Goal: Task Accomplishment & Management: Manage account settings

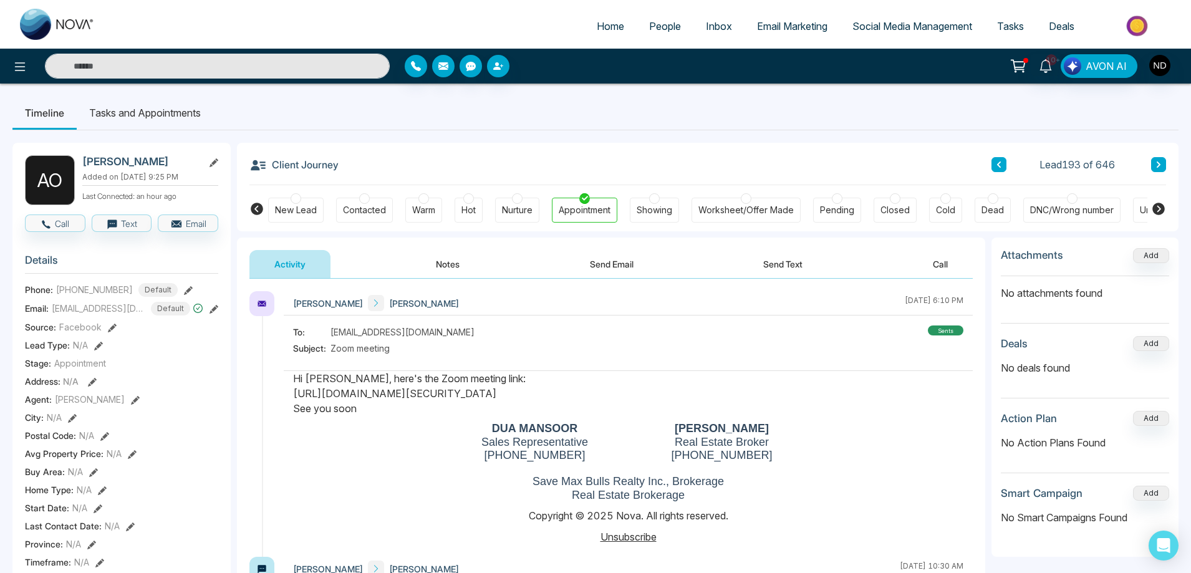
click at [177, 72] on input "text" at bounding box center [217, 66] width 345 height 25
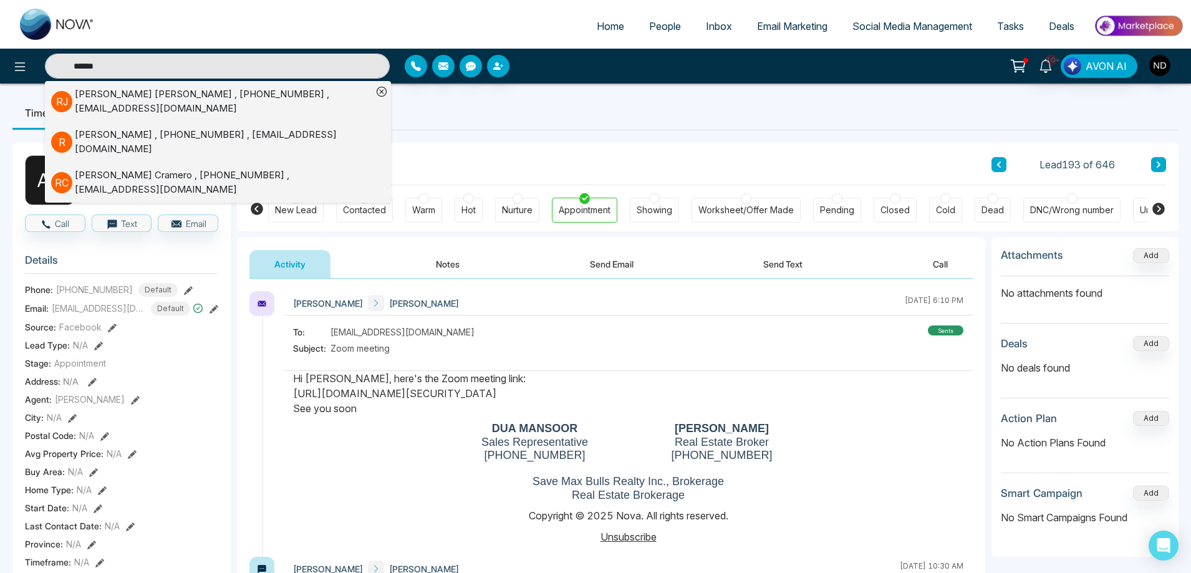
type input "******"
click at [269, 97] on div "Robert Jessemy , +16478850730 , robertjessemy@gmail.com" at bounding box center [223, 101] width 297 height 28
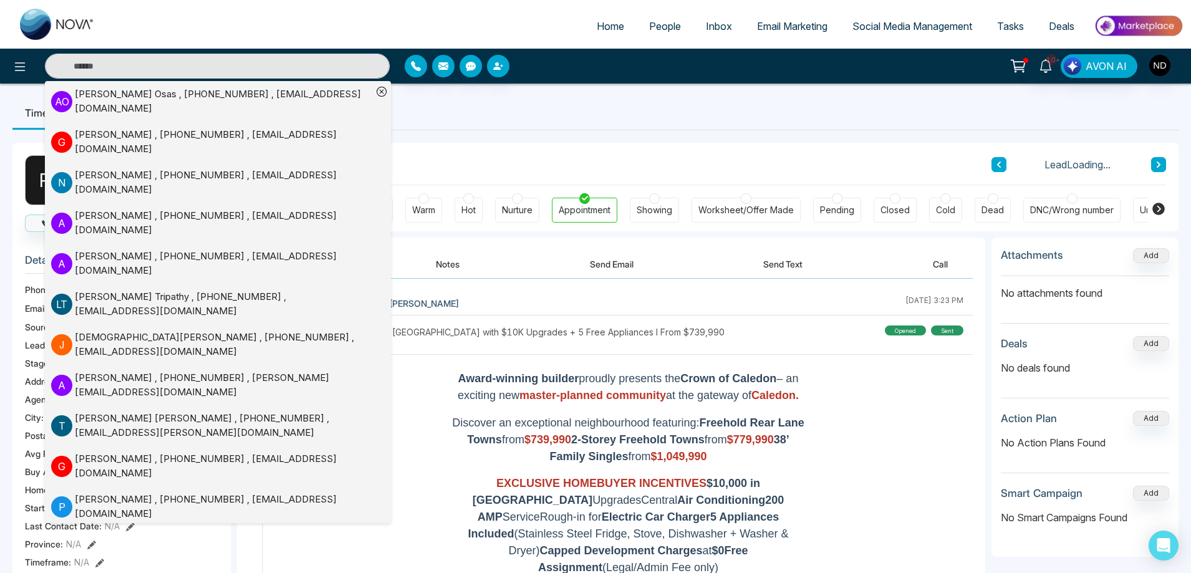
click at [380, 90] on icon at bounding box center [382, 92] width 10 height 10
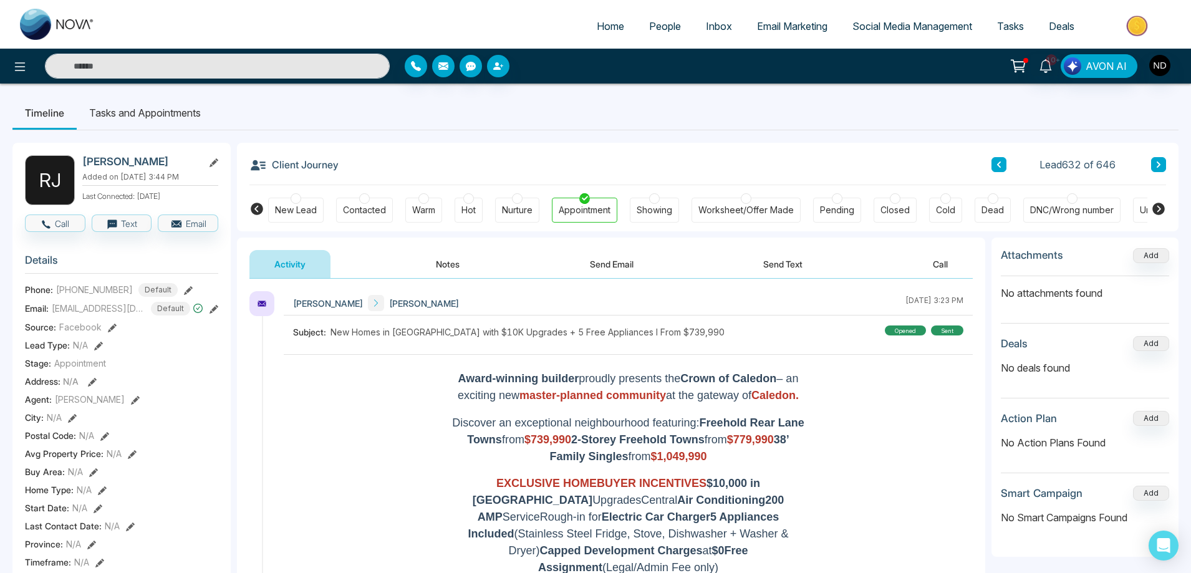
click at [789, 266] on button "Send Text" at bounding box center [782, 264] width 89 height 28
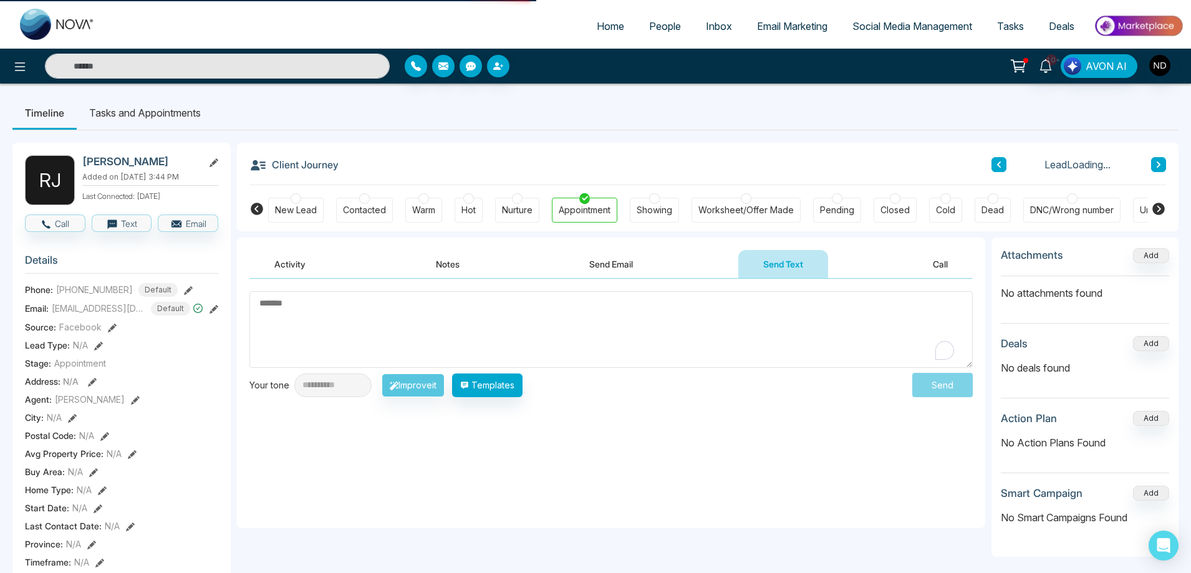
click at [507, 332] on textarea "To enrich screen reader interactions, please activate Accessibility in Grammarl…" at bounding box center [610, 329] width 723 height 77
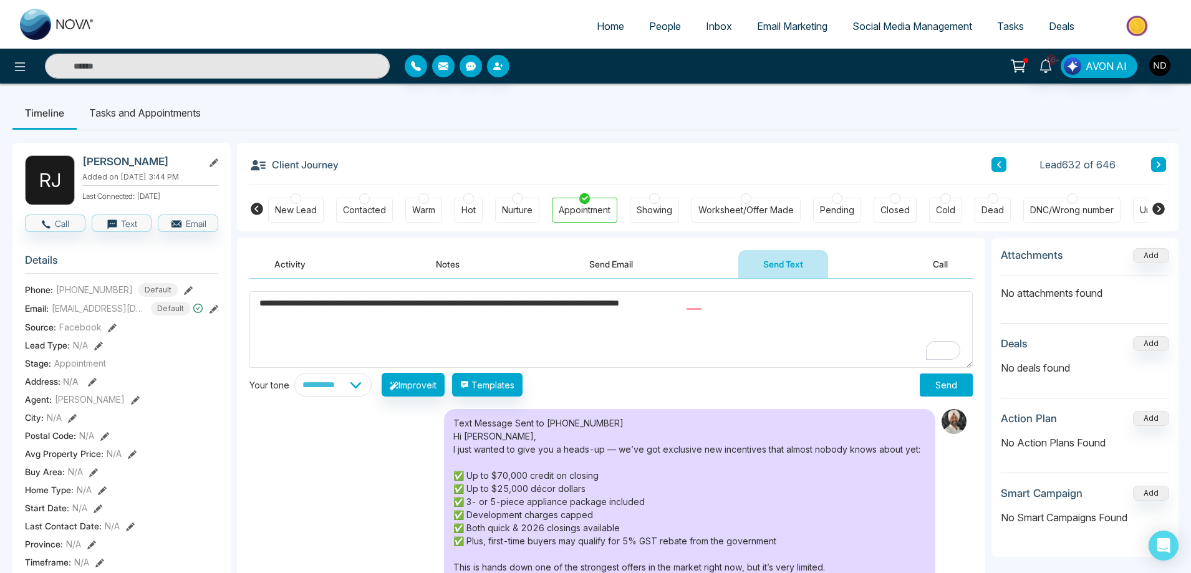
paste textarea "**********"
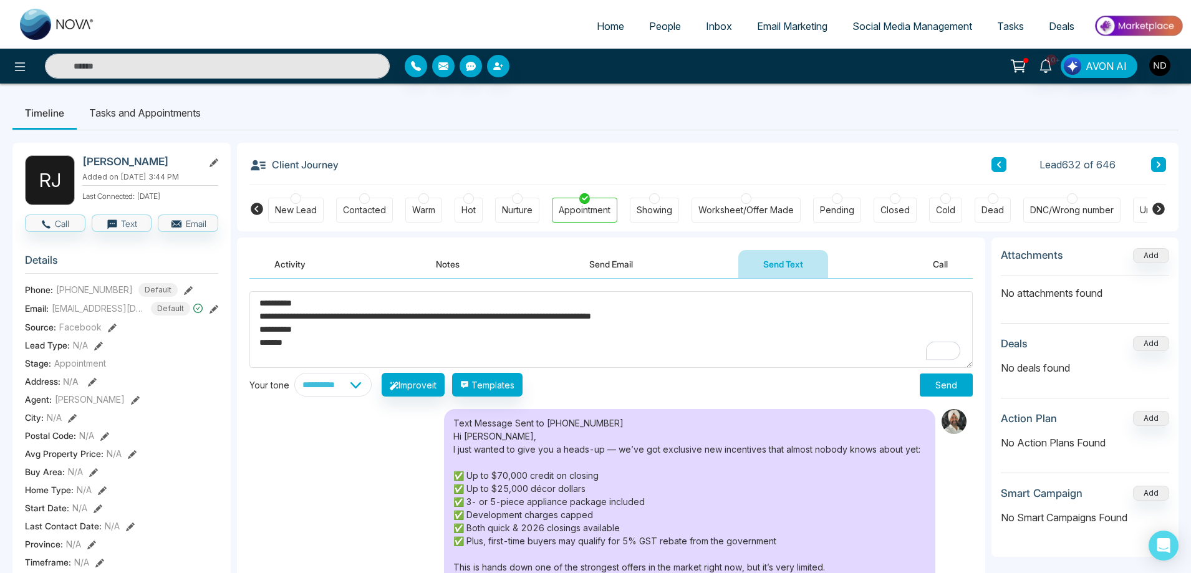
type textarea "**********"
click at [953, 387] on button "Send" at bounding box center [946, 384] width 53 height 23
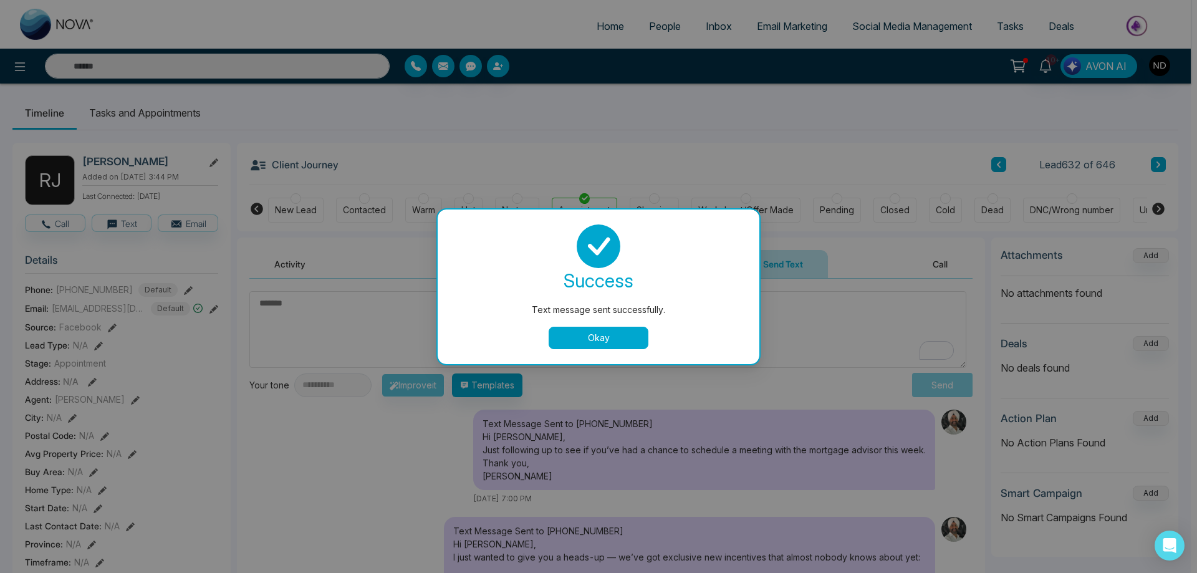
click at [600, 340] on button "Okay" at bounding box center [599, 338] width 100 height 22
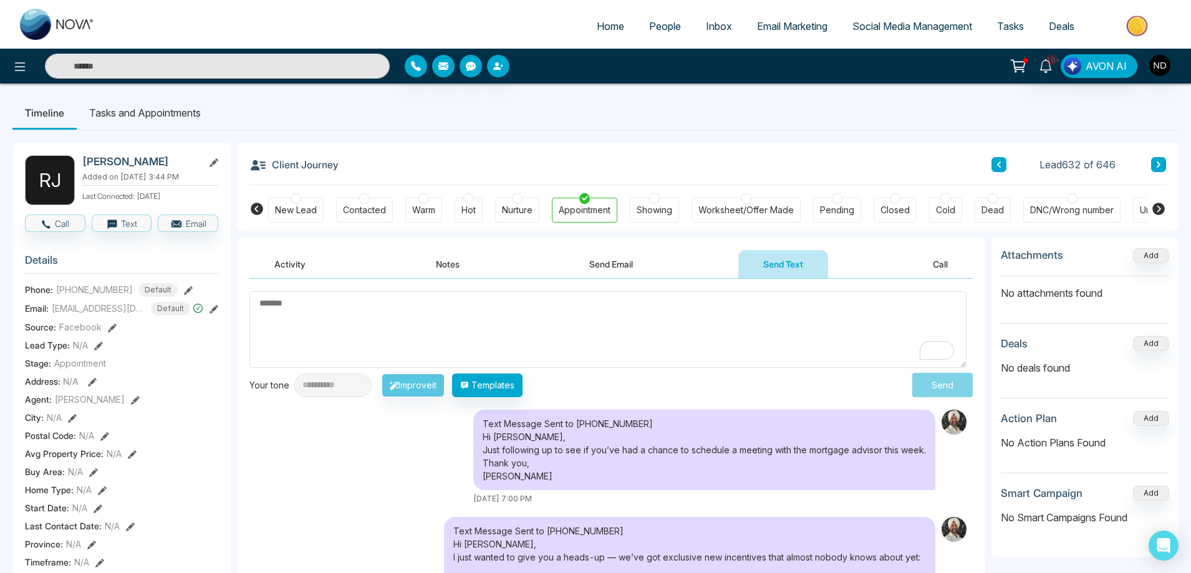
click at [361, 464] on div "Text Message Sent to +16478850730 Hi Robert, Just following up to see if you’ve…" at bounding box center [610, 457] width 723 height 95
click at [1046, 62] on icon at bounding box center [1046, 66] width 14 height 14
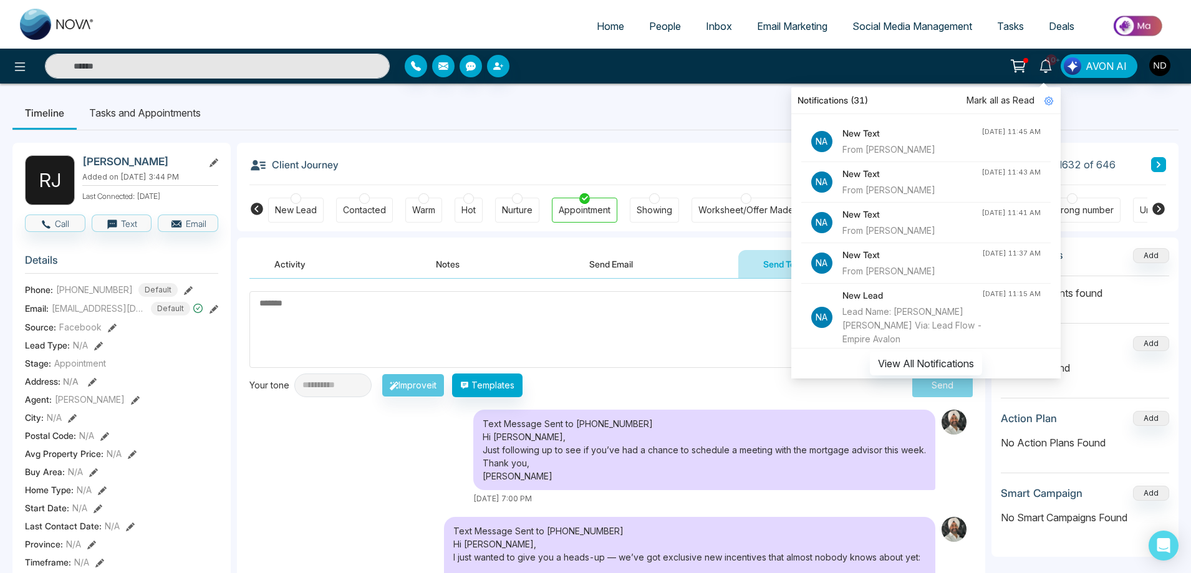
click at [994, 102] on span "Mark all as Read" at bounding box center [1000, 101] width 68 height 14
click at [672, 100] on ul "Timeline Tasks and Appointments" at bounding box center [595, 113] width 1166 height 34
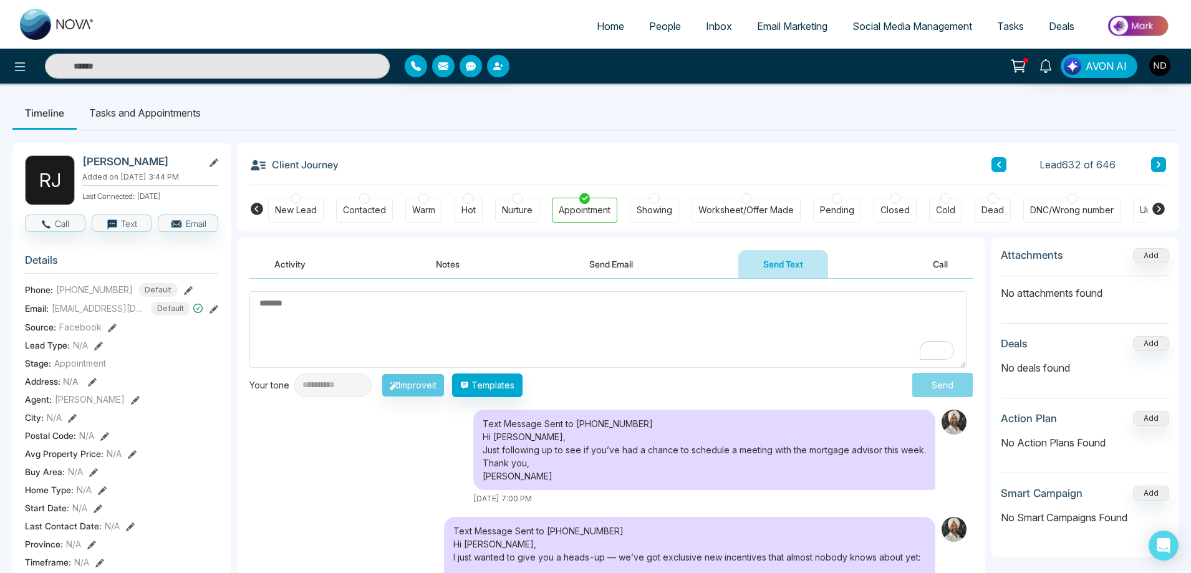
click at [658, 27] on span "People" at bounding box center [665, 26] width 32 height 12
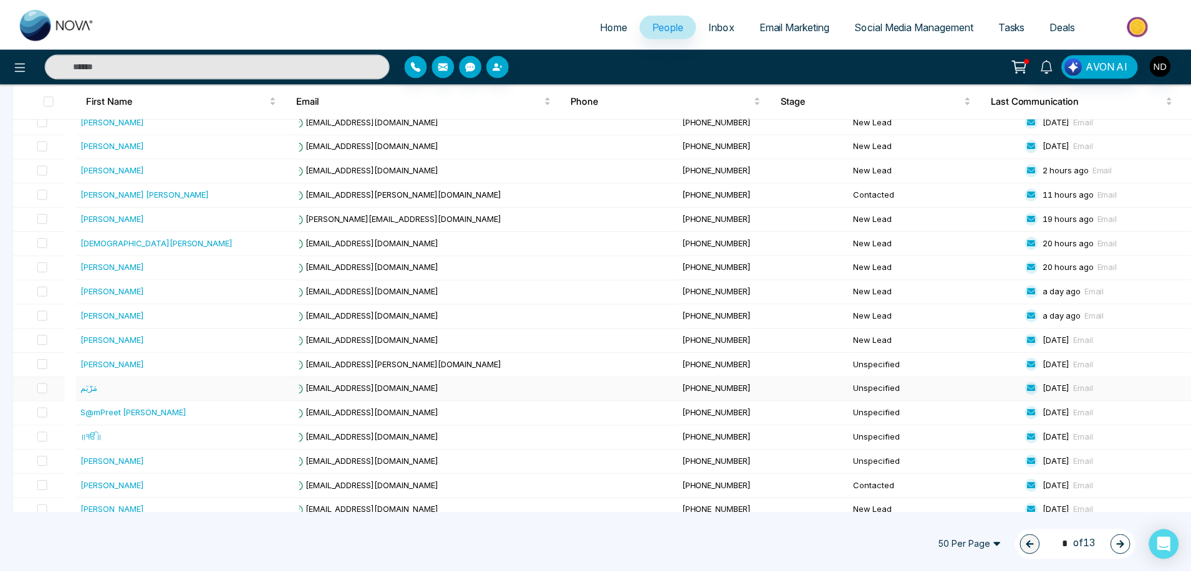
scroll to position [499, 0]
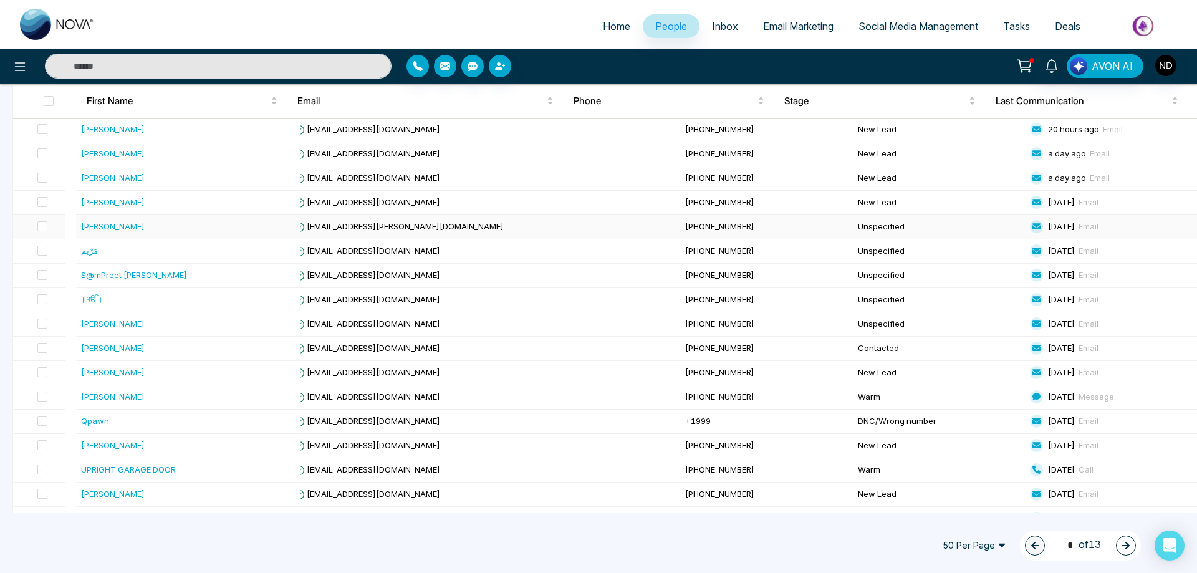
click at [112, 229] on div "[PERSON_NAME]" at bounding box center [113, 226] width 64 height 12
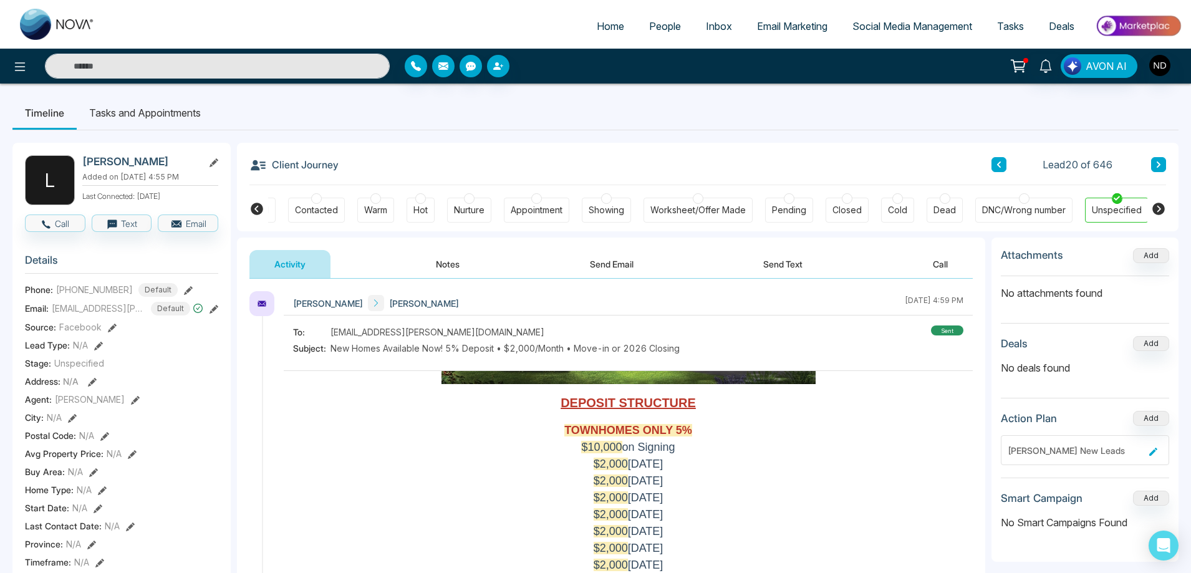
click at [308, 210] on div "Contacted" at bounding box center [316, 210] width 43 height 12
click at [453, 265] on button "Notes" at bounding box center [448, 264] width 74 height 28
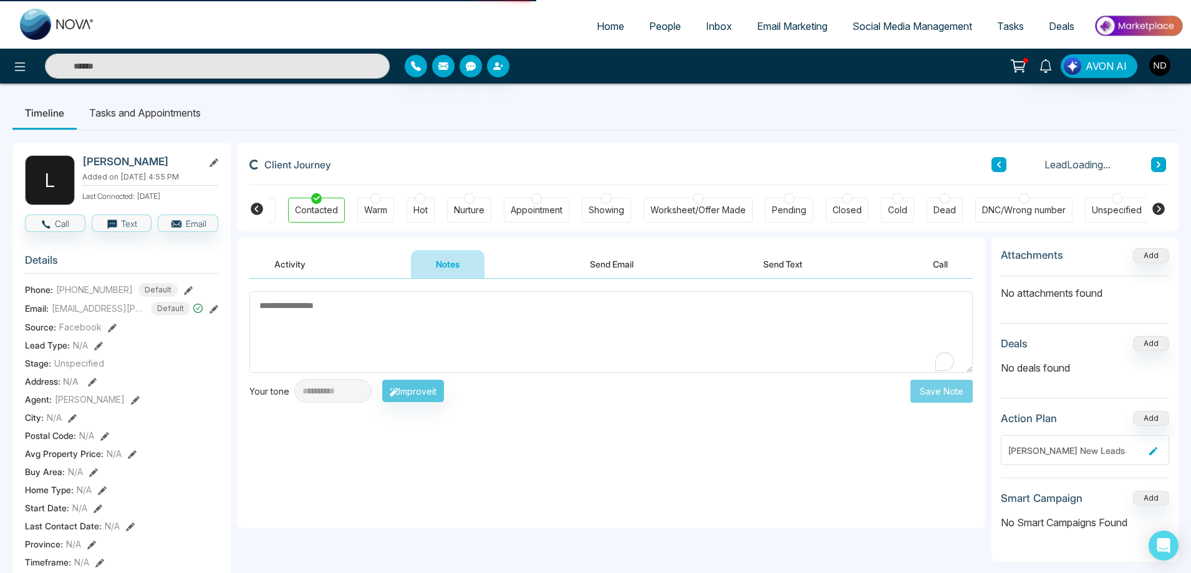
click at [453, 265] on button "Notes" at bounding box center [448, 264] width 74 height 28
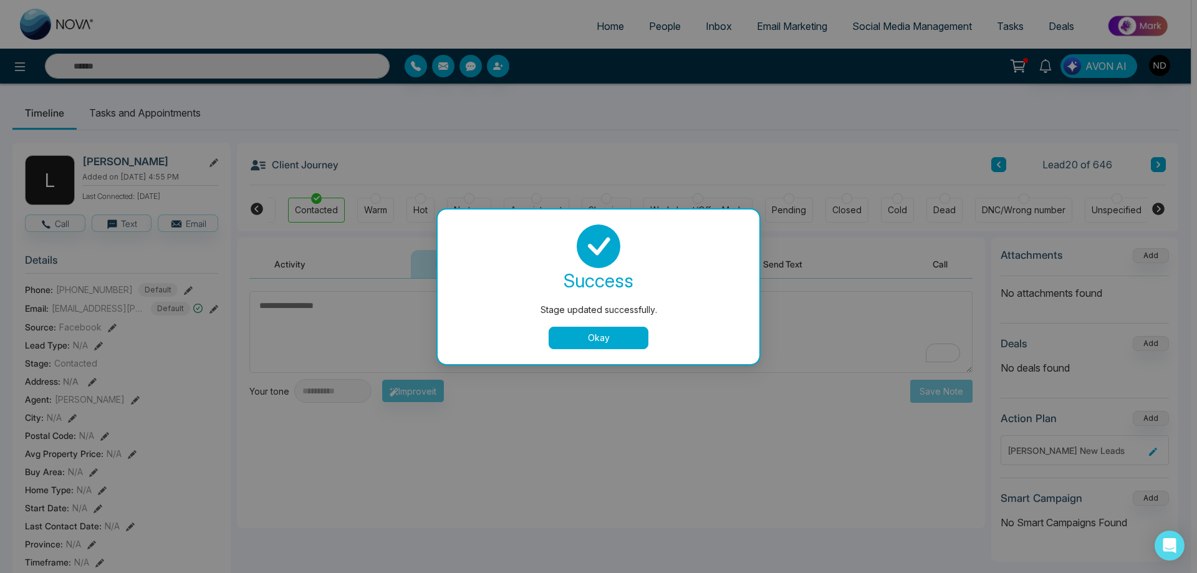
click at [578, 330] on button "Okay" at bounding box center [599, 338] width 100 height 22
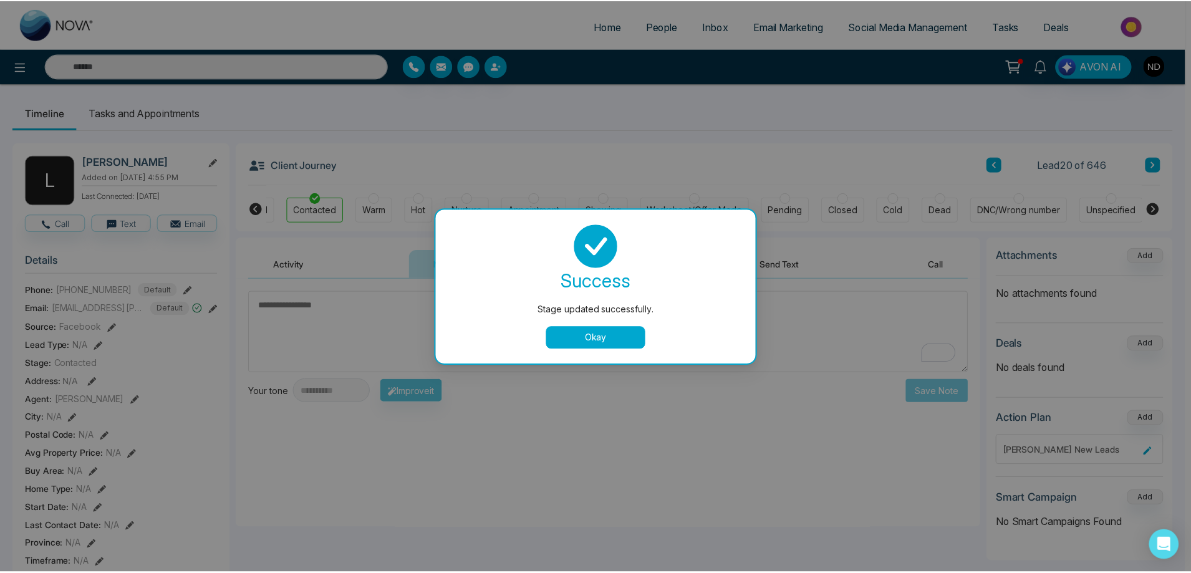
scroll to position [0, 42]
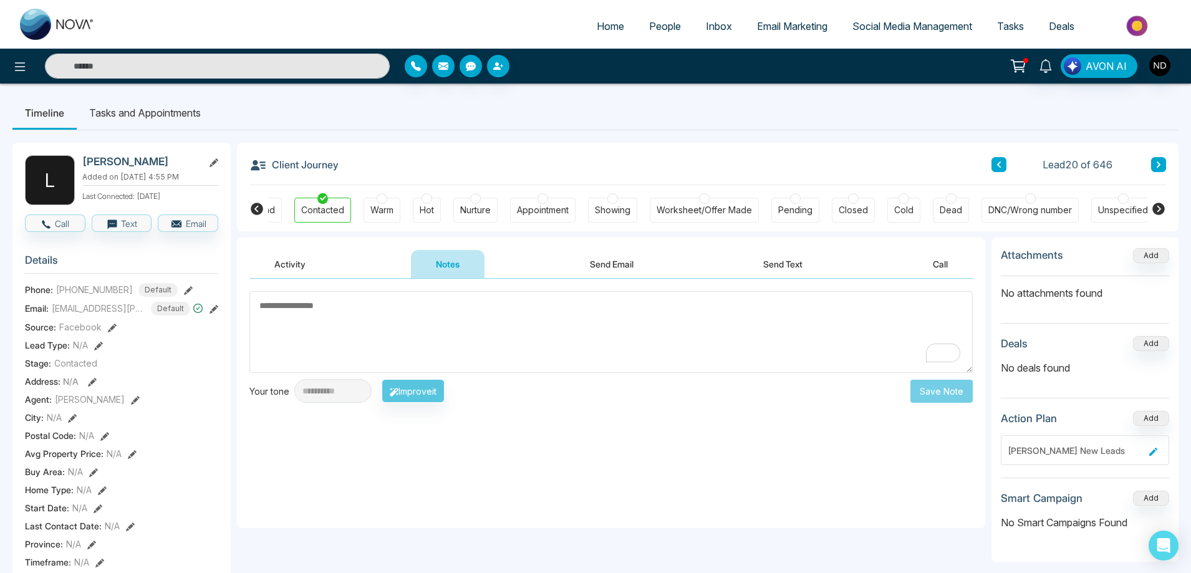
click at [470, 332] on textarea "To enrich screen reader interactions, please activate Accessibility in Grammarl…" at bounding box center [610, 332] width 723 height 82
click at [577, 320] on textarea "**********" at bounding box center [610, 332] width 723 height 82
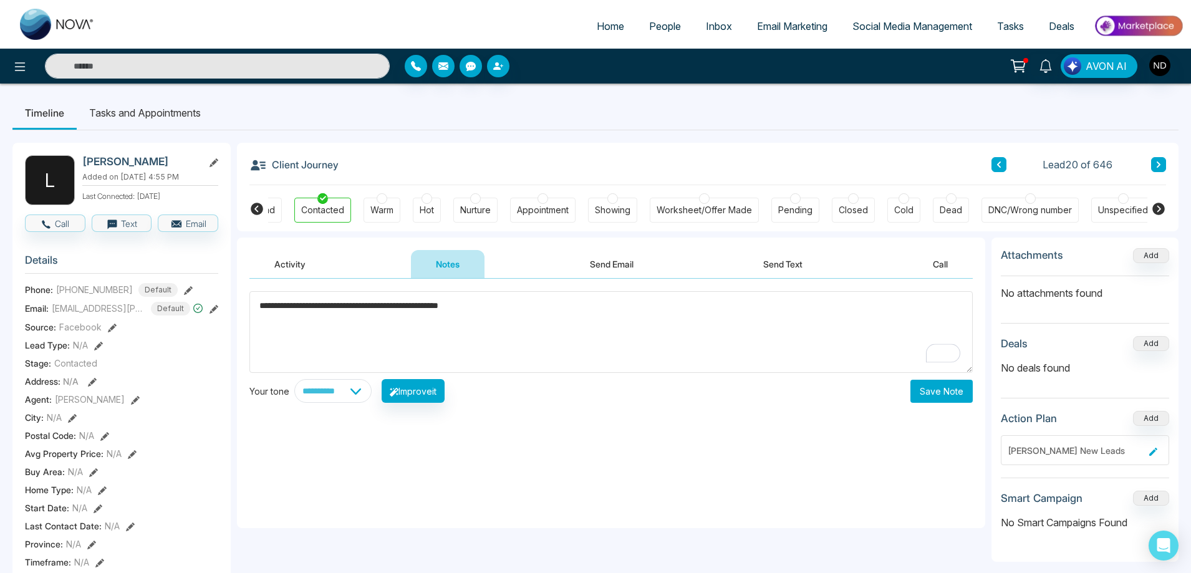
type textarea "**********"
click at [918, 395] on button "Save Note" at bounding box center [941, 391] width 62 height 23
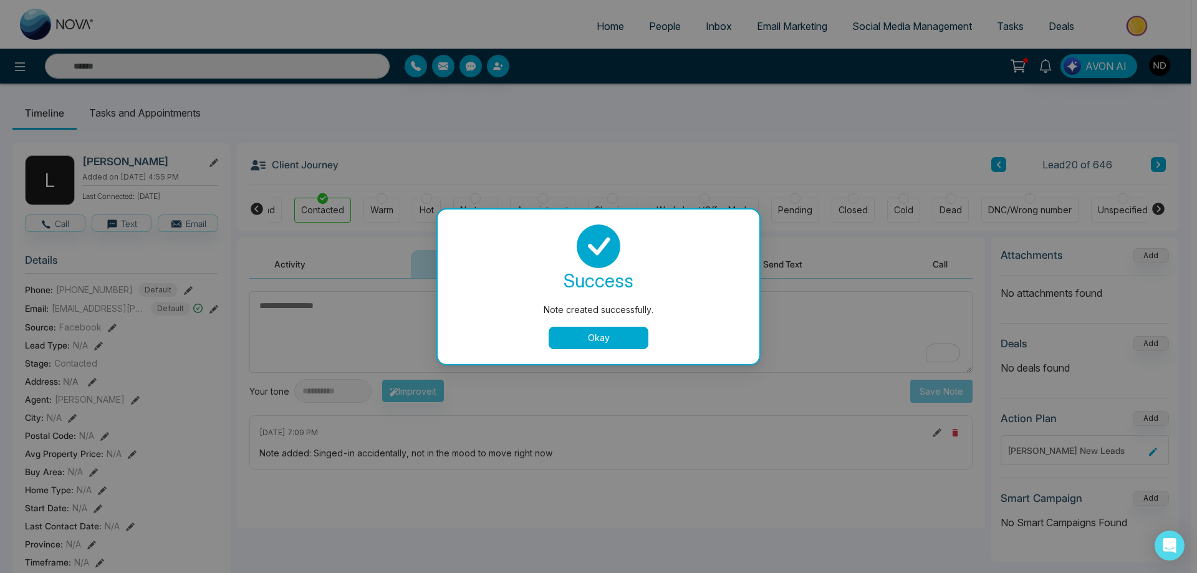
click at [620, 339] on button "Okay" at bounding box center [599, 338] width 100 height 22
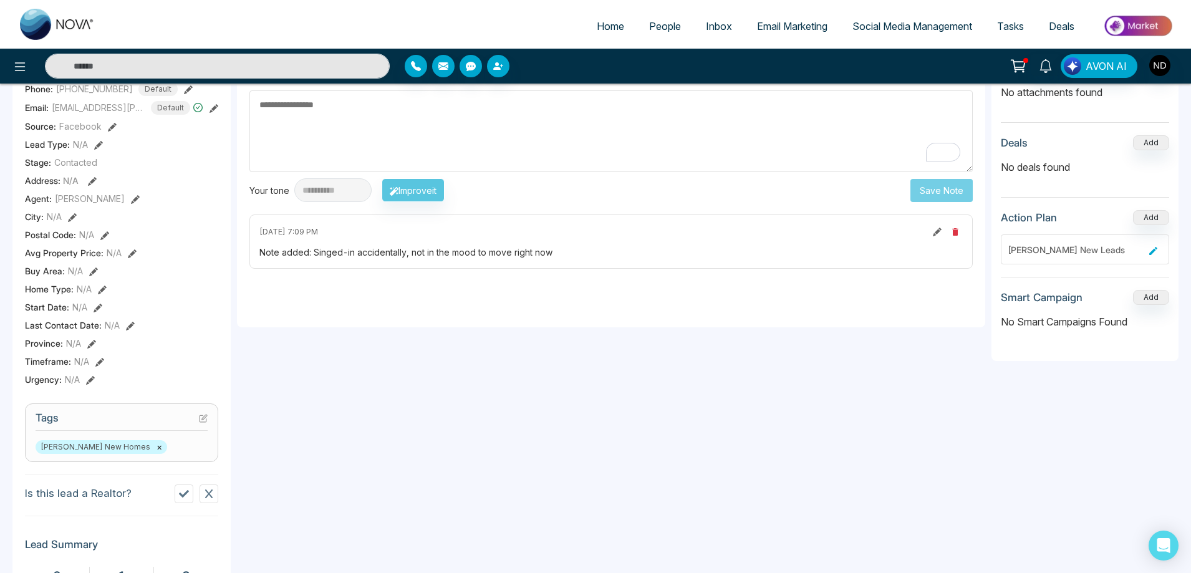
scroll to position [0, 0]
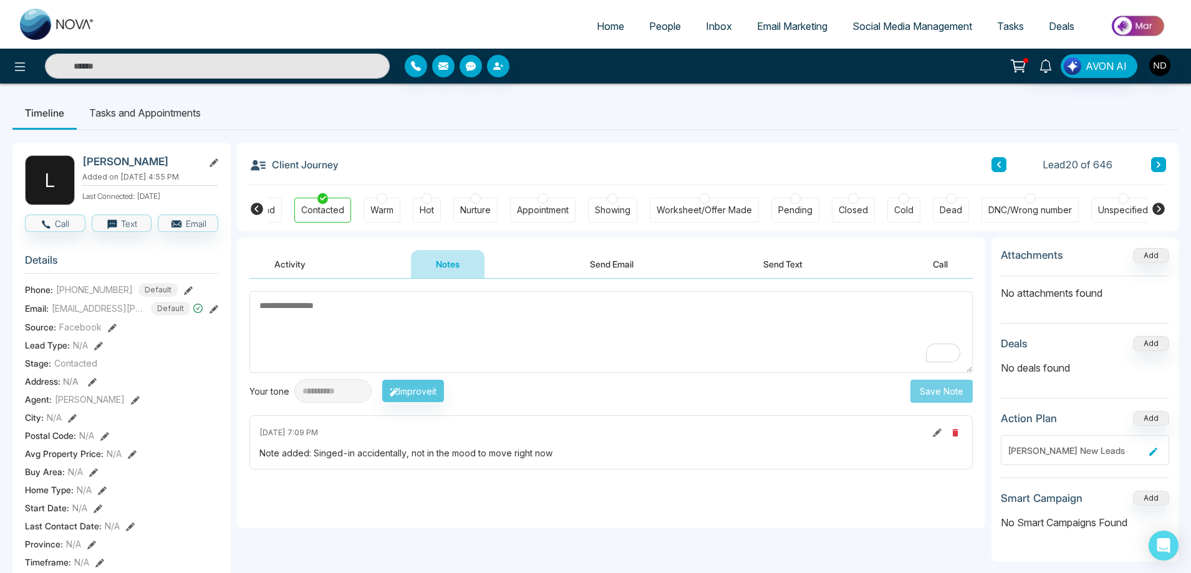
click at [1155, 165] on icon at bounding box center [1158, 164] width 6 height 7
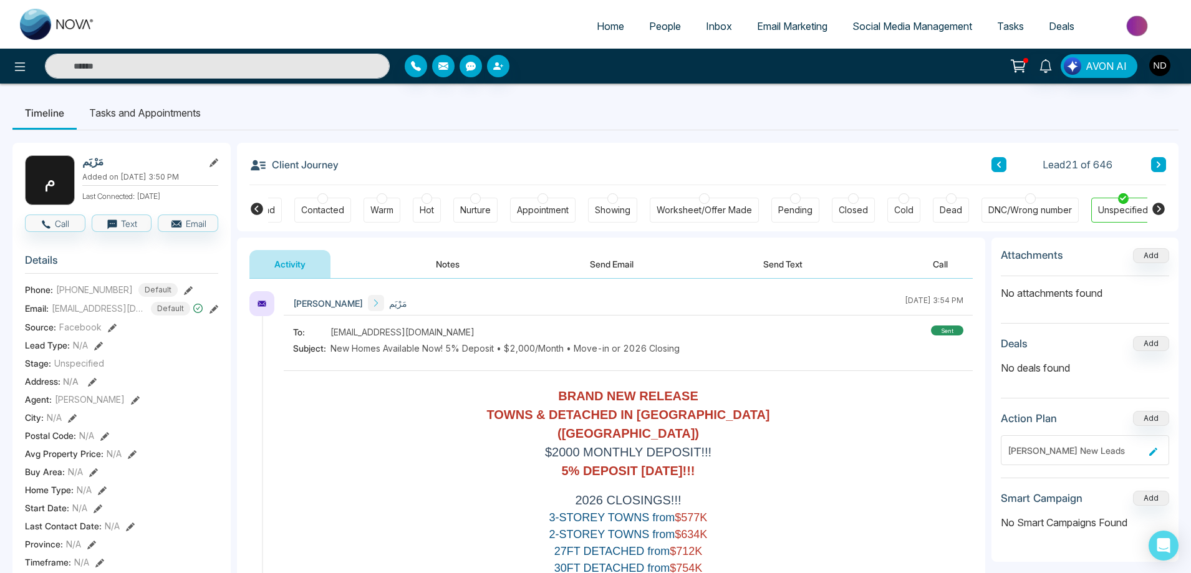
click at [214, 160] on icon at bounding box center [213, 162] width 9 height 9
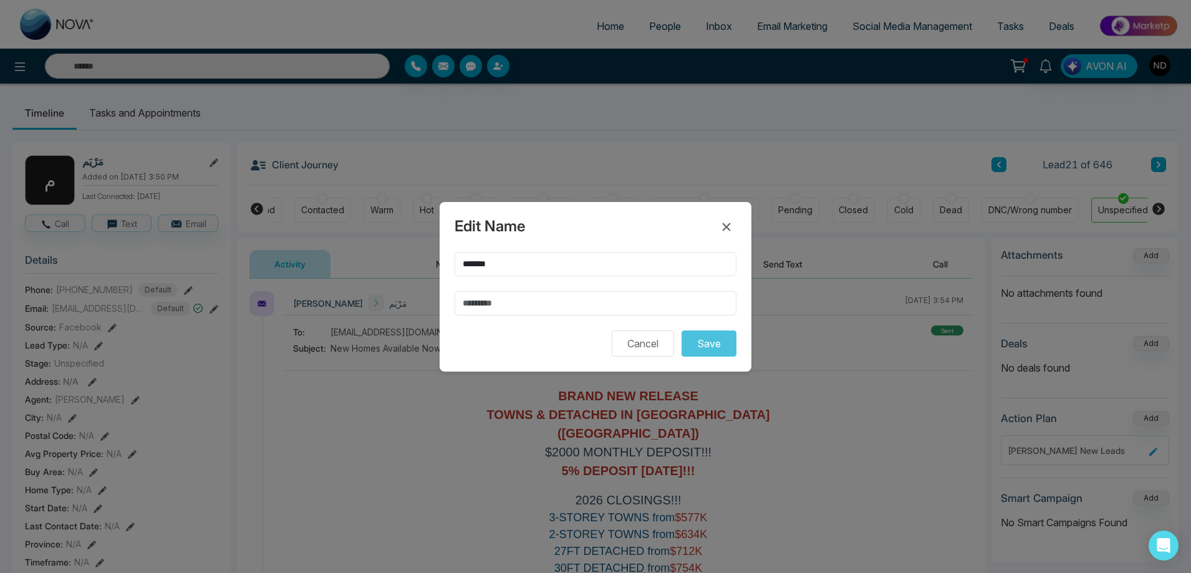
drag, startPoint x: 512, startPoint y: 257, endPoint x: 426, endPoint y: 266, distance: 85.9
click at [426, 266] on div "Edit Name ******* Cancel Save" at bounding box center [595, 286] width 1191 height 573
type input "*******"
click at [721, 343] on button "Save" at bounding box center [708, 343] width 55 height 26
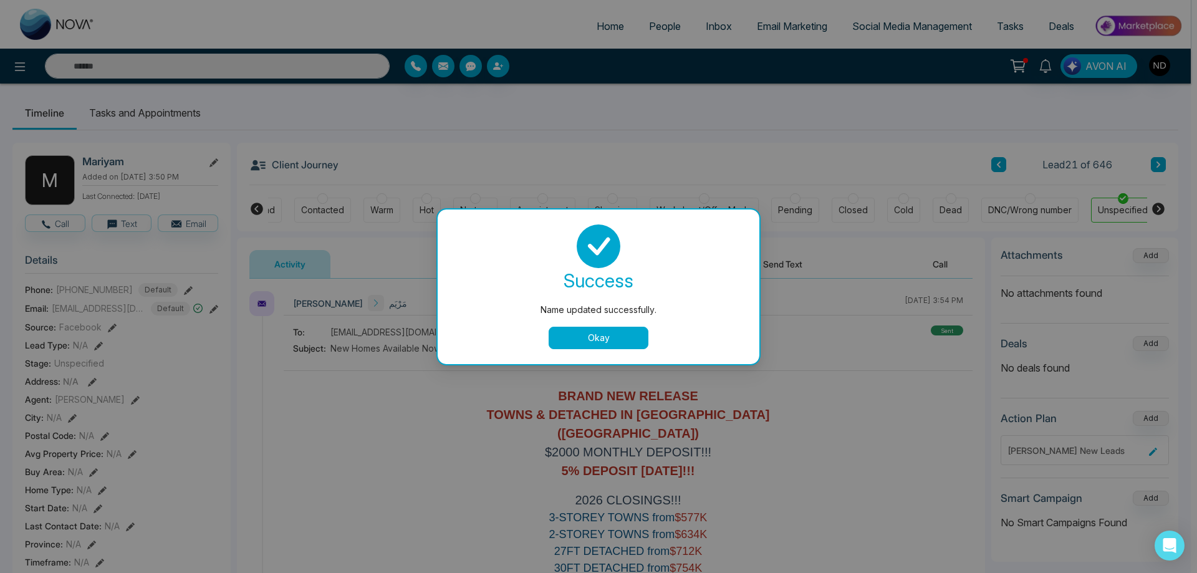
click at [622, 340] on button "Okay" at bounding box center [599, 338] width 100 height 22
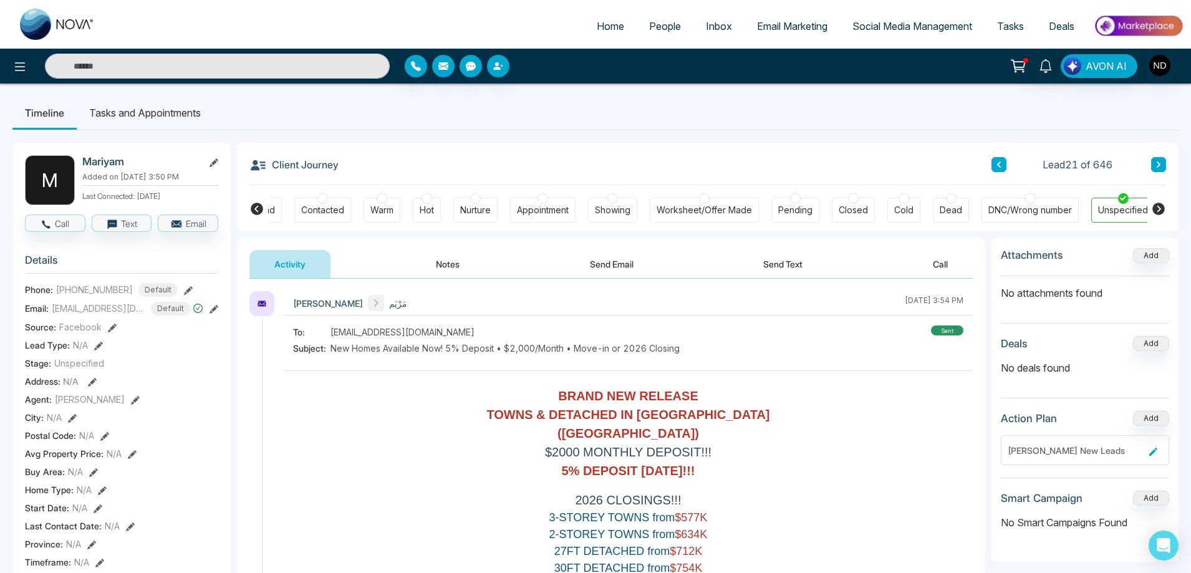
click at [444, 262] on button "Notes" at bounding box center [448, 264] width 74 height 28
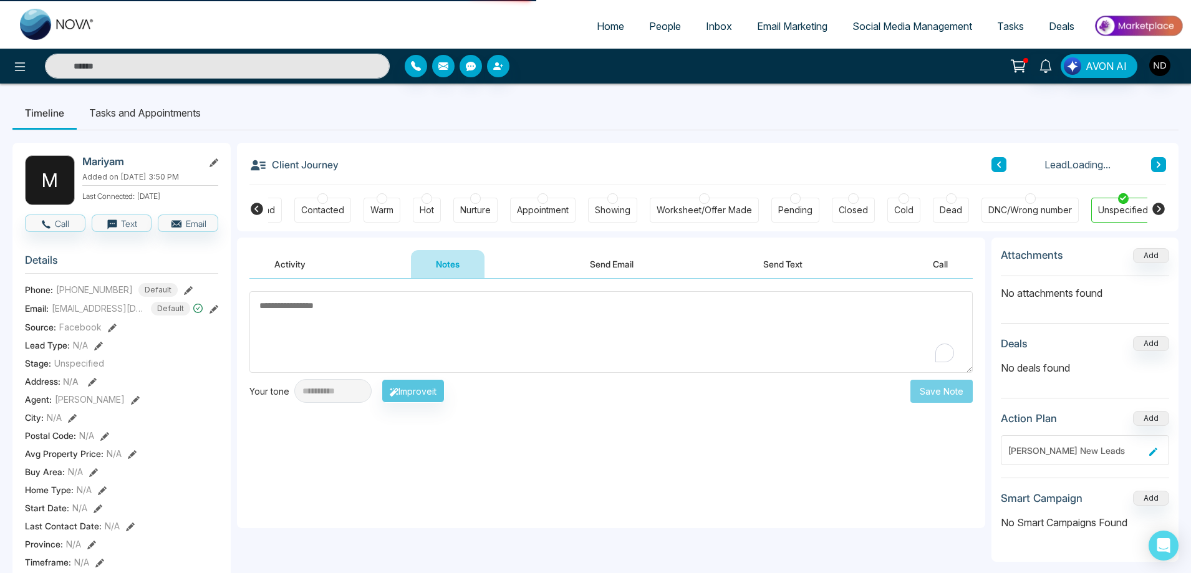
click at [433, 309] on textarea "To enrich screen reader interactions, please activate Accessibility in Grammarl…" at bounding box center [610, 332] width 723 height 82
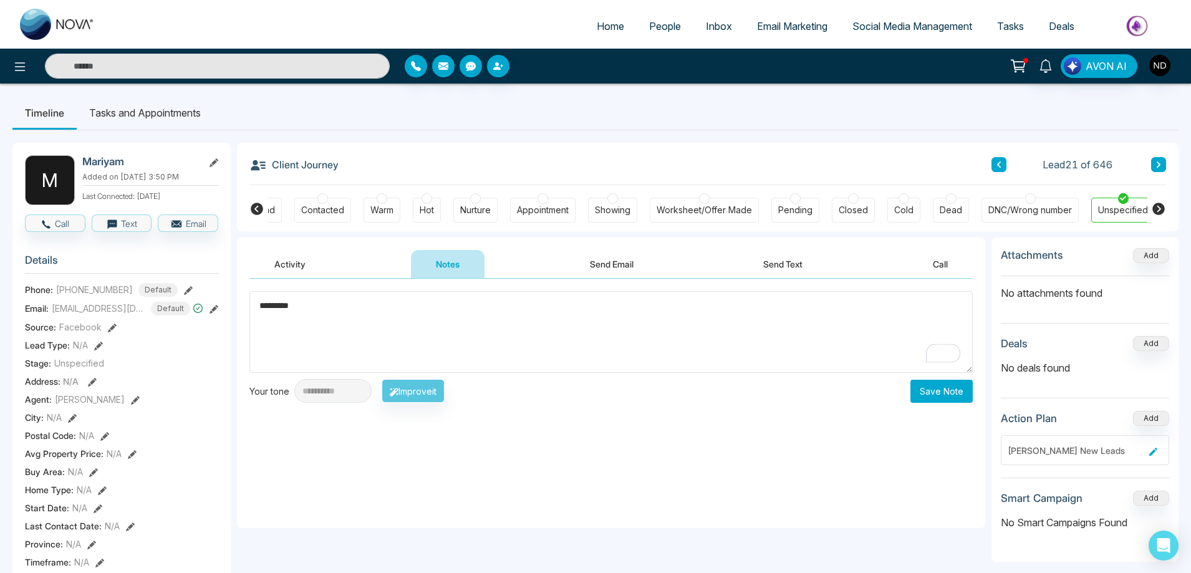
type textarea "*********"
click at [943, 391] on button "Save Note" at bounding box center [941, 391] width 62 height 23
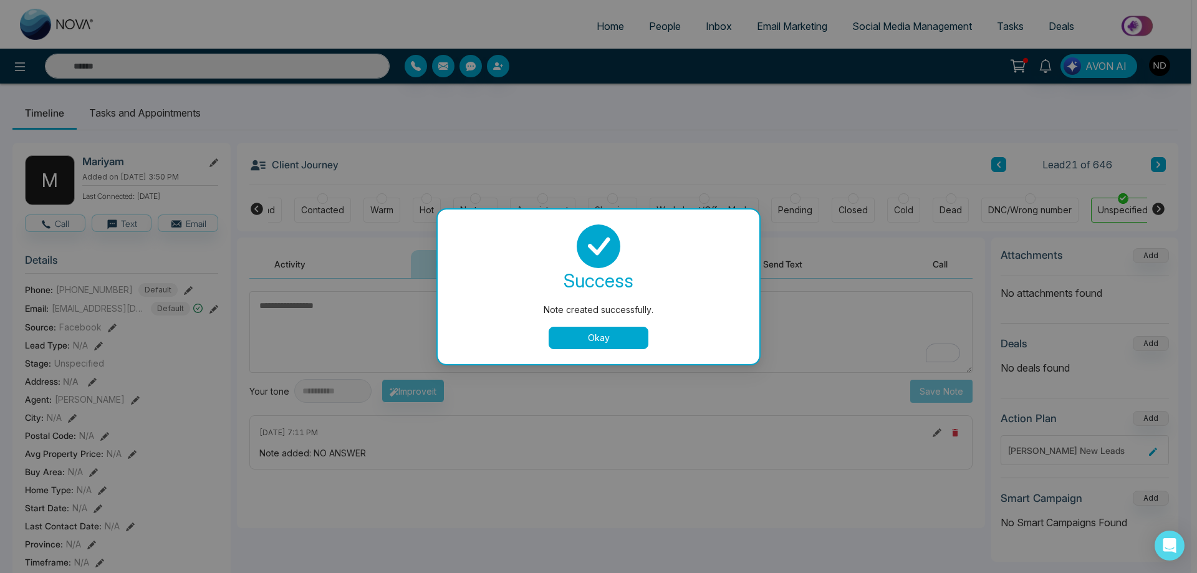
click at [261, 207] on div "Note created successfully. success Note created successfully. Okay" at bounding box center [598, 286] width 1197 height 573
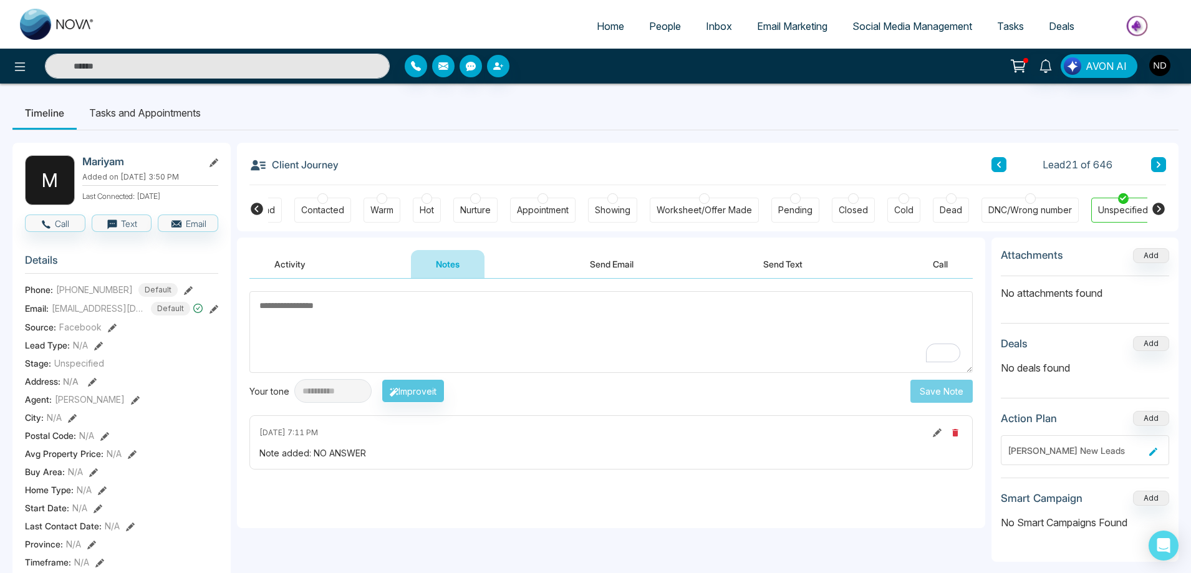
click at [257, 211] on icon at bounding box center [256, 208] width 15 height 15
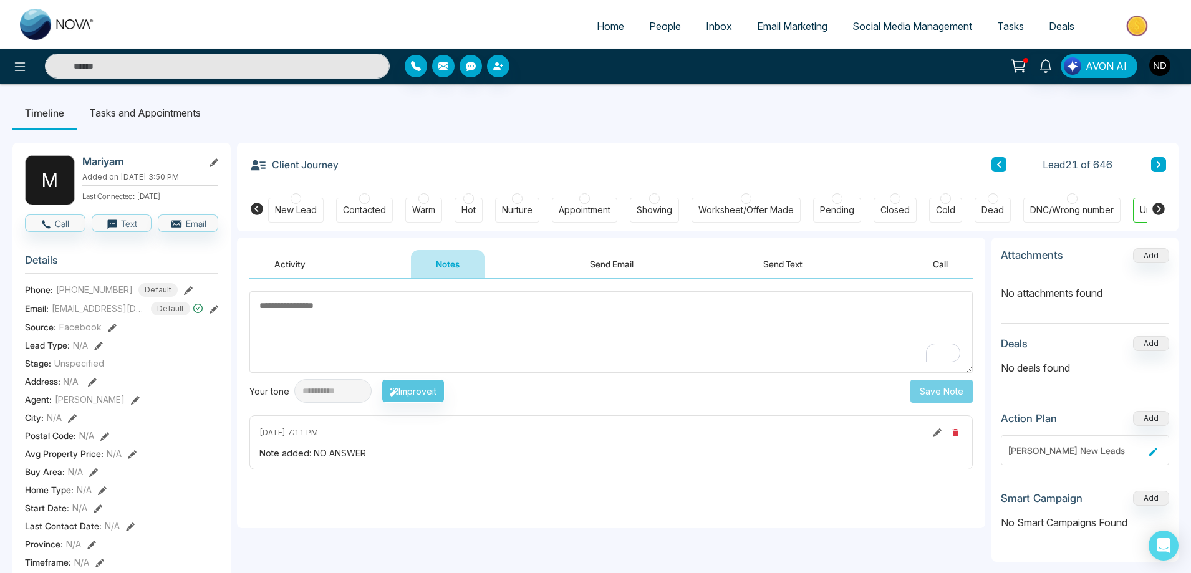
click at [301, 213] on div "New Lead" at bounding box center [296, 210] width 42 height 12
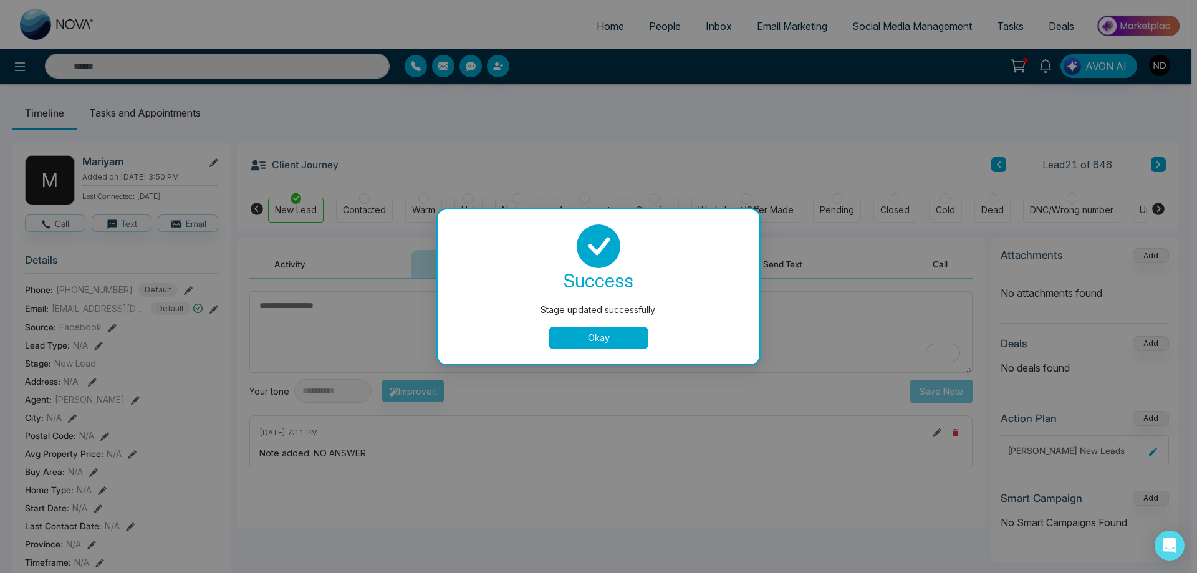
click at [617, 337] on button "Okay" at bounding box center [599, 338] width 100 height 22
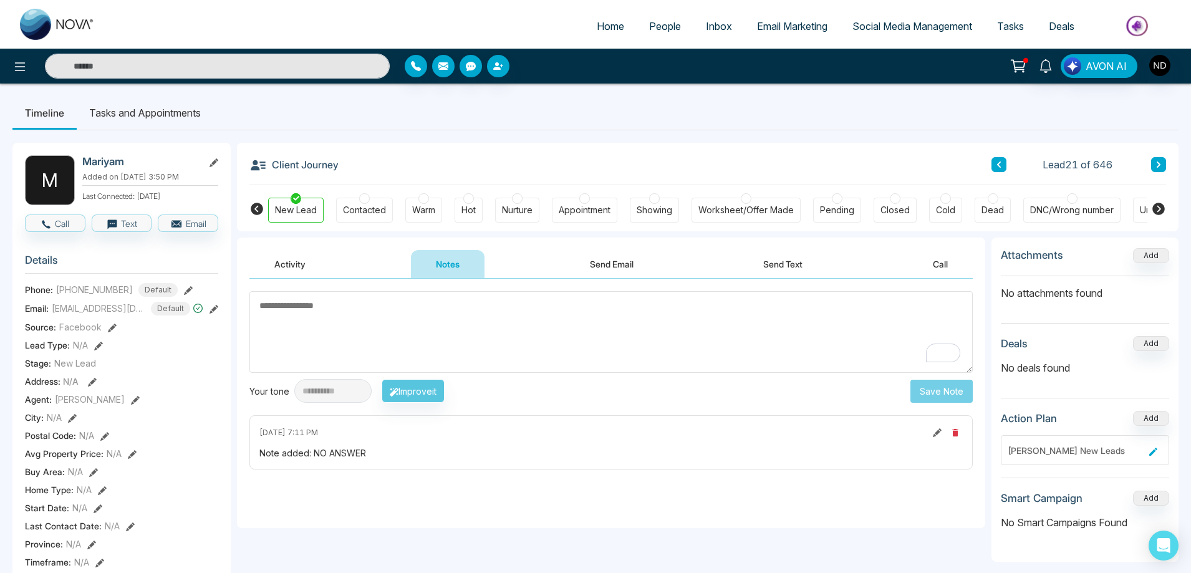
click at [1159, 164] on icon at bounding box center [1158, 164] width 4 height 6
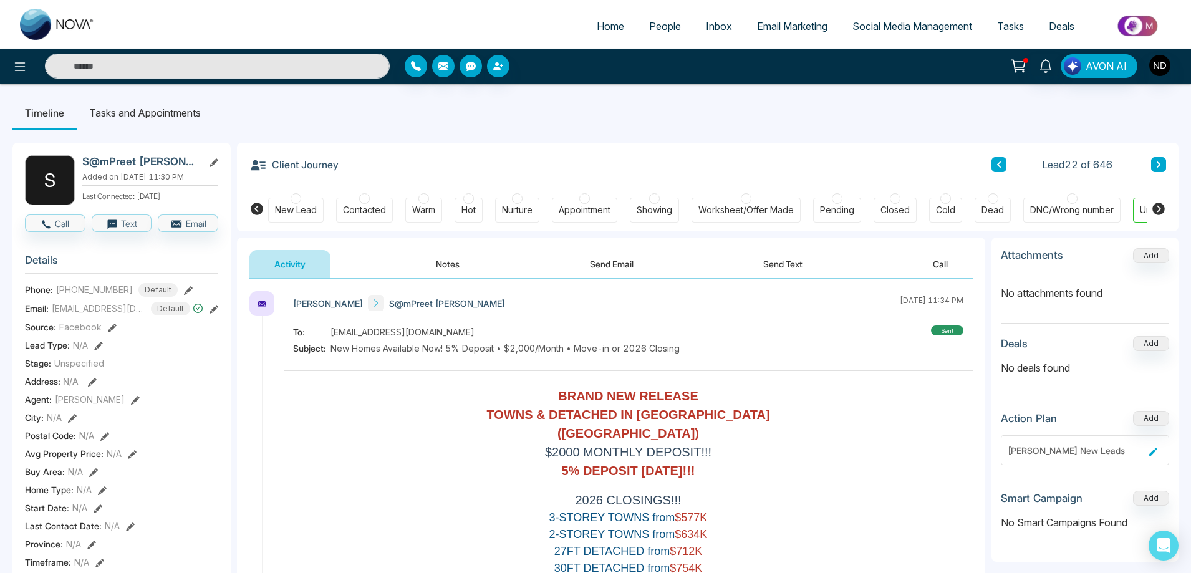
click at [363, 212] on div "Contacted" at bounding box center [364, 210] width 43 height 12
click at [454, 267] on button "Notes" at bounding box center [448, 264] width 74 height 28
click at [454, 267] on body "Home People Inbox Email Marketing Social Media Management Tasks Deals AVON AI T…" at bounding box center [595, 286] width 1191 height 573
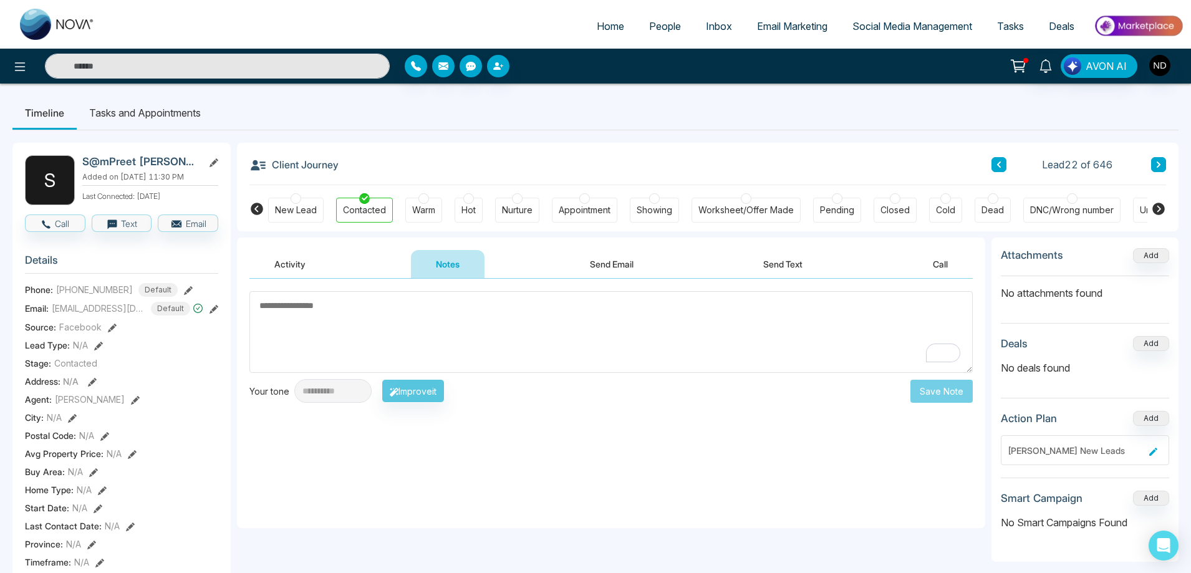
click at [599, 337] on textarea "To enrich screen reader interactions, please activate Accessibility in Grammarl…" at bounding box center [610, 332] width 723 height 82
click at [439, 318] on textarea "To enrich screen reader interactions, please activate Accessibility in Grammarl…" at bounding box center [610, 332] width 723 height 82
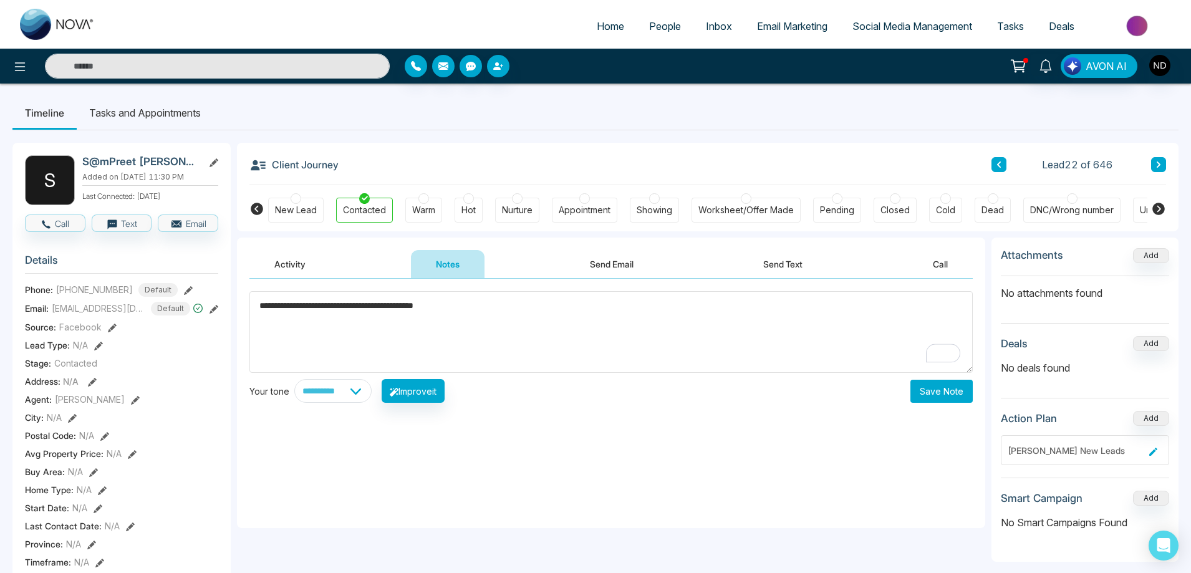
click at [261, 303] on textarea "**********" at bounding box center [610, 332] width 723 height 82
click at [542, 314] on textarea "**********" at bounding box center [610, 332] width 723 height 82
type textarea "**********"
click at [944, 395] on button "Save Note" at bounding box center [941, 391] width 62 height 23
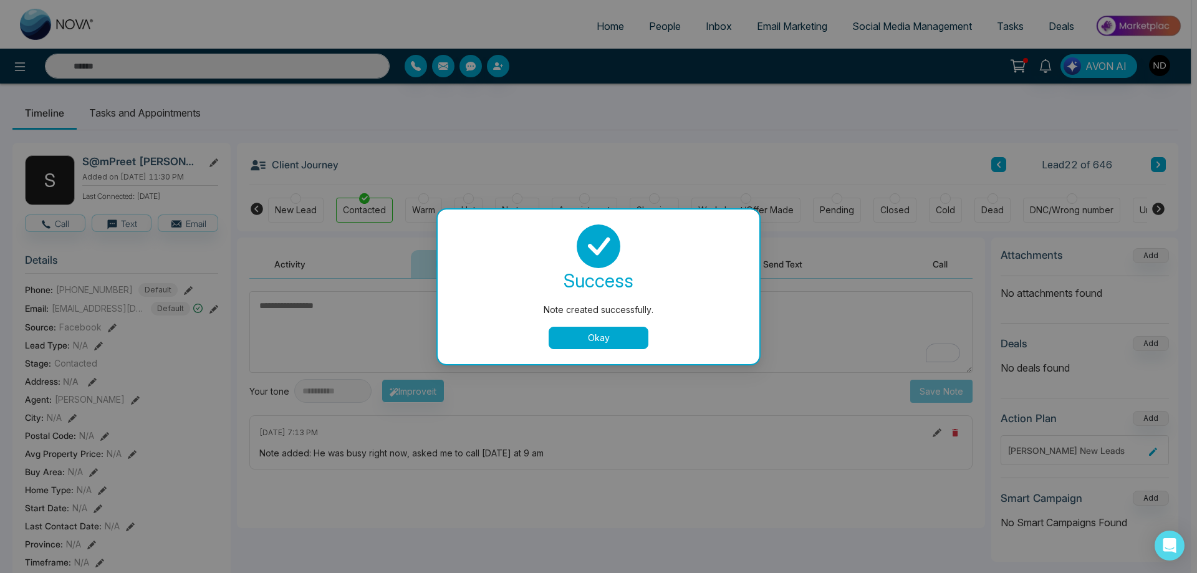
click at [611, 336] on button "Okay" at bounding box center [599, 338] width 100 height 22
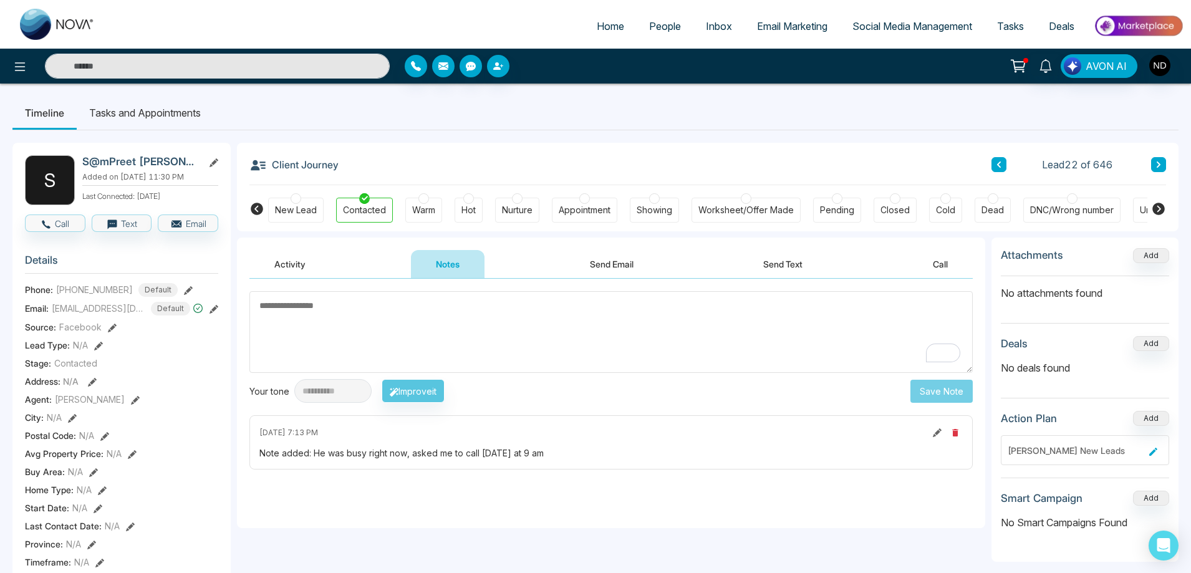
click at [611, 336] on textarea "To enrich screen reader interactions, please activate Accessibility in Grammarl…" at bounding box center [610, 332] width 723 height 82
click at [129, 108] on li "Tasks and Appointments" at bounding box center [145, 113] width 137 height 34
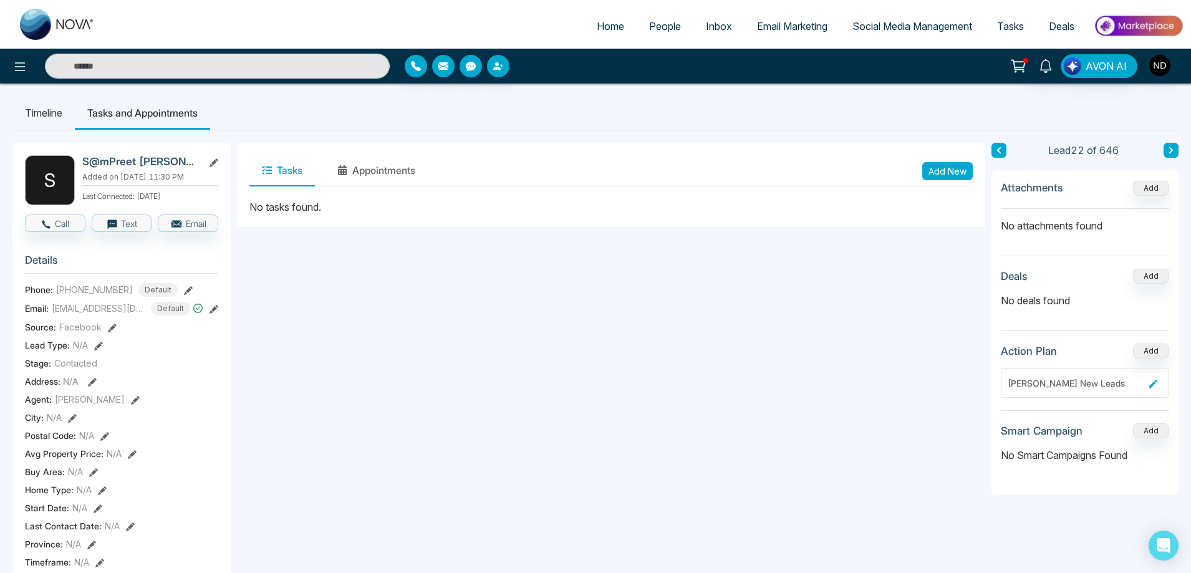
click at [950, 171] on button "Add New" at bounding box center [947, 171] width 50 height 18
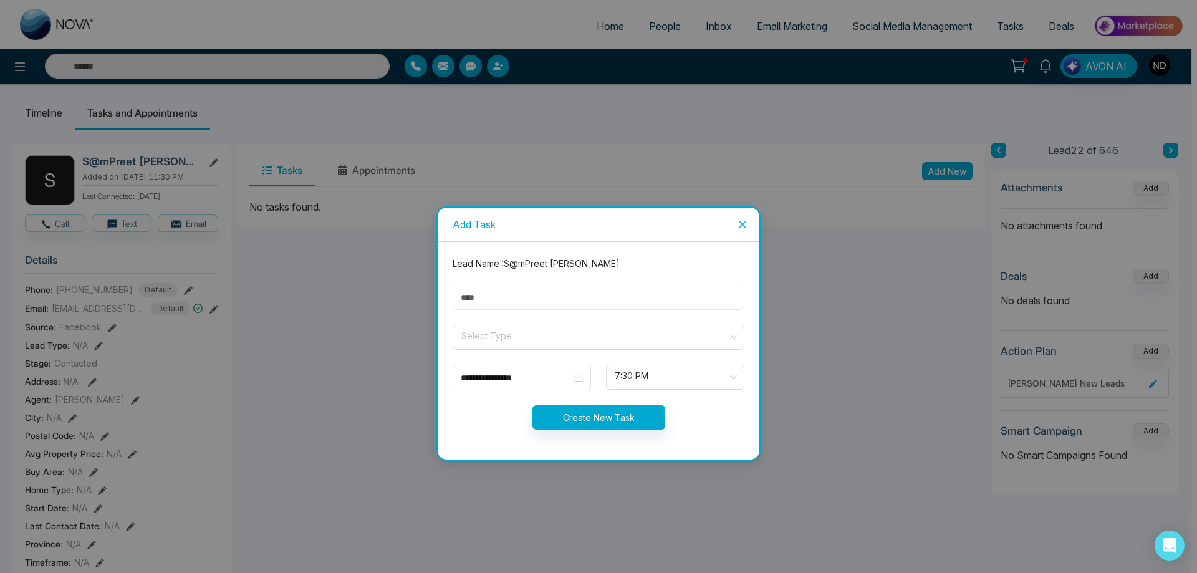
click at [567, 298] on input "text" at bounding box center [599, 298] width 292 height 24
type input "****"
click at [530, 338] on input "search" at bounding box center [594, 334] width 268 height 19
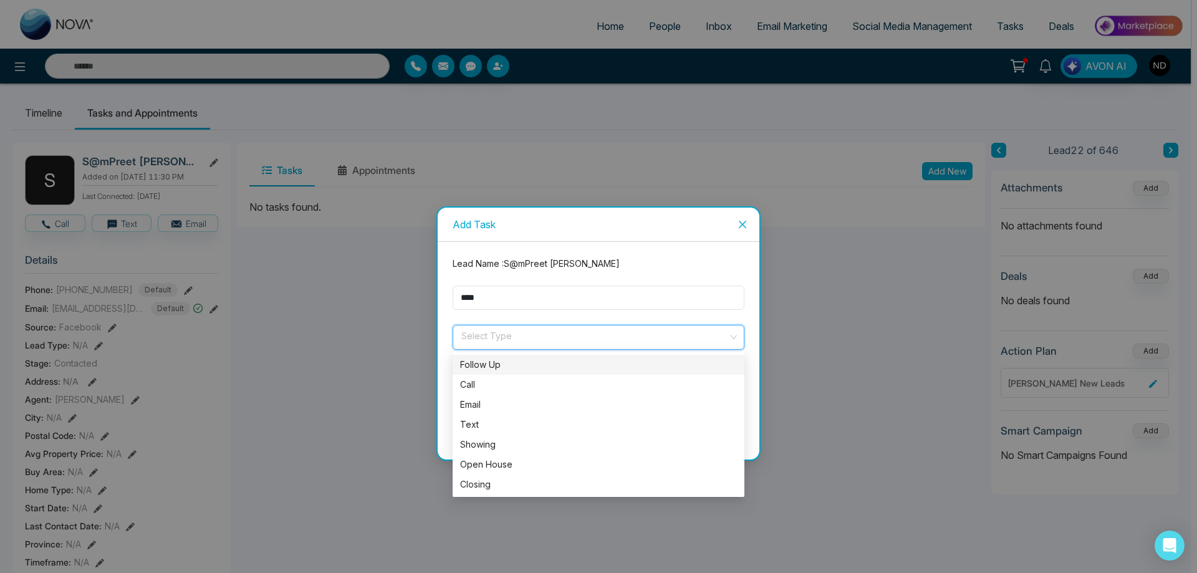
click at [516, 371] on div "Follow Up" at bounding box center [598, 365] width 277 height 14
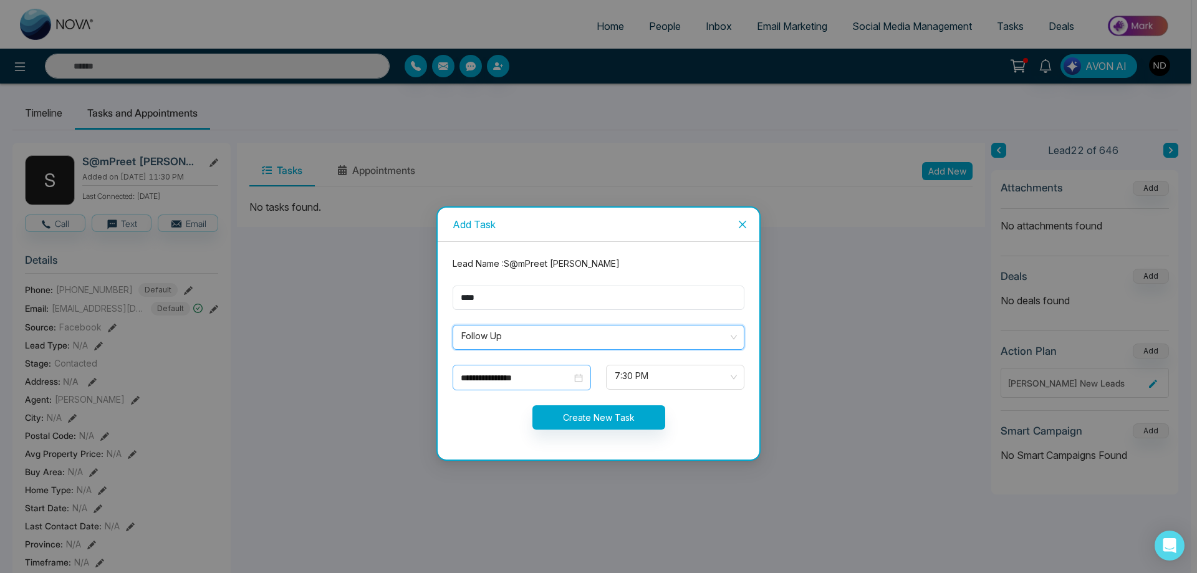
click at [555, 380] on input "**********" at bounding box center [516, 378] width 111 height 14
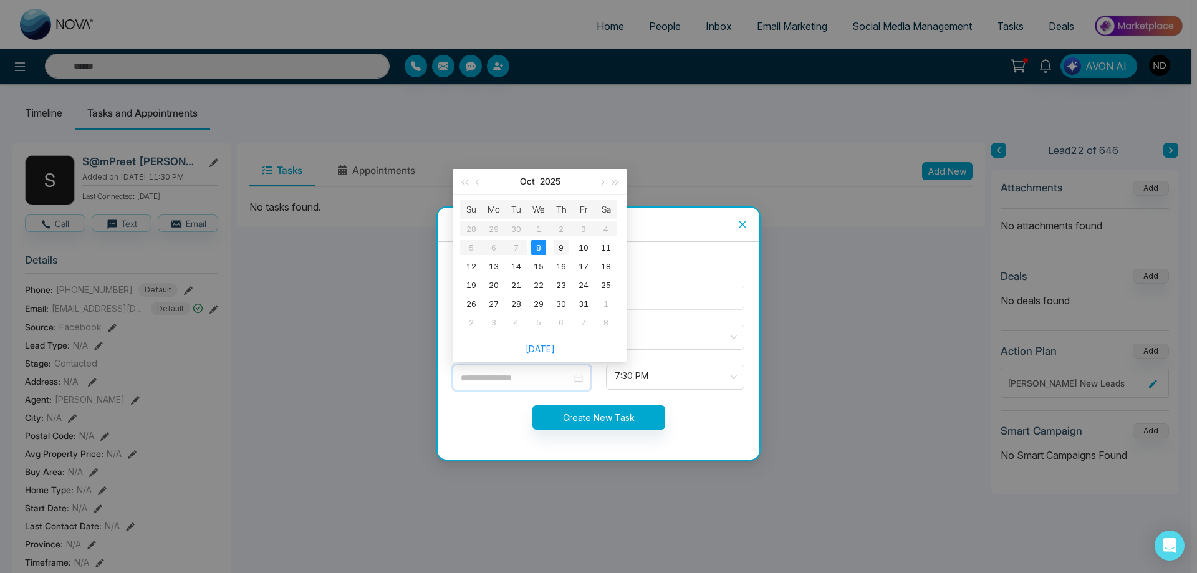
type input "**********"
click at [558, 249] on div "9" at bounding box center [561, 247] width 15 height 15
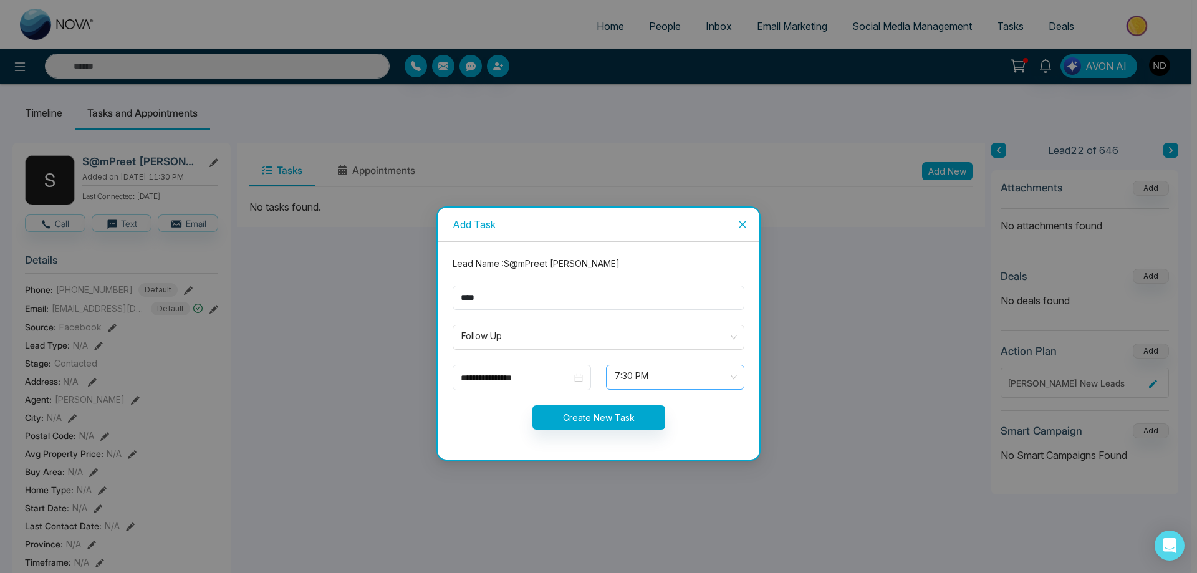
click at [736, 375] on div "7:30 PM" at bounding box center [675, 377] width 138 height 25
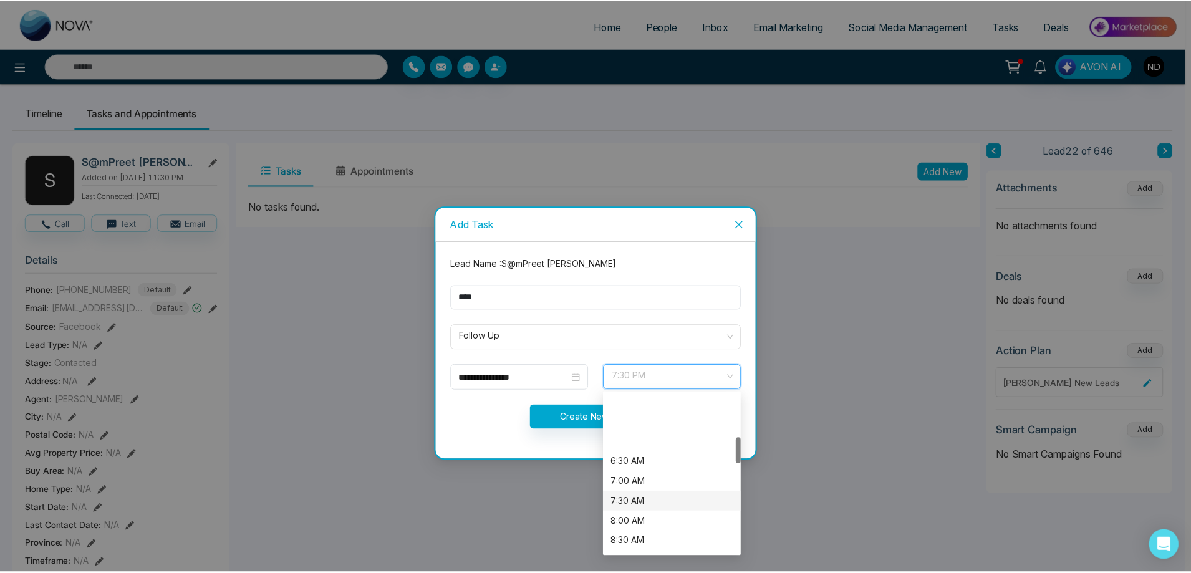
scroll to position [264, 0]
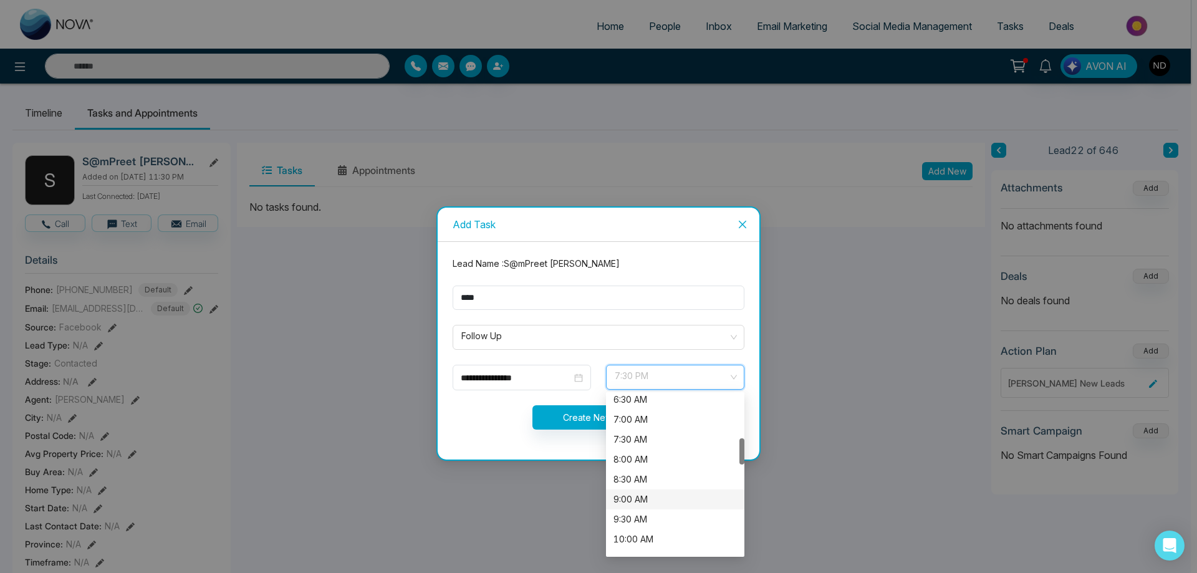
click at [622, 501] on div "9:00 AM" at bounding box center [674, 499] width 123 height 14
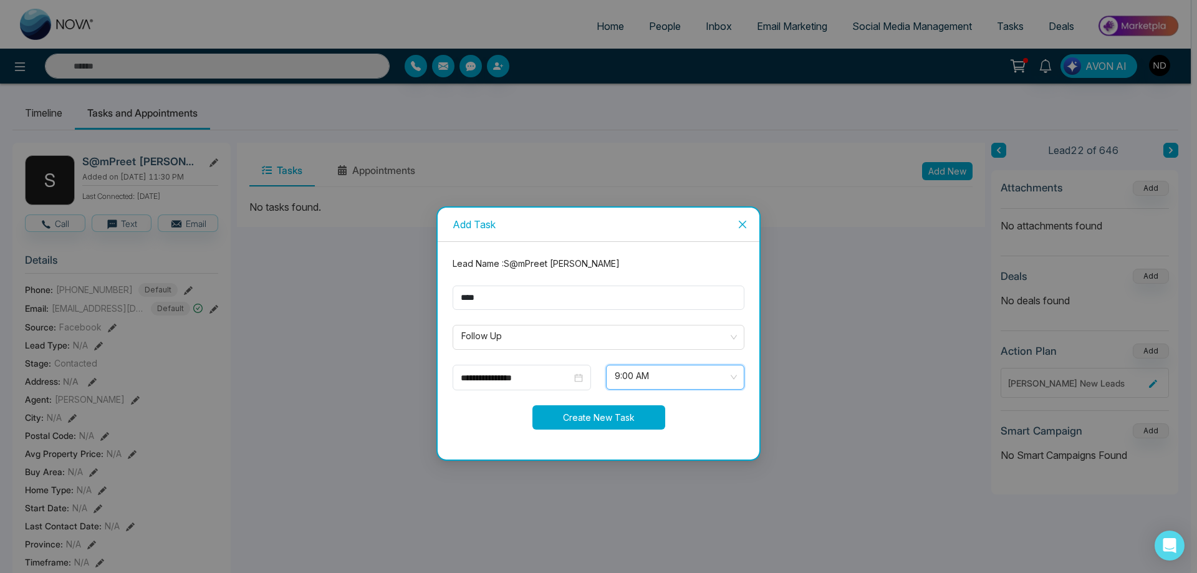
click at [603, 418] on button "Create New Task" at bounding box center [598, 417] width 133 height 24
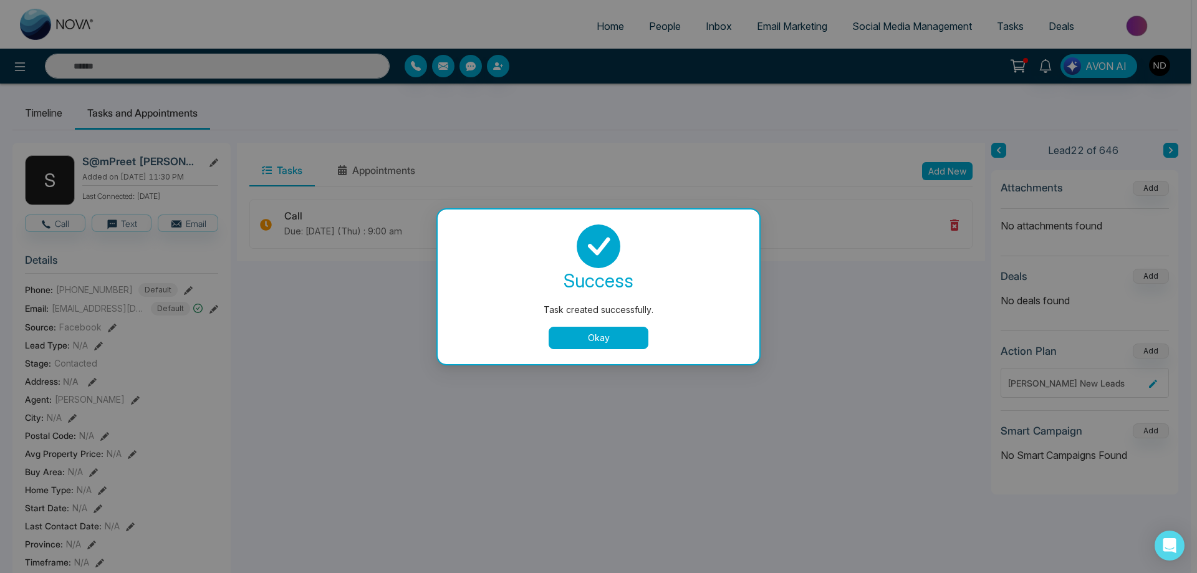
click at [576, 330] on button "Okay" at bounding box center [599, 338] width 100 height 22
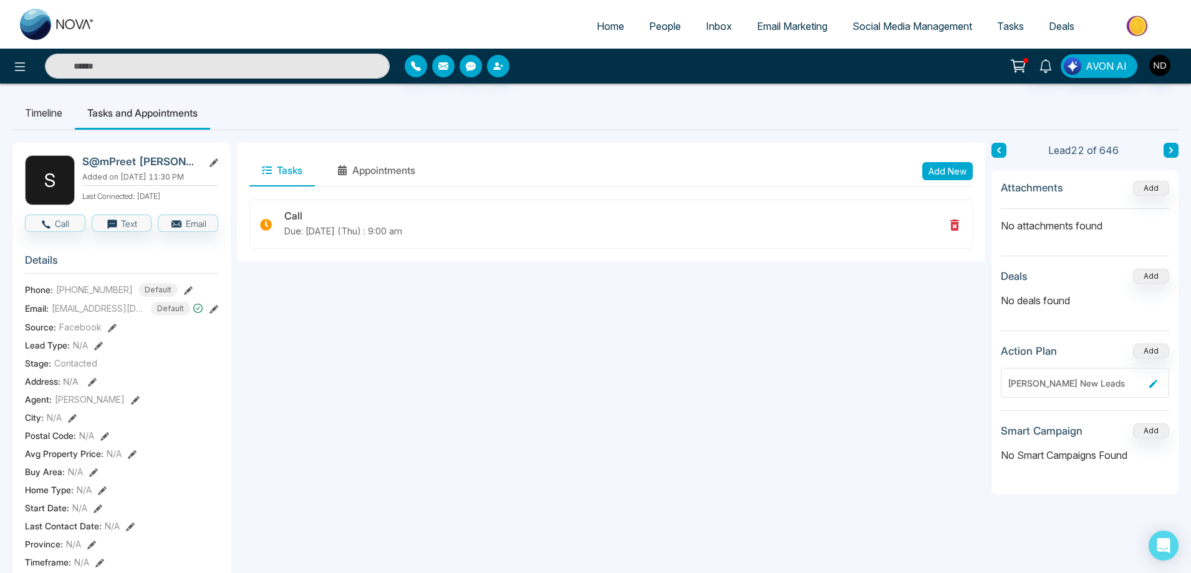
click at [1174, 148] on button at bounding box center [1170, 150] width 15 height 15
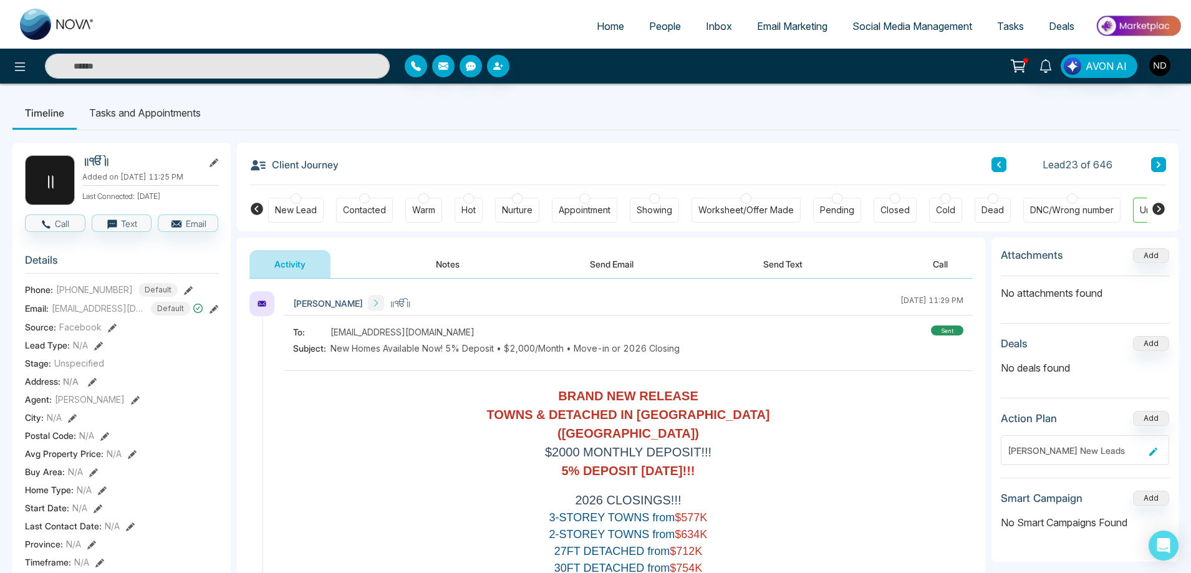
click at [214, 162] on icon at bounding box center [213, 162] width 9 height 9
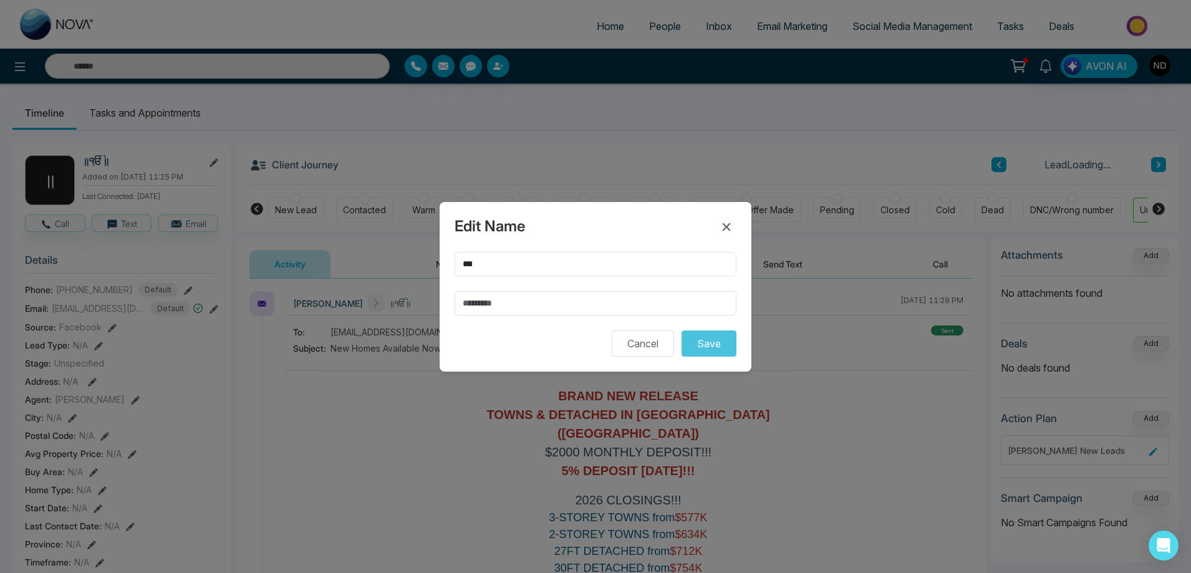
drag, startPoint x: 521, startPoint y: 267, endPoint x: 383, endPoint y: 275, distance: 137.4
click at [383, 275] on div "Edit Name *** Cancel Save" at bounding box center [595, 286] width 1191 height 573
type input "******"
click at [499, 302] on input "text" at bounding box center [595, 303] width 282 height 24
type input "*****"
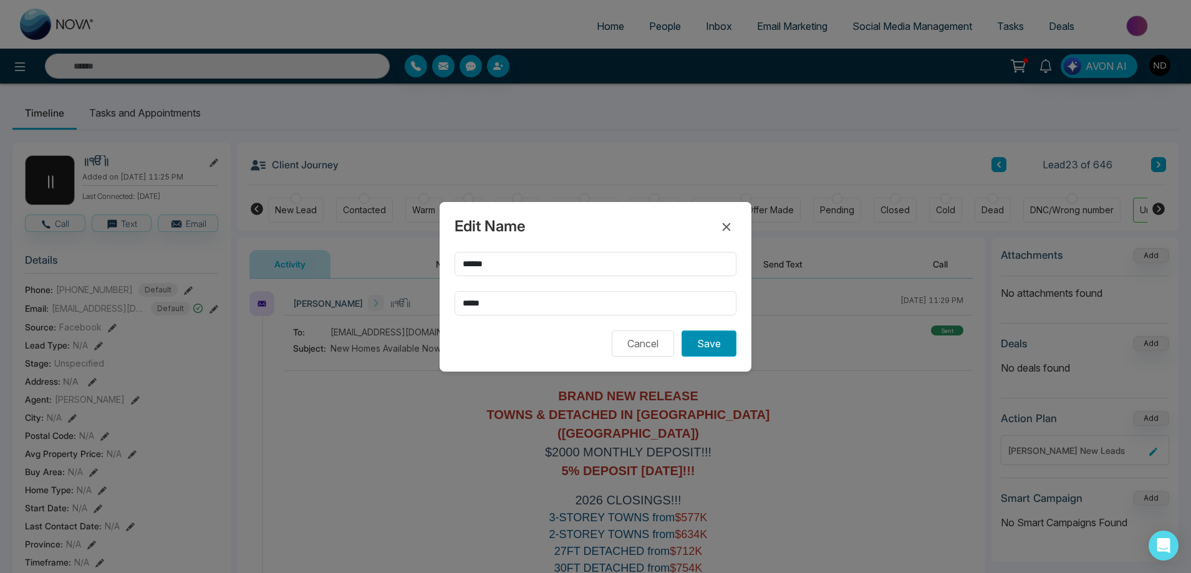
click at [706, 343] on button "Save" at bounding box center [708, 343] width 55 height 26
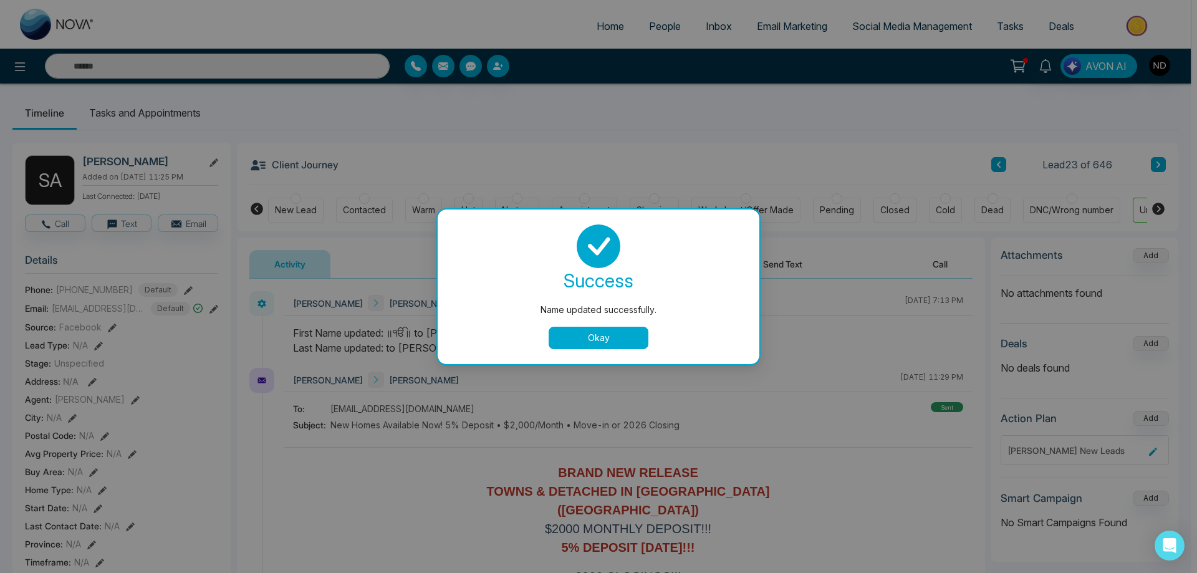
click at [600, 342] on button "Okay" at bounding box center [599, 338] width 100 height 22
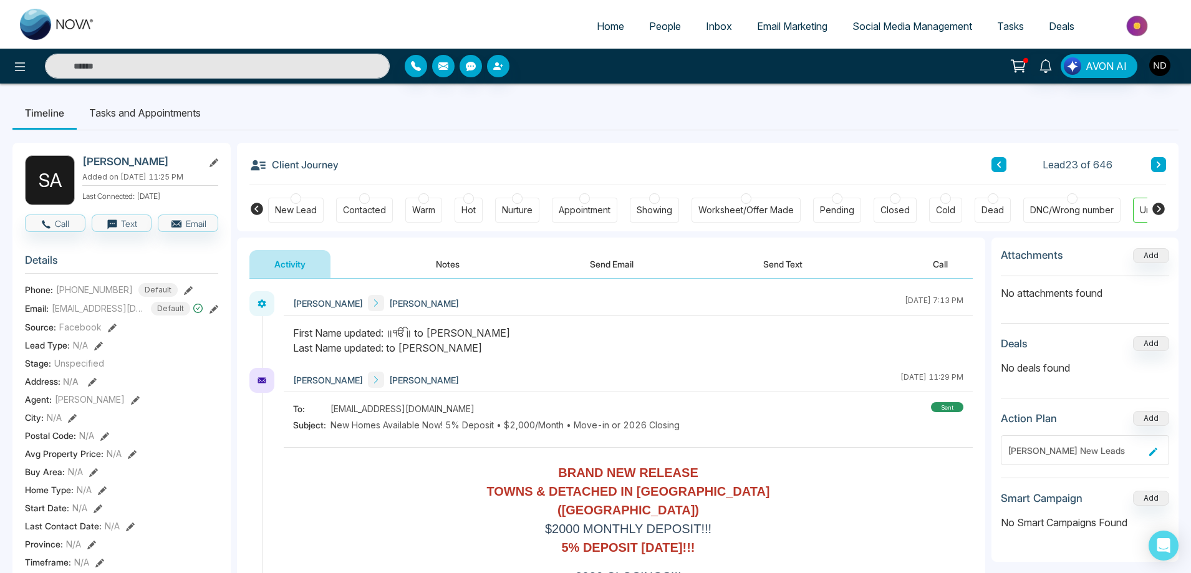
click at [451, 261] on button "Notes" at bounding box center [448, 264] width 74 height 28
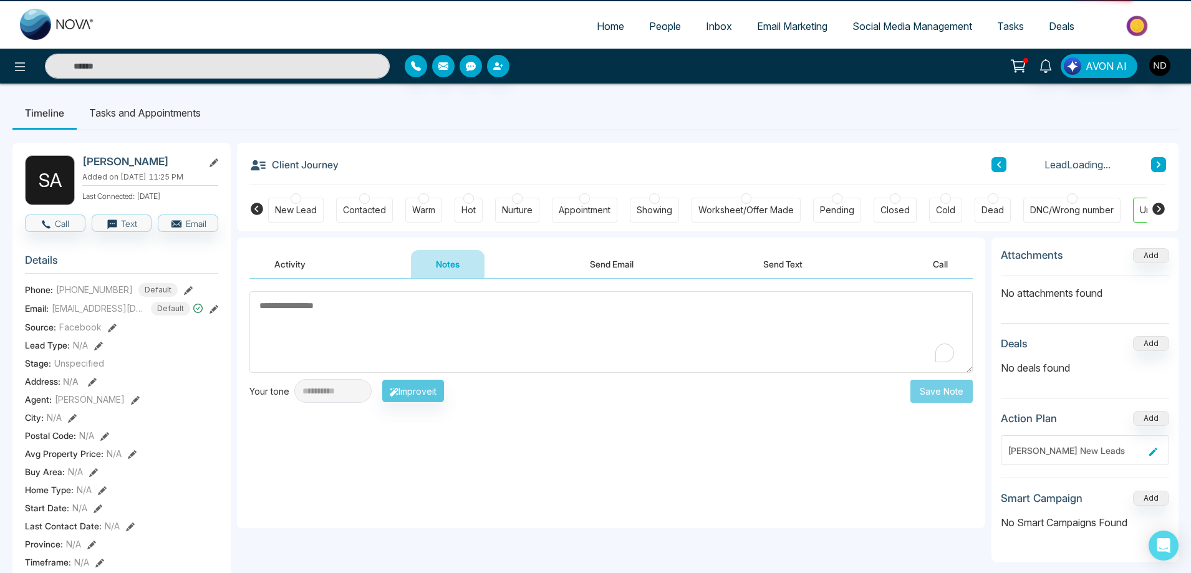
click at [452, 314] on textarea "To enrich screen reader interactions, please activate Accessibility in Grammarl…" at bounding box center [610, 332] width 723 height 82
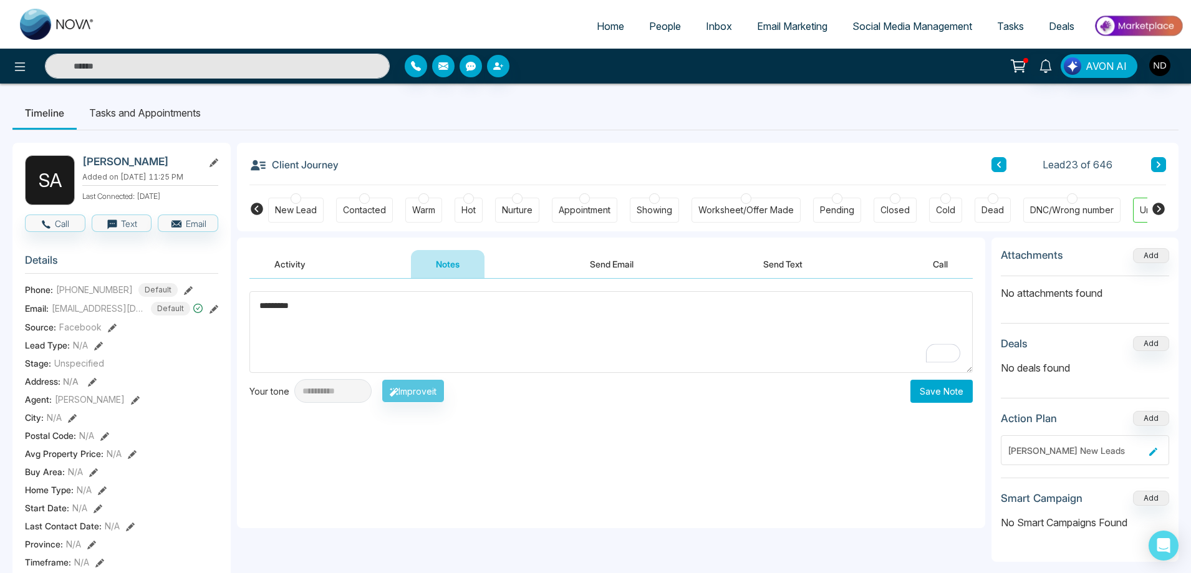
type textarea "*********"
click at [930, 400] on button "Save Note" at bounding box center [941, 391] width 62 height 23
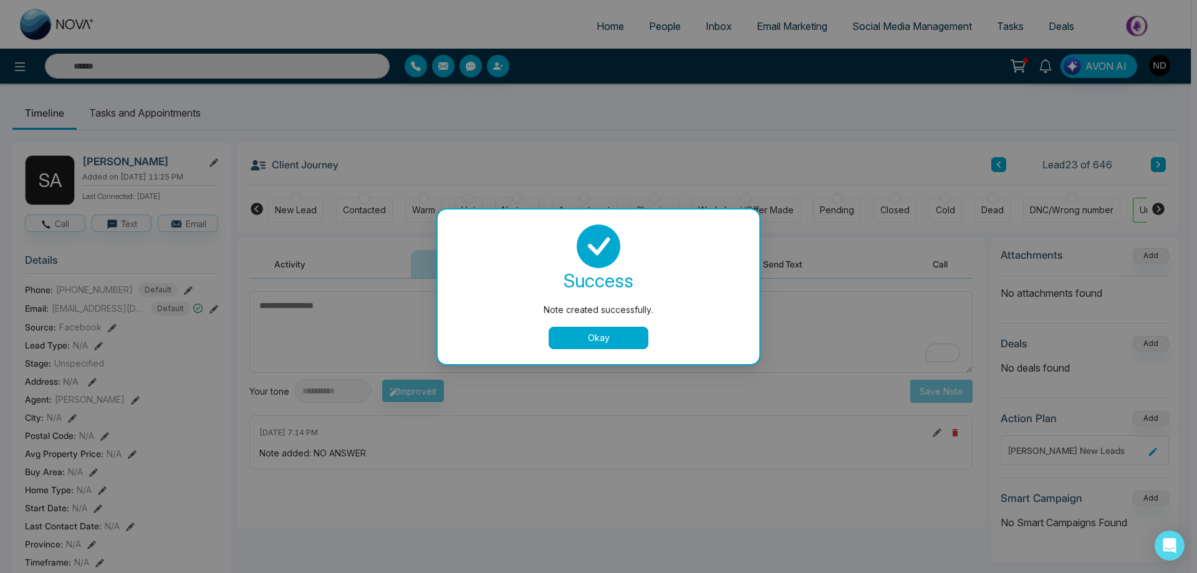
click at [585, 341] on button "Okay" at bounding box center [599, 338] width 100 height 22
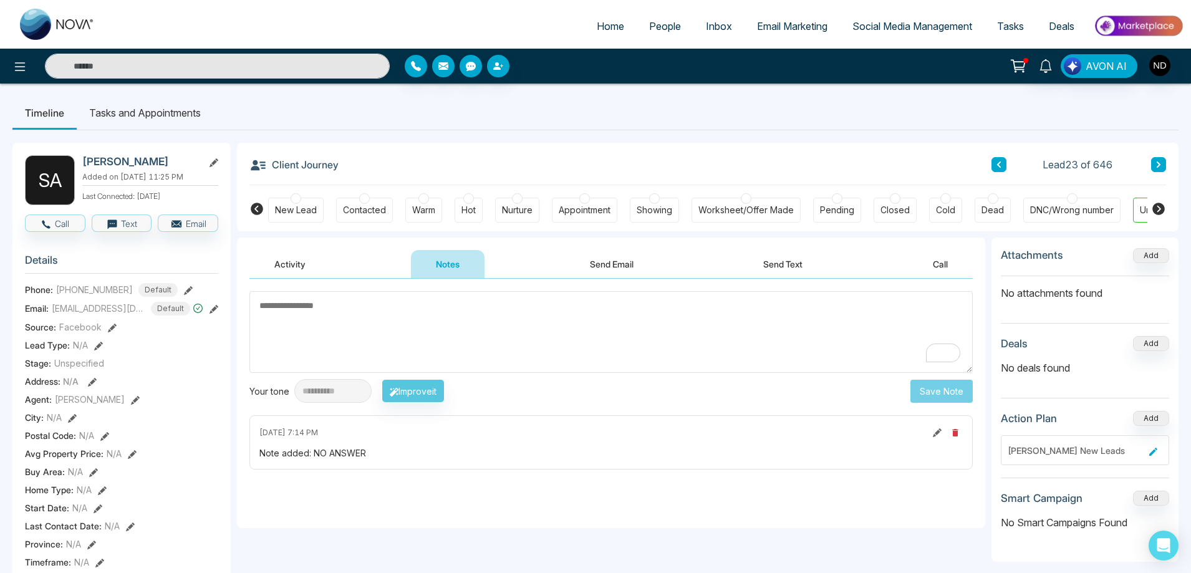
click at [269, 219] on div "New Lead" at bounding box center [295, 210] width 55 height 25
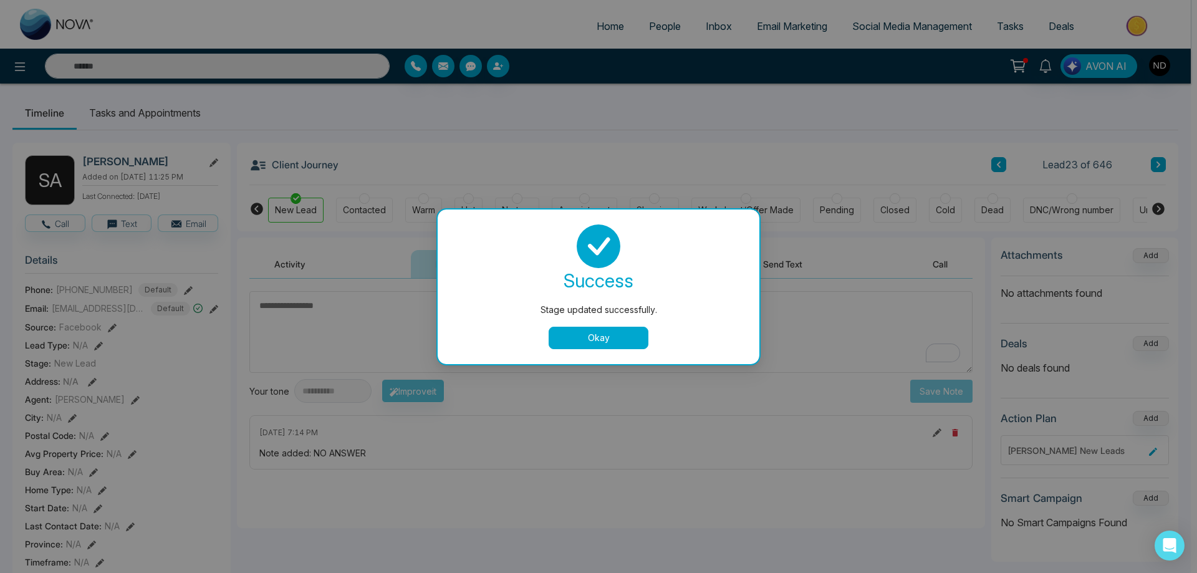
click at [591, 343] on button "Okay" at bounding box center [599, 338] width 100 height 22
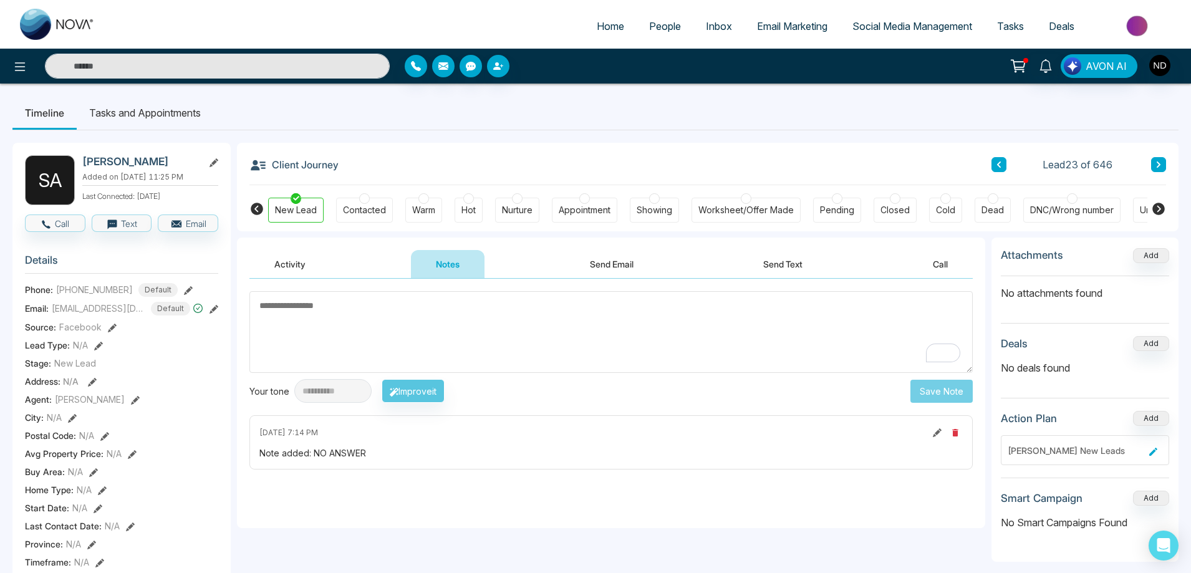
click at [1163, 163] on button at bounding box center [1158, 164] width 15 height 15
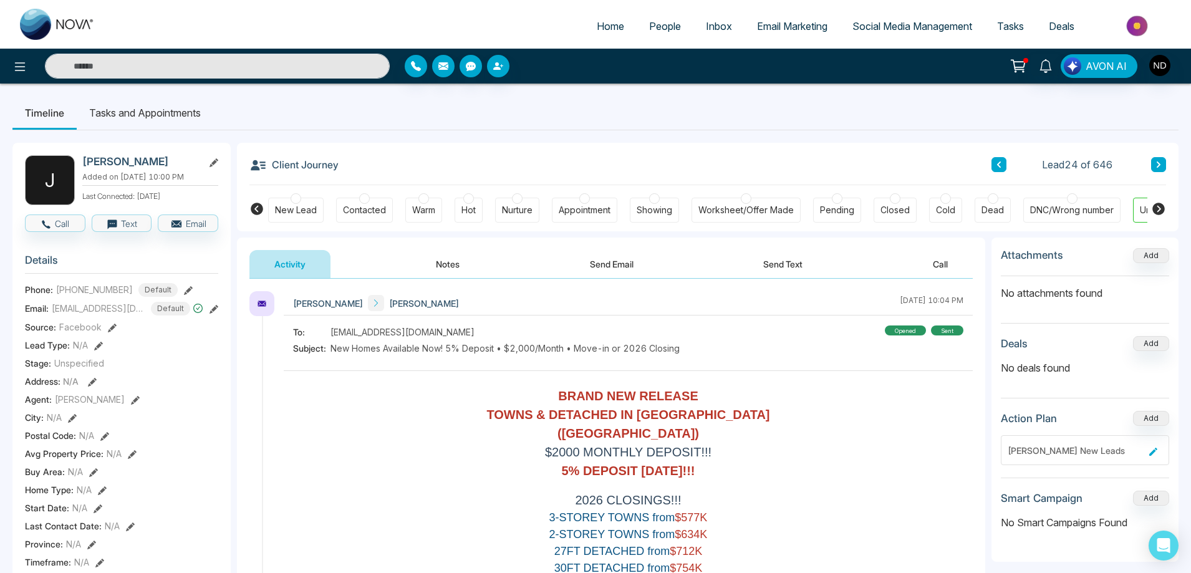
click at [299, 214] on div "New Lead" at bounding box center [296, 210] width 42 height 12
click at [454, 266] on button "Notes" at bounding box center [448, 264] width 74 height 28
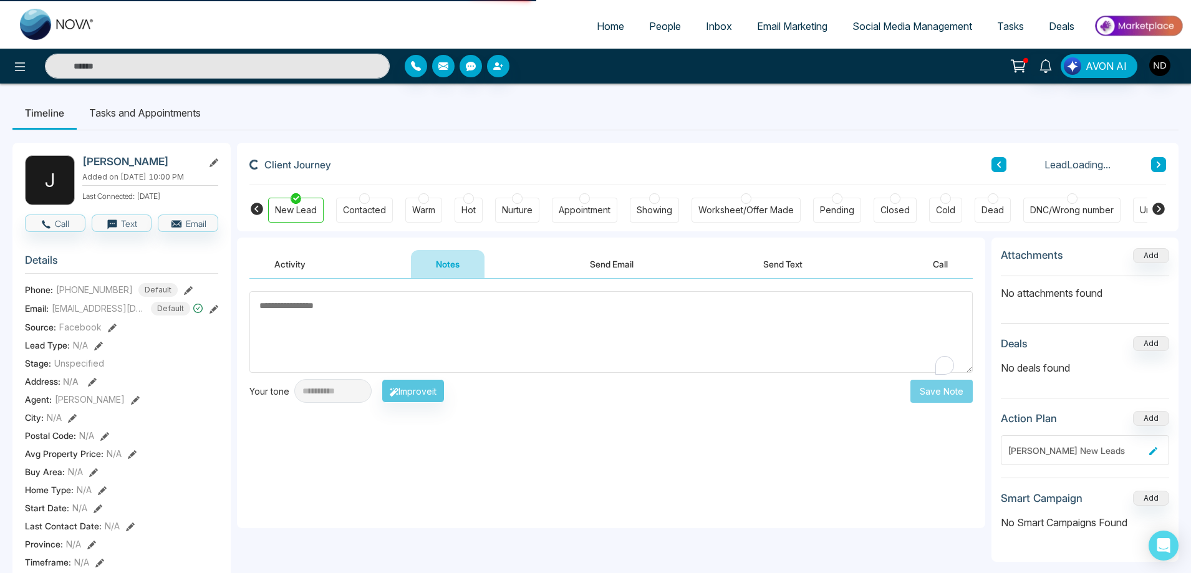
click at [454, 266] on button "Notes" at bounding box center [448, 264] width 74 height 28
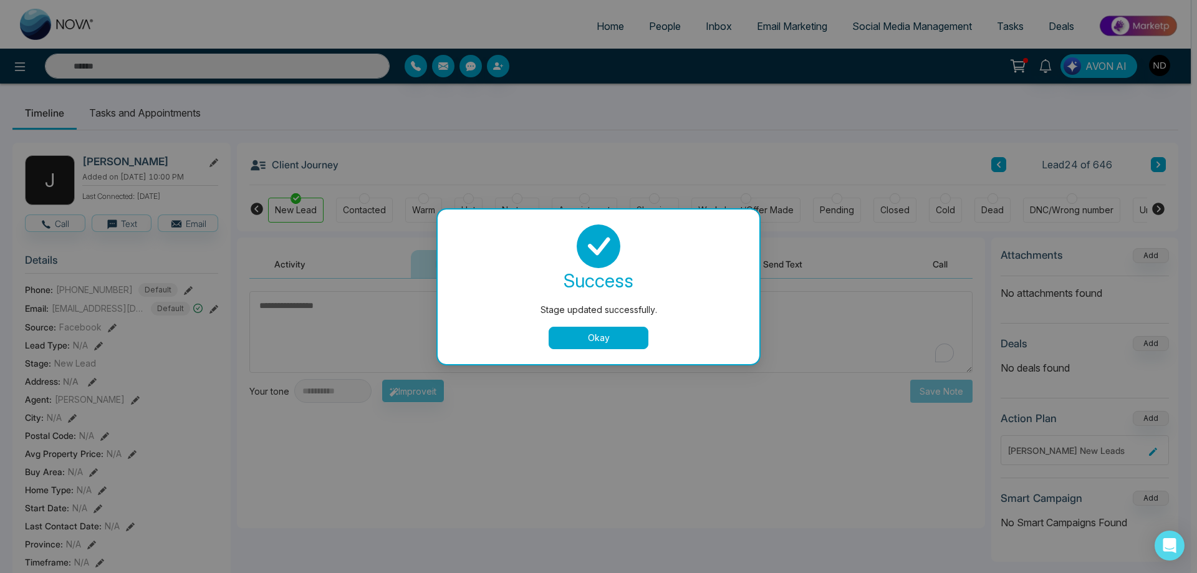
click at [615, 343] on button "Okay" at bounding box center [599, 338] width 100 height 22
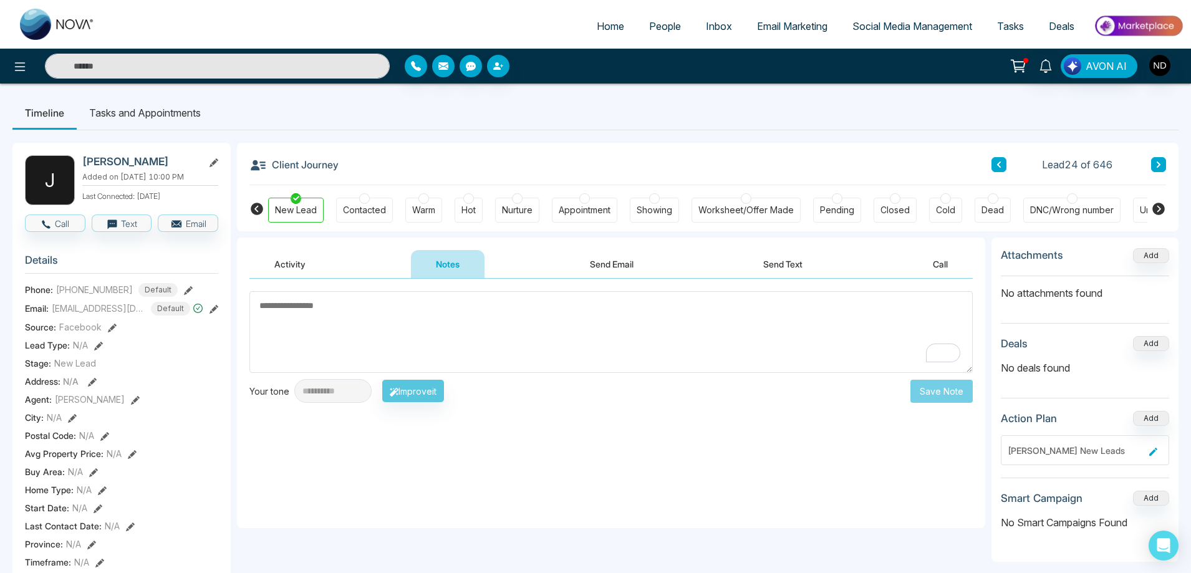
click at [423, 319] on textarea "To enrich screen reader interactions, please activate Accessibility in Grammarl…" at bounding box center [610, 332] width 723 height 82
type textarea "*********"
click at [934, 396] on button "Save Note" at bounding box center [941, 391] width 62 height 23
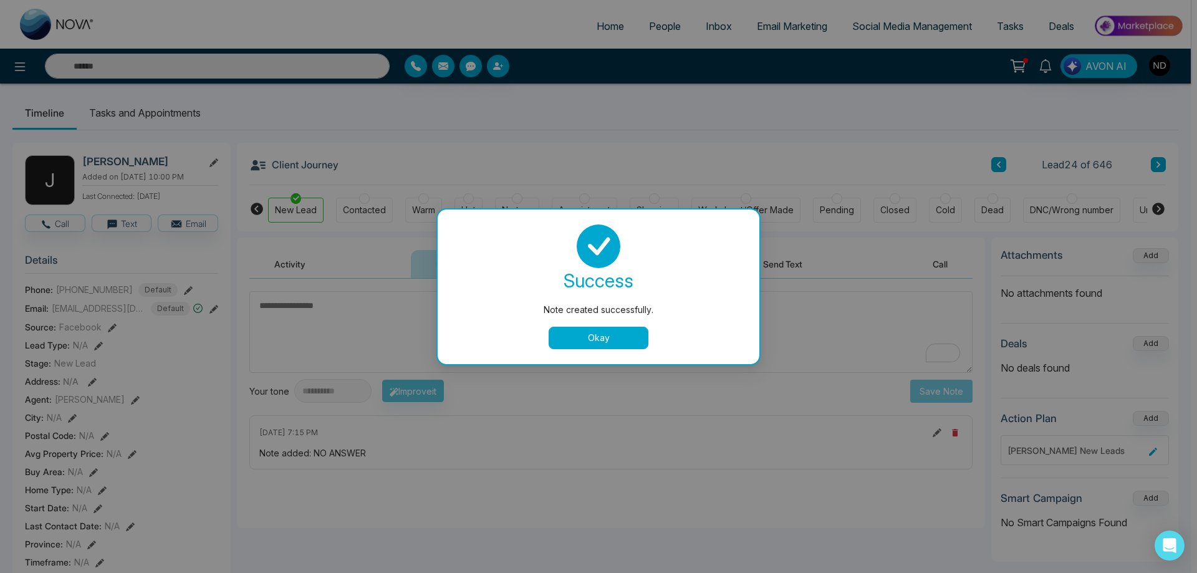
click at [597, 343] on button "Okay" at bounding box center [599, 338] width 100 height 22
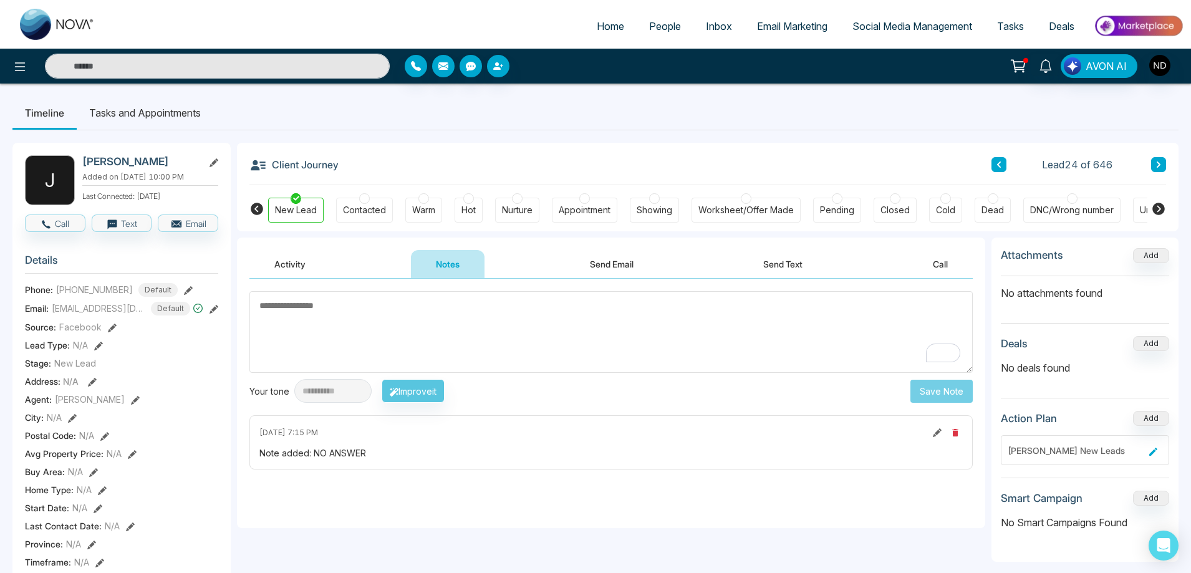
click at [468, 338] on textarea "To enrich screen reader interactions, please activate Accessibility in Grammarl…" at bounding box center [610, 332] width 723 height 82
click at [1158, 163] on icon at bounding box center [1158, 164] width 4 height 6
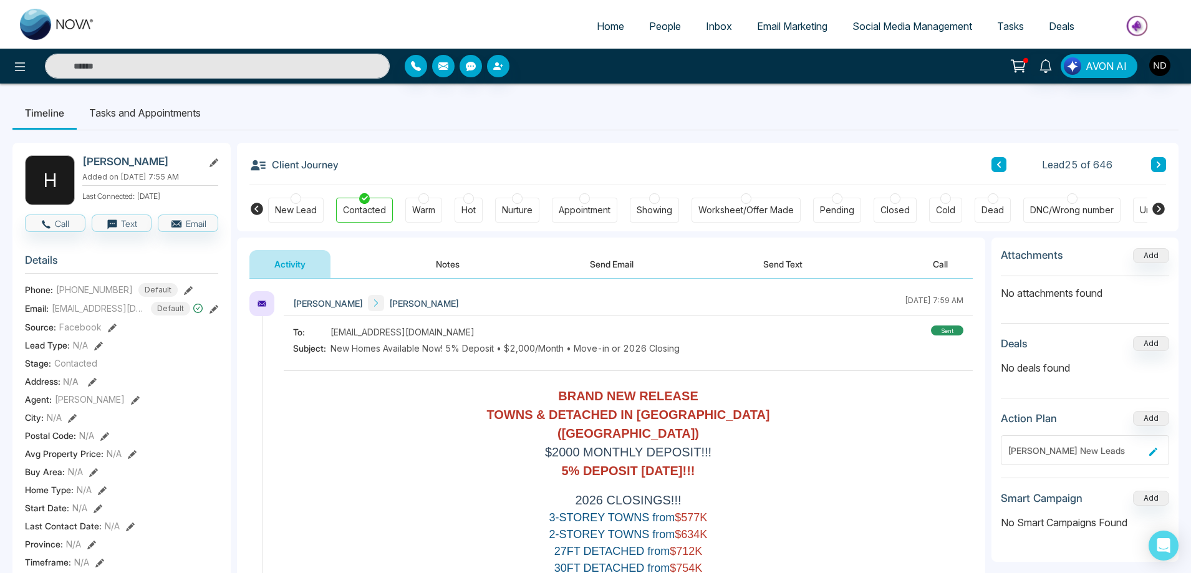
click at [440, 267] on button "Notes" at bounding box center [448, 264] width 74 height 28
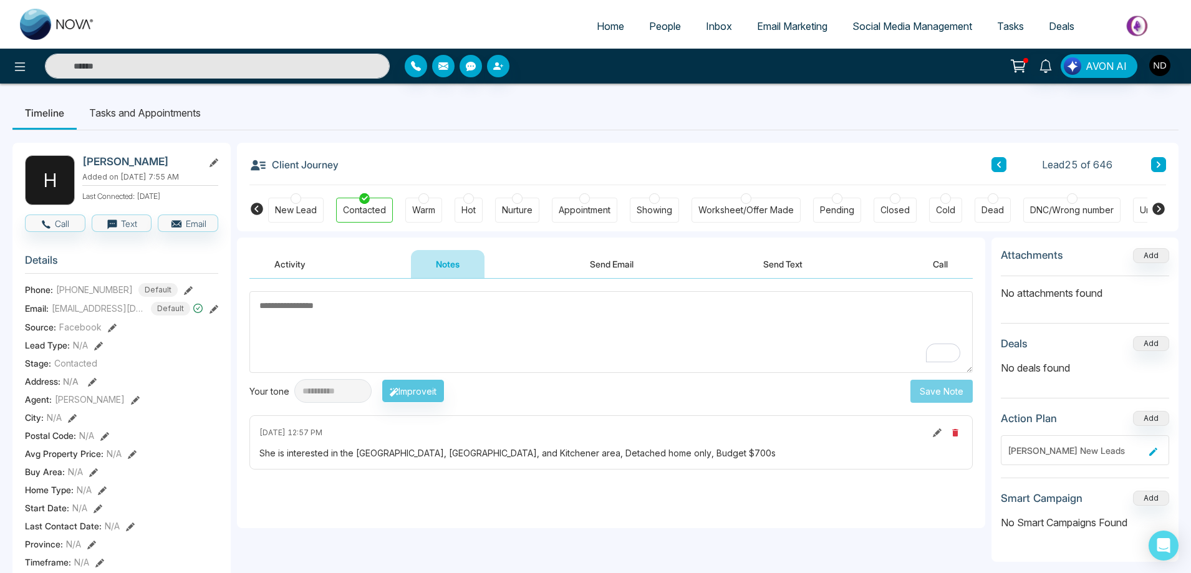
click at [425, 213] on div "Warm" at bounding box center [423, 210] width 23 height 12
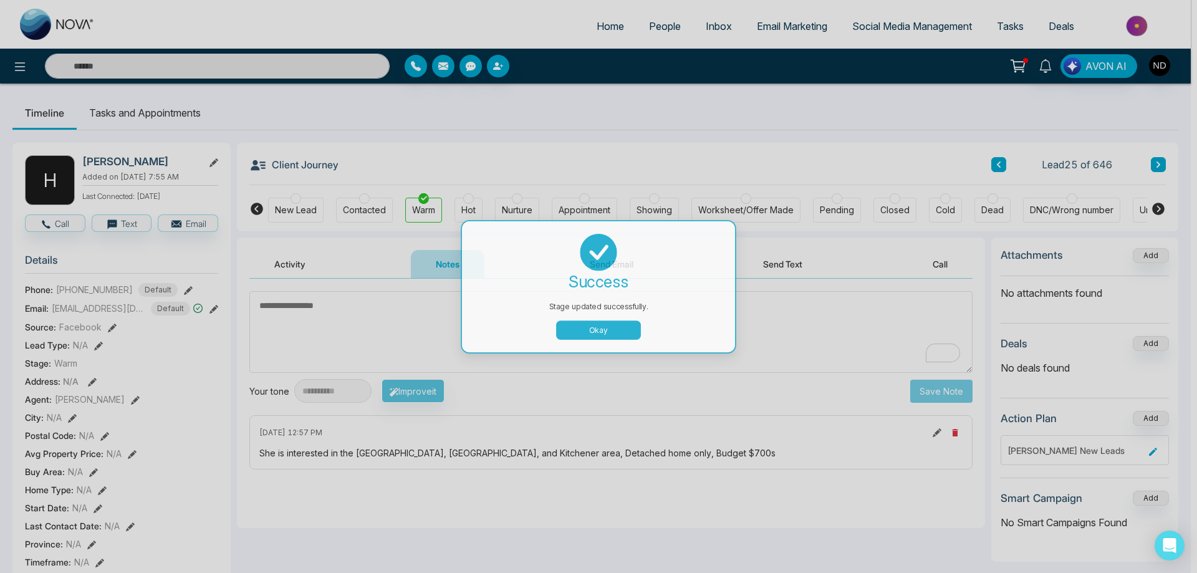
click at [422, 329] on div "Stage updated successfully. success Stage updated successfully. Okay" at bounding box center [598, 286] width 1197 height 573
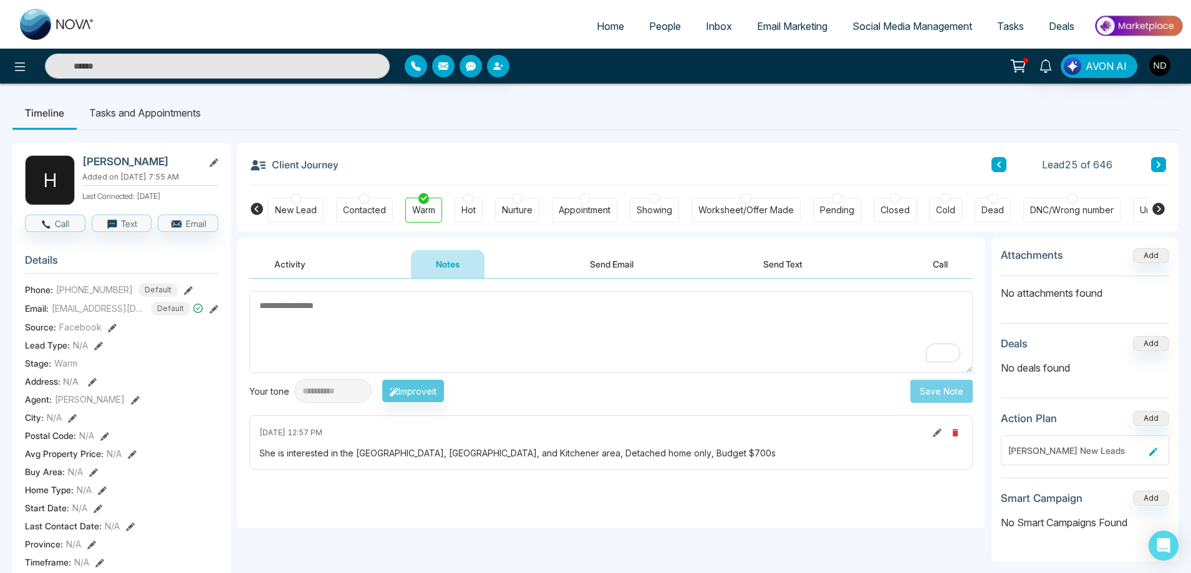
click at [424, 348] on textarea "To enrich screen reader interactions, please activate Accessibility in Grammarl…" at bounding box center [610, 332] width 723 height 82
click at [447, 311] on textarea "**********" at bounding box center [610, 332] width 723 height 82
type textarea "**********"
click at [938, 392] on button "Save Note" at bounding box center [941, 391] width 62 height 23
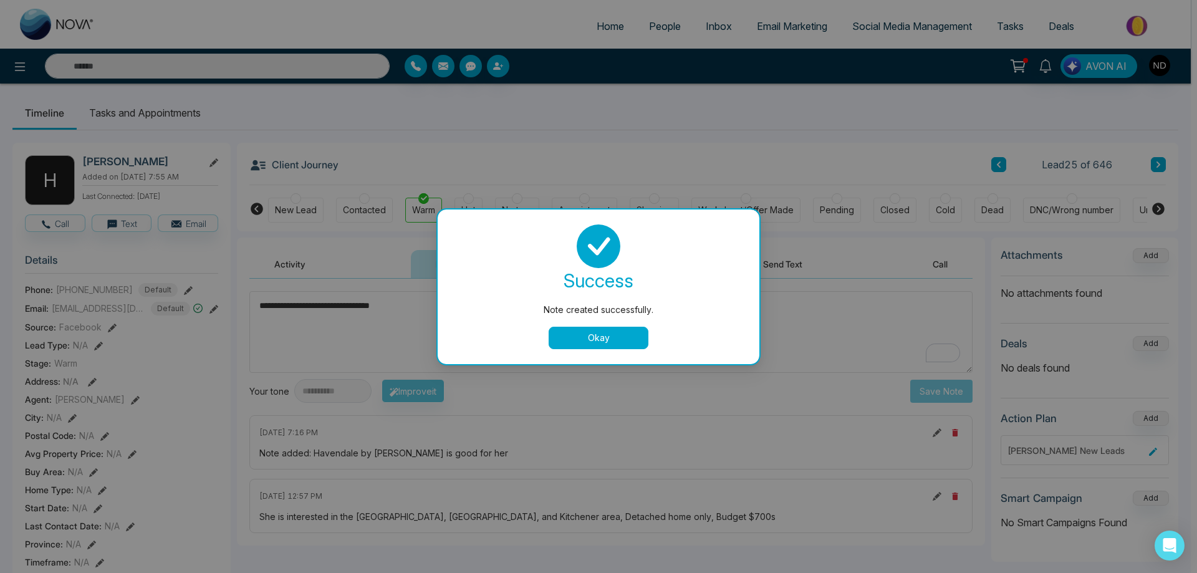
click at [614, 350] on div "success Note created successfully. Okay" at bounding box center [599, 286] width 322 height 155
click at [609, 340] on button "Okay" at bounding box center [599, 338] width 100 height 22
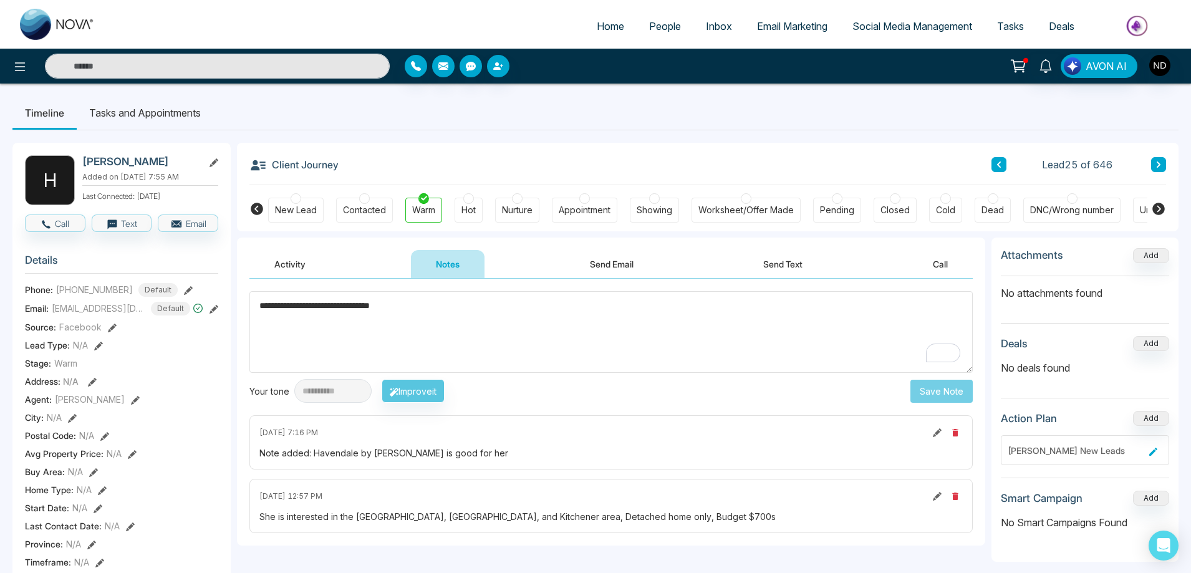
click at [630, 327] on textarea "**********" at bounding box center [610, 332] width 723 height 82
click at [614, 345] on textarea "**********" at bounding box center [610, 332] width 723 height 82
click at [1163, 164] on button at bounding box center [1158, 164] width 15 height 15
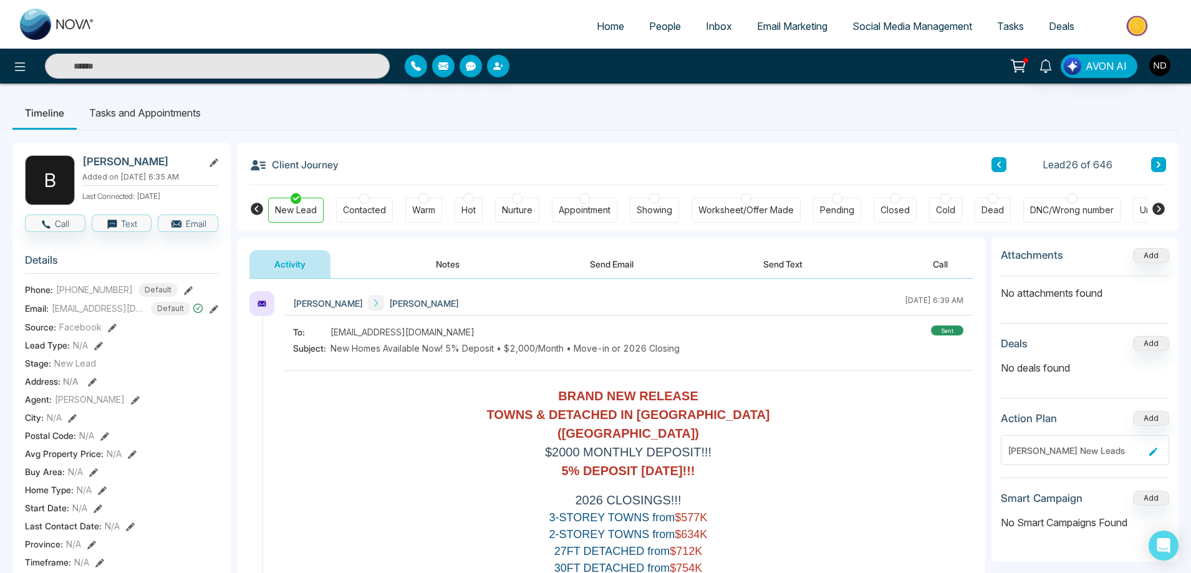
click at [461, 261] on button "Notes" at bounding box center [448, 264] width 74 height 28
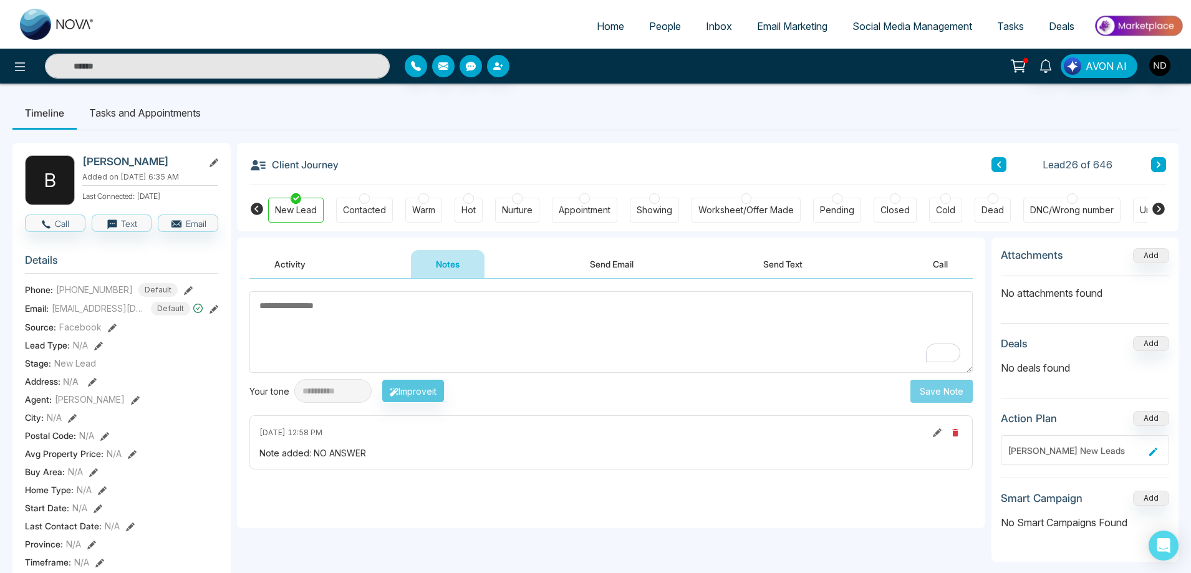
click at [1153, 166] on button at bounding box center [1158, 164] width 15 height 15
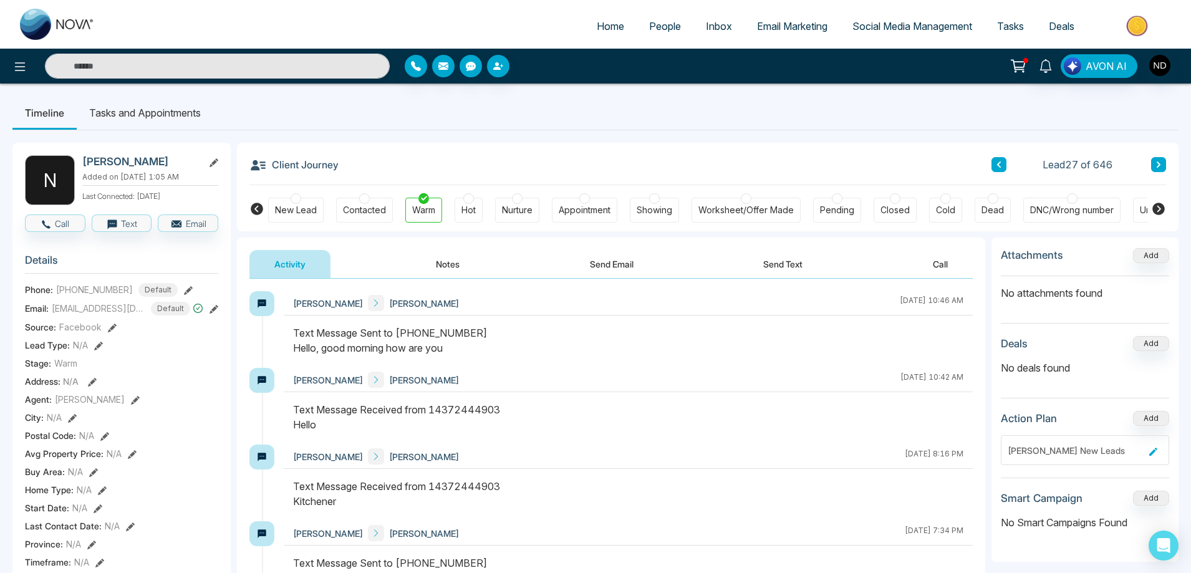
click at [820, 166] on div "Client Journey Lead 27 of 646" at bounding box center [707, 164] width 916 height 42
click at [666, 26] on span "People" at bounding box center [665, 26] width 32 height 12
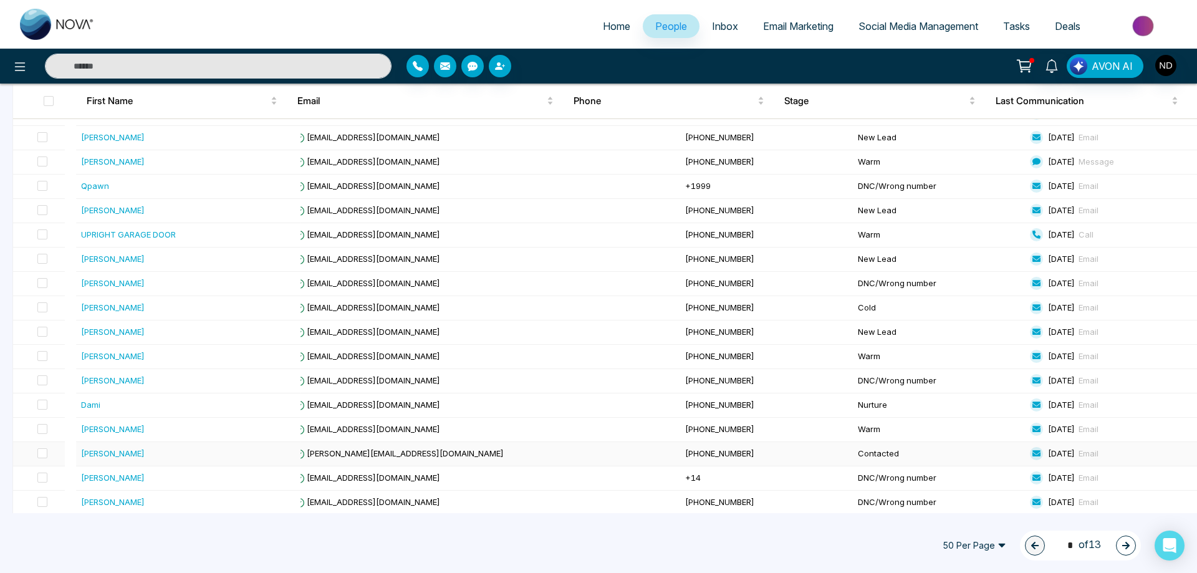
scroll to position [748, 0]
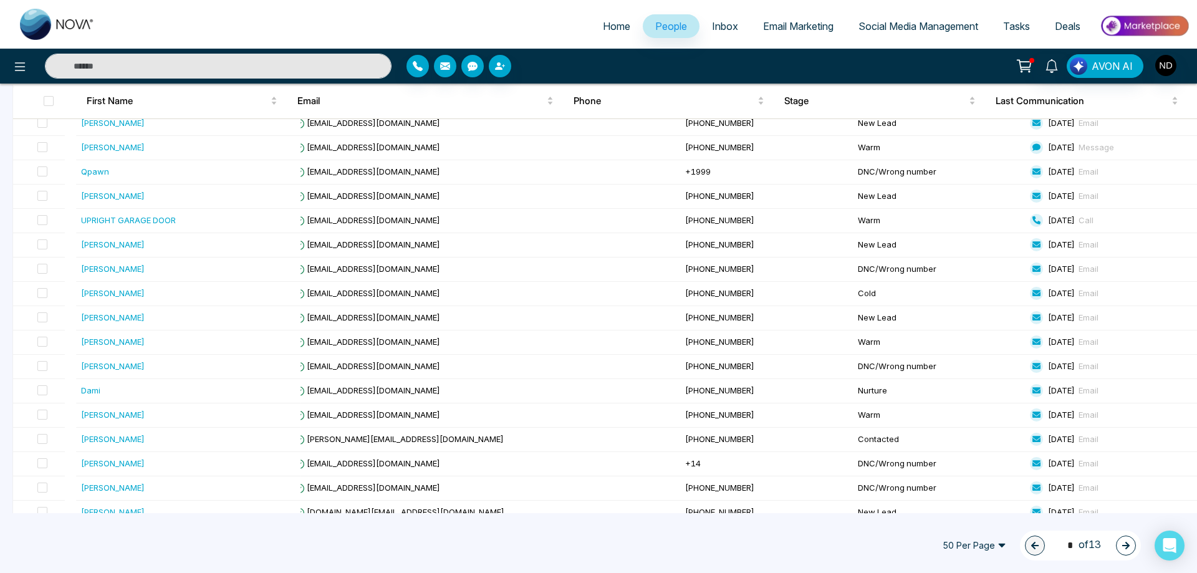
click at [161, 61] on input "text" at bounding box center [218, 66] width 347 height 25
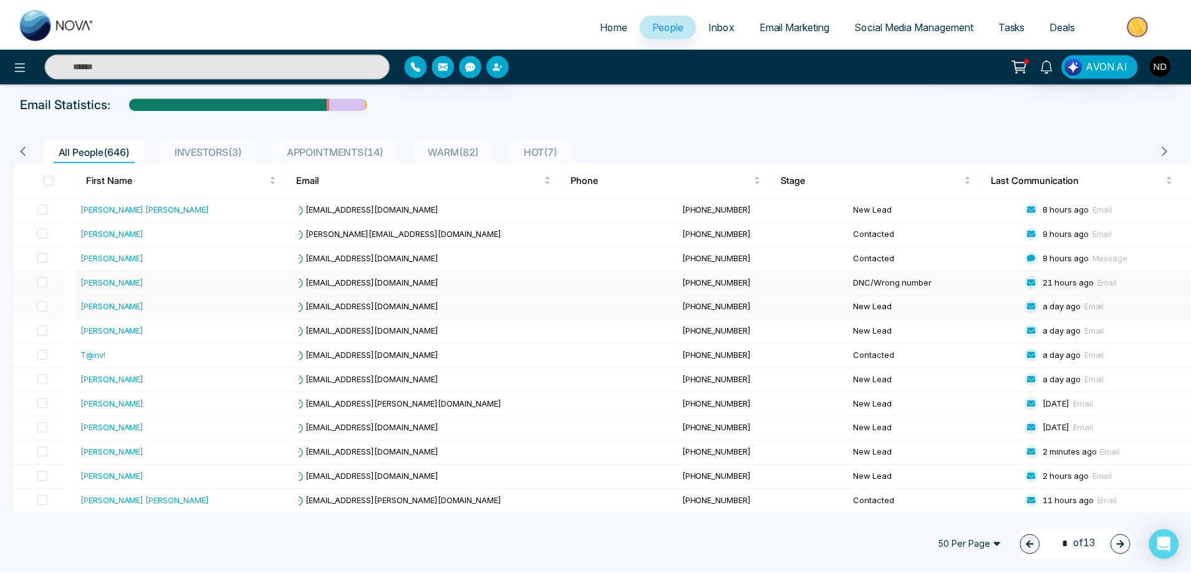
scroll to position [0, 0]
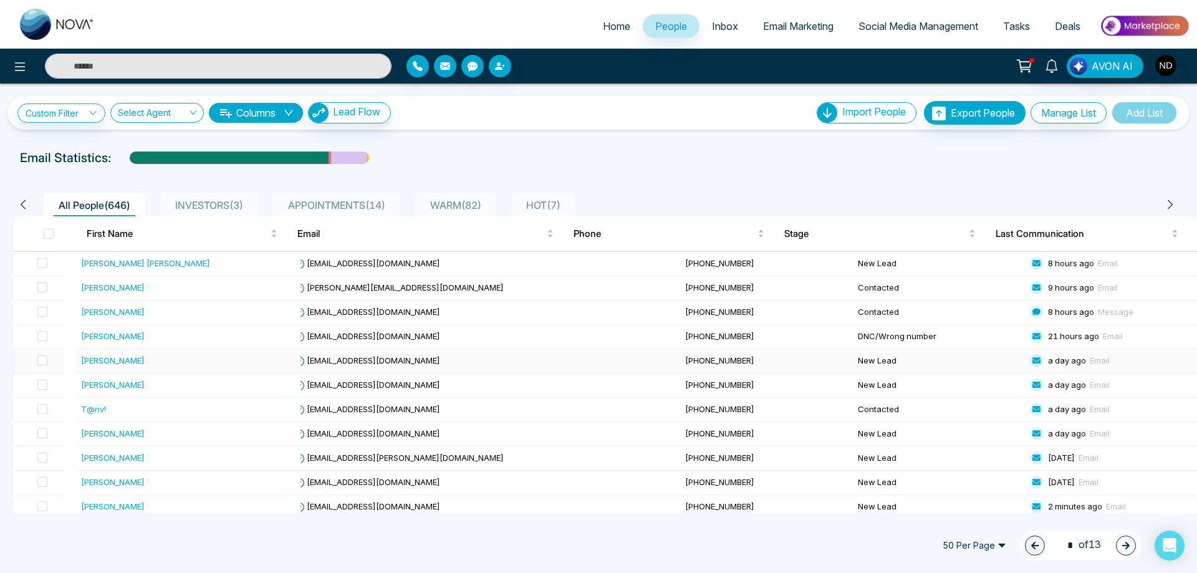
click at [118, 362] on div "[PERSON_NAME]" at bounding box center [113, 360] width 64 height 12
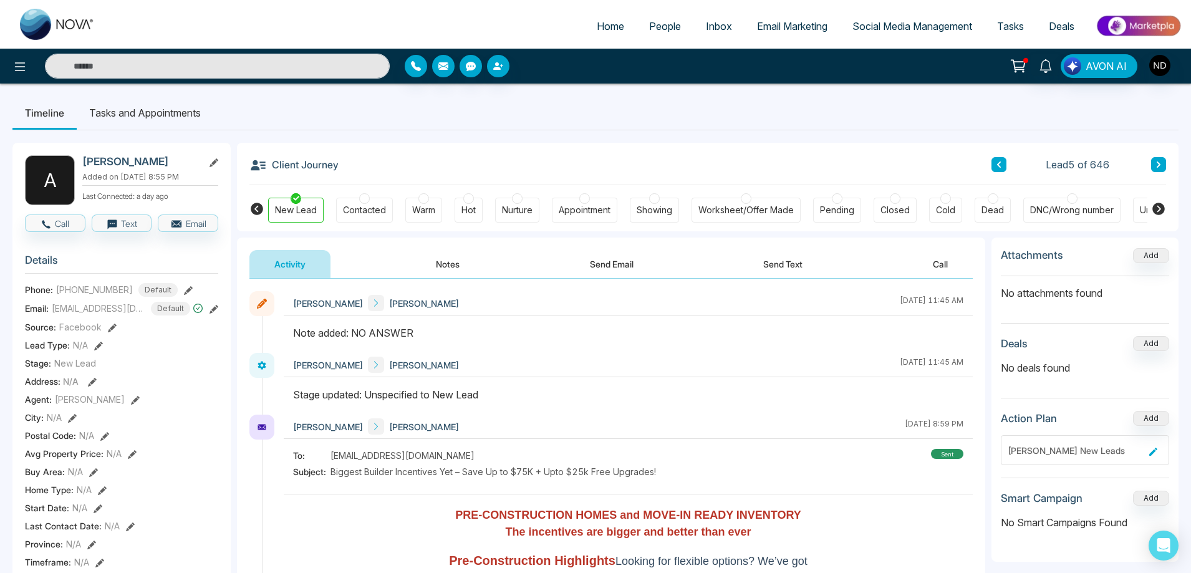
click at [666, 27] on span "People" at bounding box center [665, 26] width 32 height 12
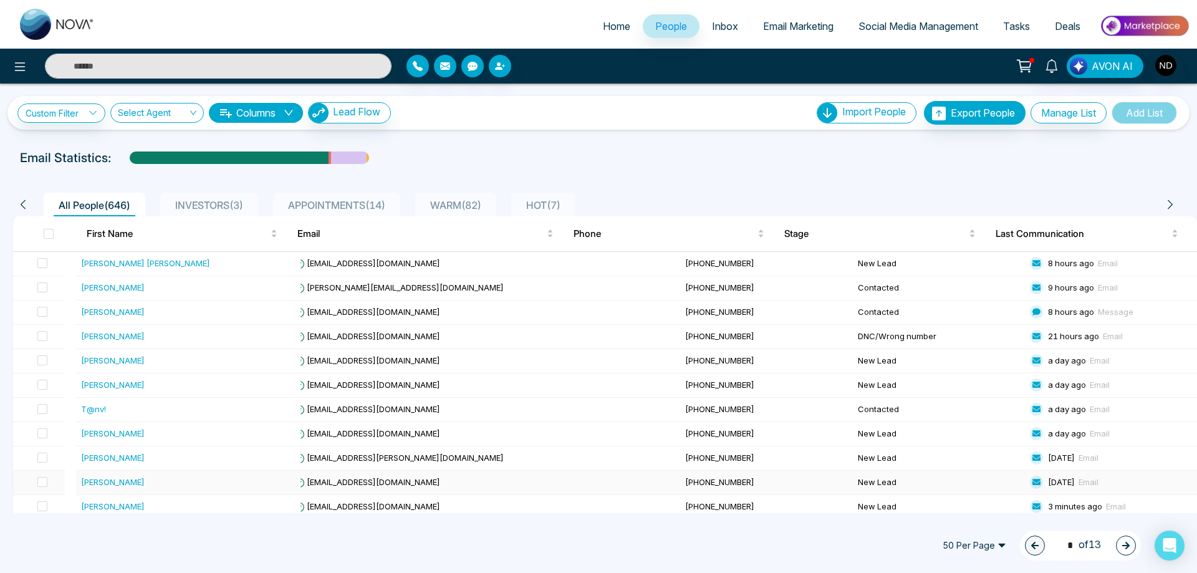
click at [111, 479] on div "[PERSON_NAME]" at bounding box center [113, 482] width 64 height 12
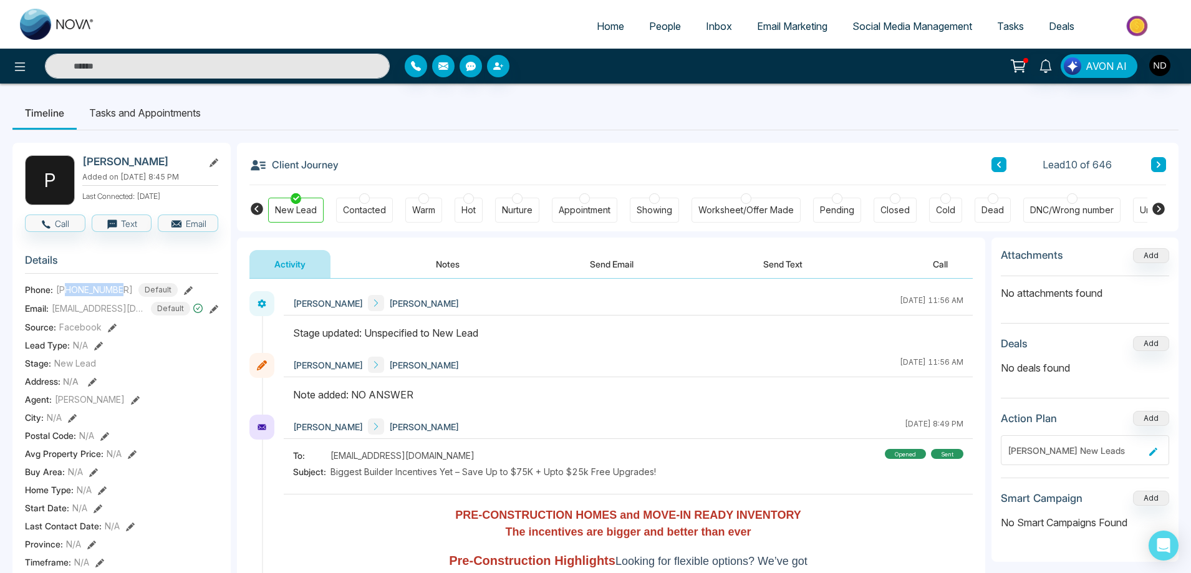
drag, startPoint x: 66, startPoint y: 287, endPoint x: 124, endPoint y: 287, distance: 58.0
click at [124, 287] on div "+14168767979 Default" at bounding box center [117, 290] width 122 height 14
copy span "4168767979"
click at [615, 317] on div "Navdeep Dhillon Parinaz S Rizi October 8 2025 | 11:56 AM" at bounding box center [628, 322] width 689 height 62
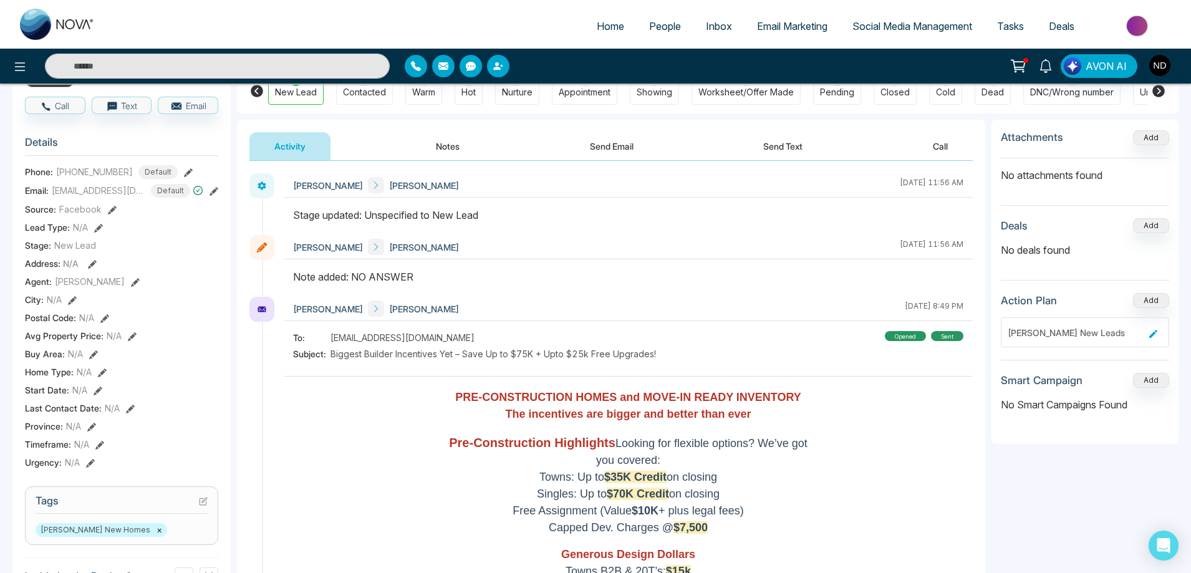
scroll to position [312, 0]
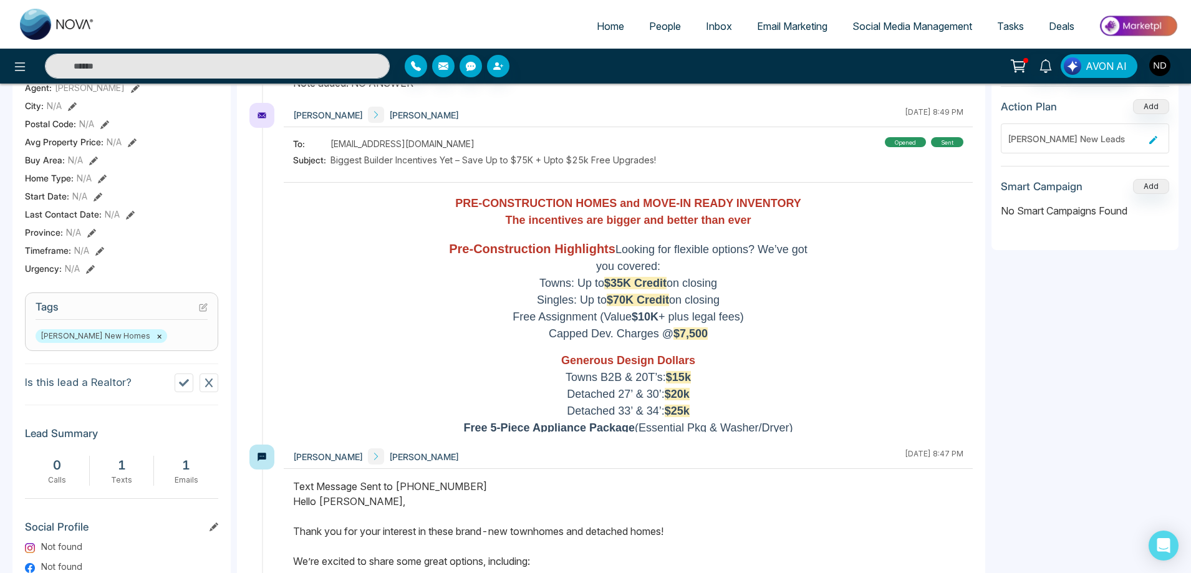
click at [181, 385] on icon at bounding box center [184, 382] width 10 height 7
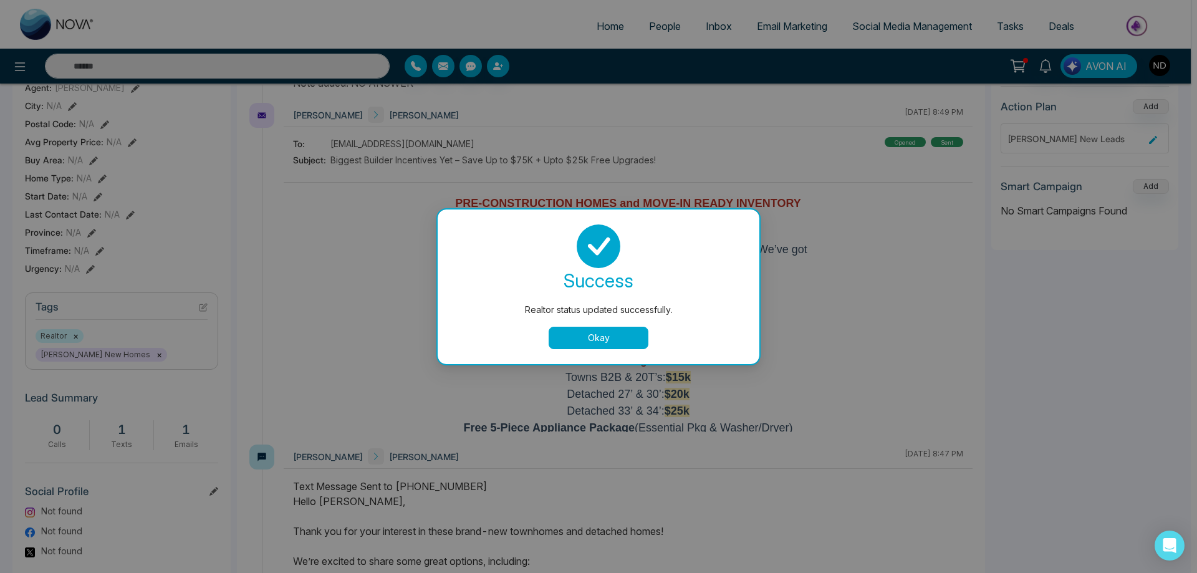
click at [598, 330] on button "Okay" at bounding box center [599, 338] width 100 height 22
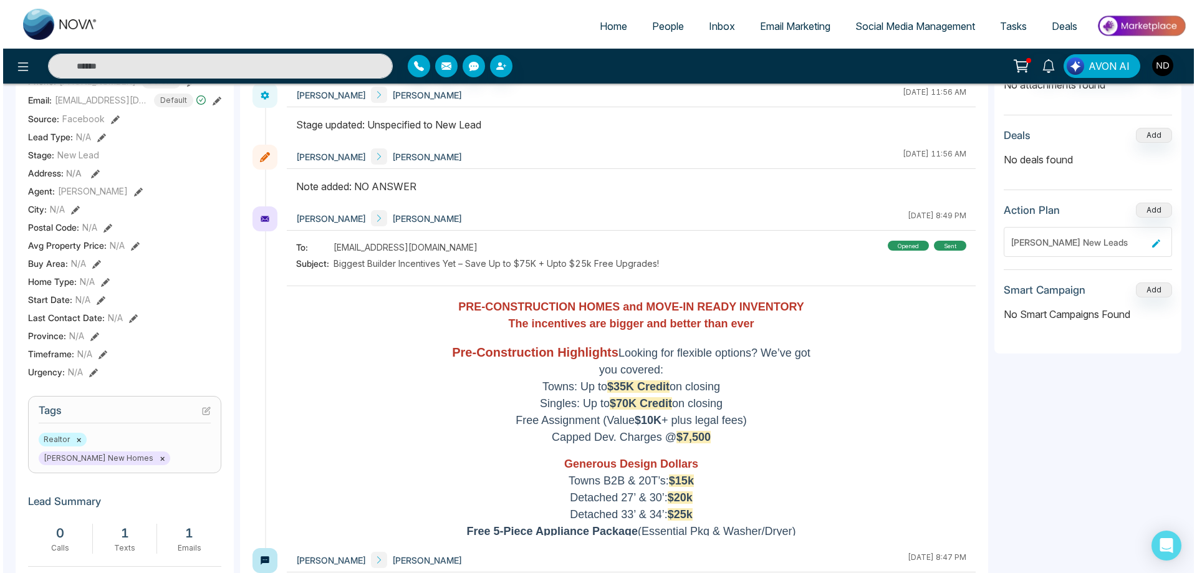
scroll to position [0, 0]
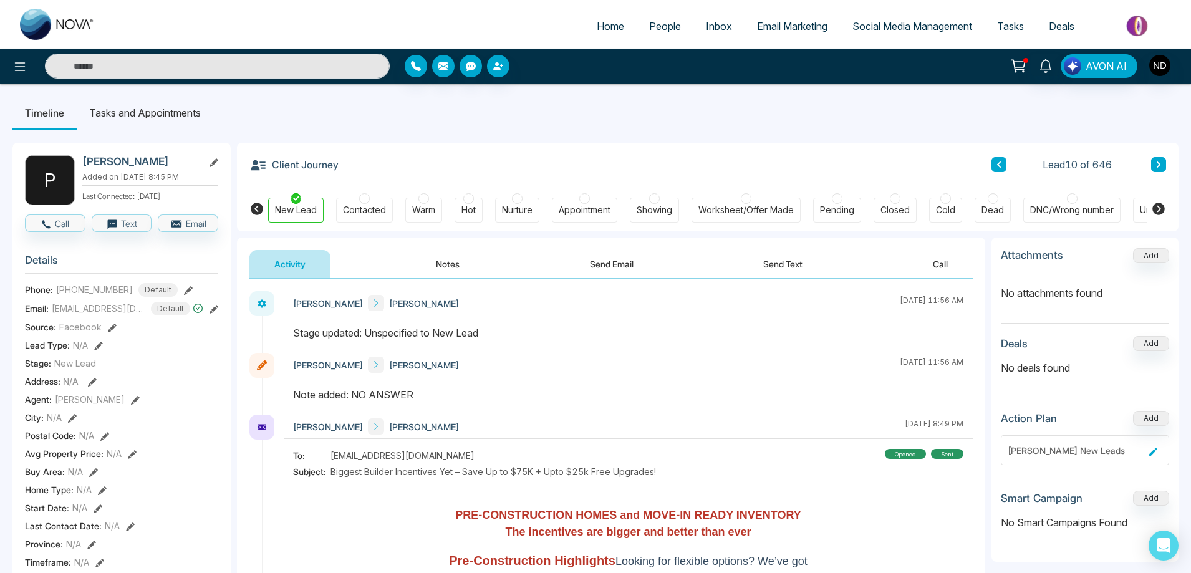
click at [1086, 206] on div "DNC/Wrong number" at bounding box center [1072, 210] width 84 height 12
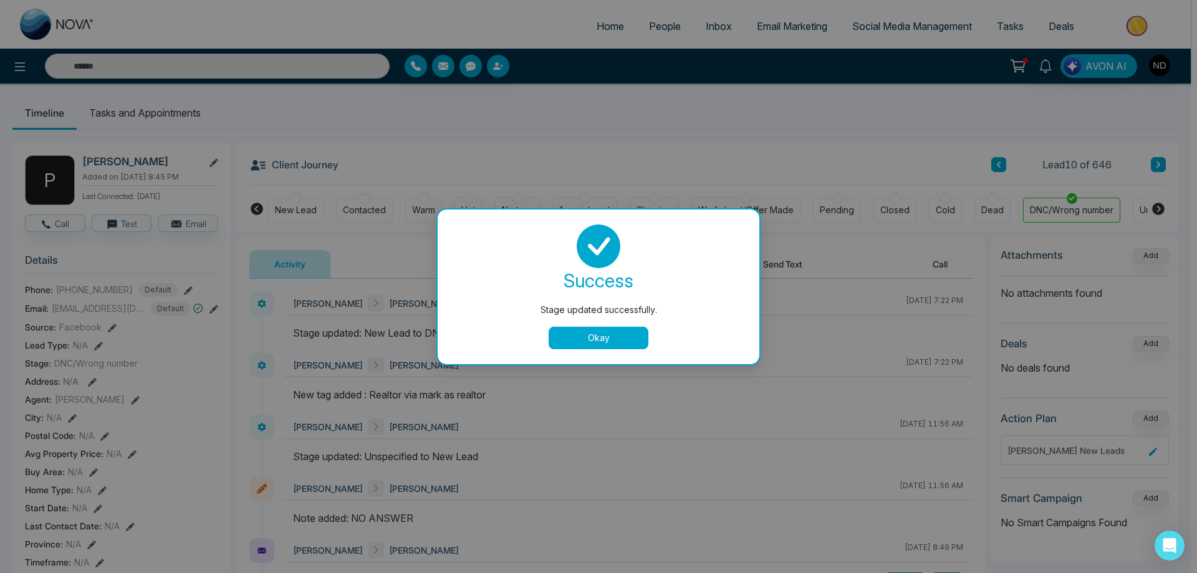
click at [597, 345] on button "Okay" at bounding box center [599, 338] width 100 height 22
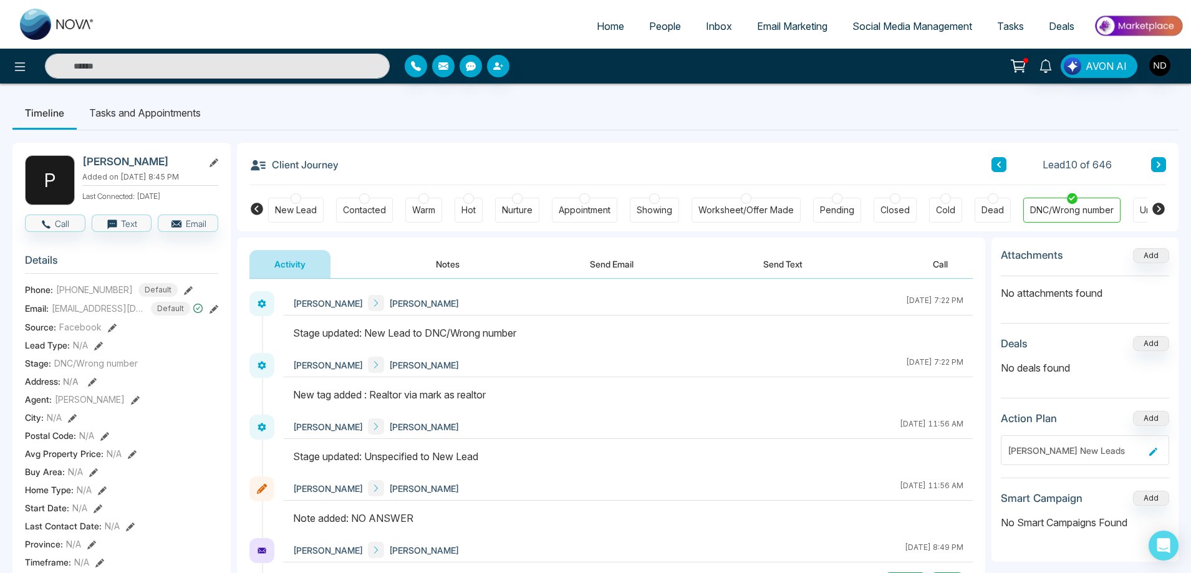
click at [662, 22] on span "People" at bounding box center [665, 26] width 32 height 12
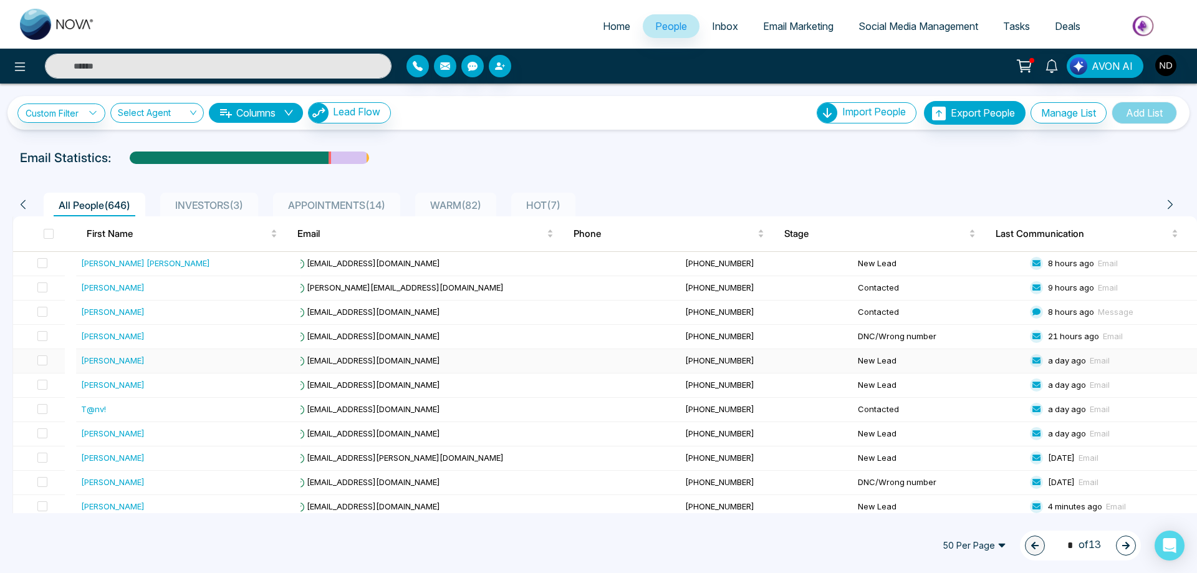
click at [120, 359] on div "[PERSON_NAME]" at bounding box center [113, 360] width 64 height 12
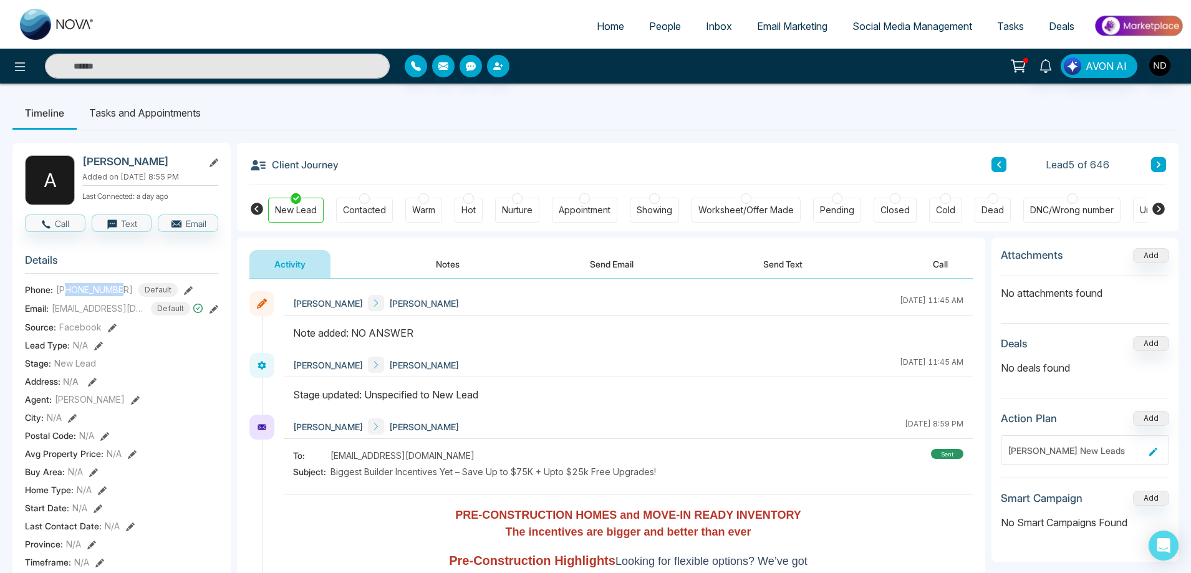
drag, startPoint x: 66, startPoint y: 289, endPoint x: 126, endPoint y: 289, distance: 59.8
click at [126, 289] on div "+16475700088 Default" at bounding box center [117, 290] width 122 height 14
copy span "6475700088"
click at [616, 151] on div "Client Journey Lead 5 of 646" at bounding box center [707, 164] width 916 height 42
click at [671, 27] on span "People" at bounding box center [665, 26] width 32 height 12
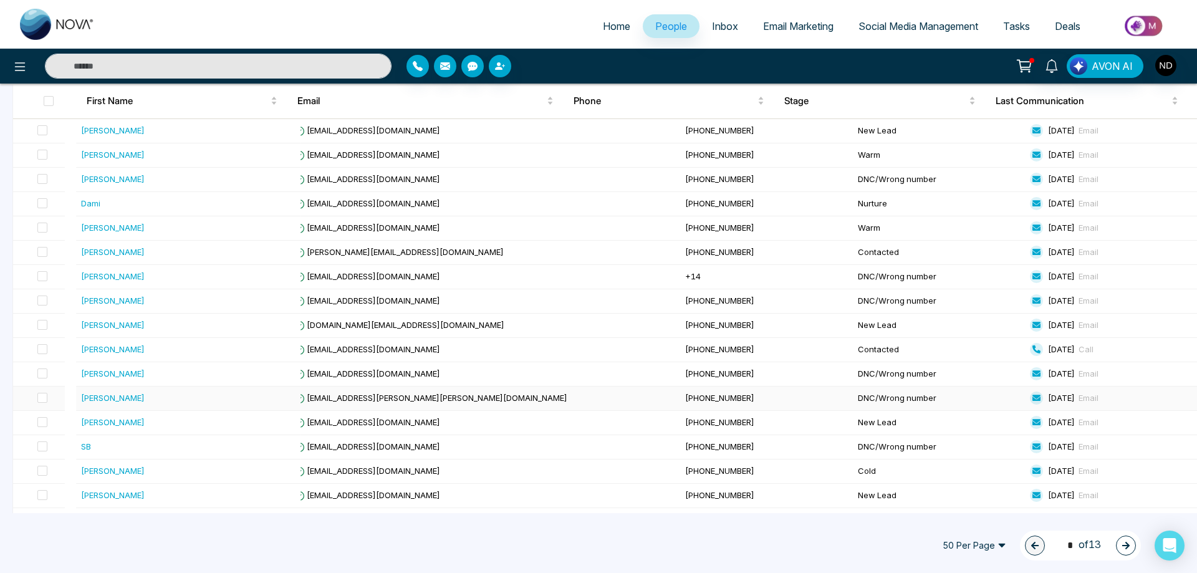
scroll to position [955, 0]
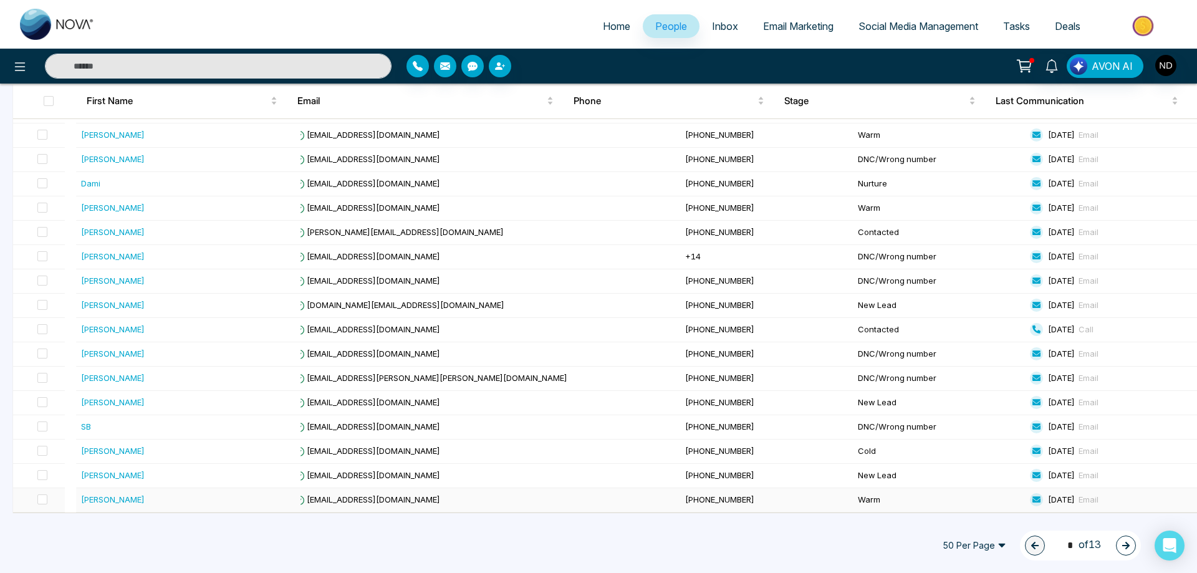
click at [112, 503] on div "[PERSON_NAME]" at bounding box center [113, 499] width 64 height 12
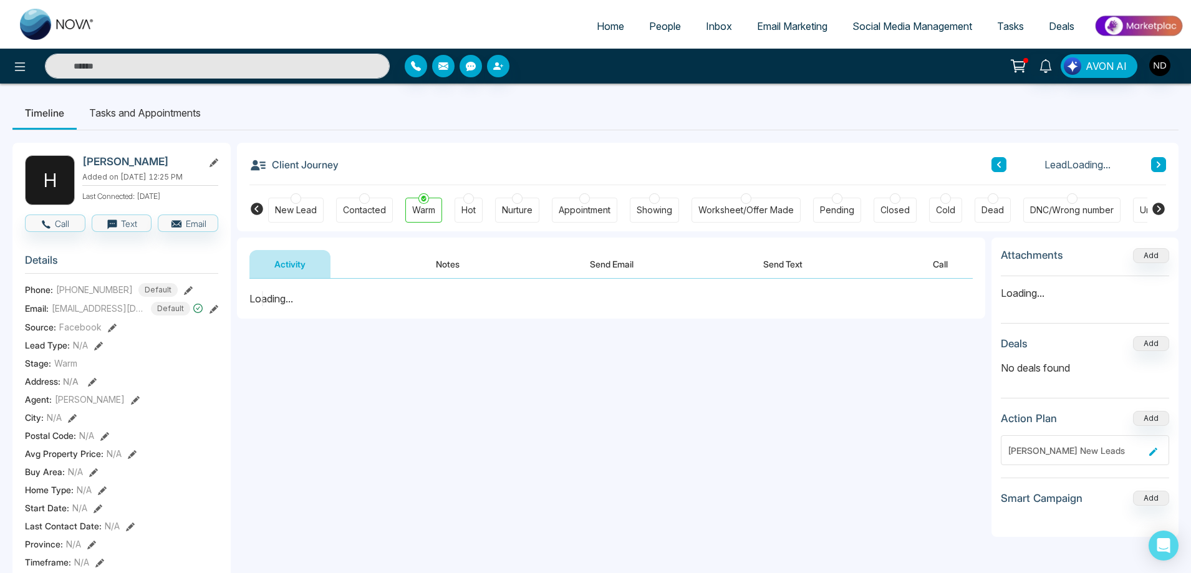
click at [456, 262] on button "Notes" at bounding box center [448, 264] width 74 height 28
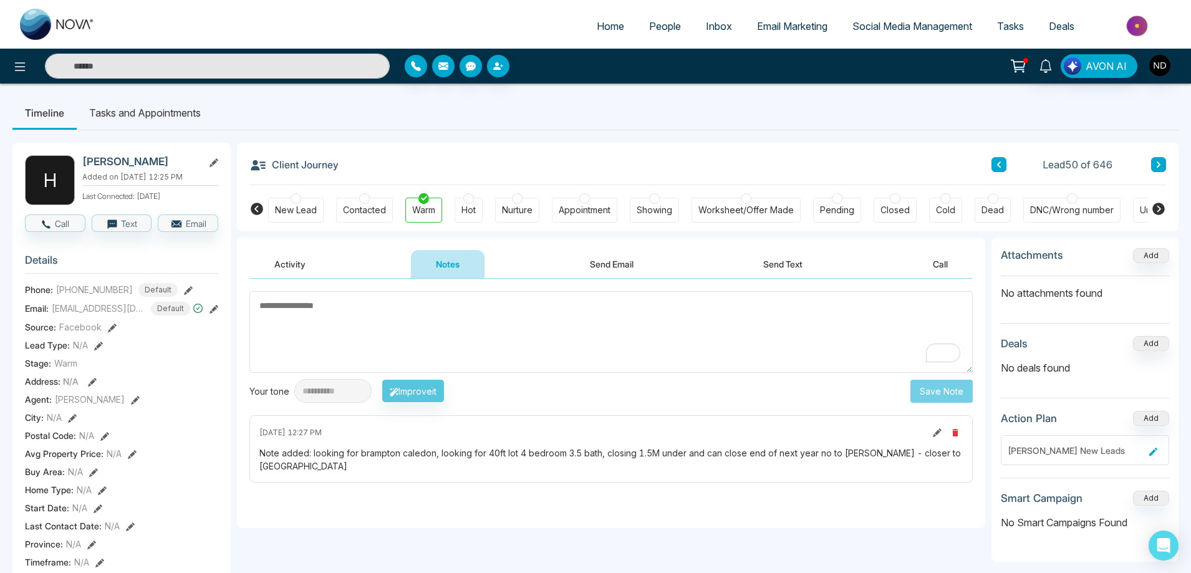
click at [535, 339] on textarea "To enrich screen reader interactions, please activate Accessibility in Grammarl…" at bounding box center [610, 332] width 723 height 82
click at [607, 347] on textarea "To enrich screen reader interactions, please activate Accessibility in Grammarl…" at bounding box center [610, 332] width 723 height 82
click at [572, 348] on textarea "To enrich screen reader interactions, please activate Accessibility in Grammarl…" at bounding box center [610, 332] width 723 height 82
click at [670, 27] on span "People" at bounding box center [665, 26] width 32 height 12
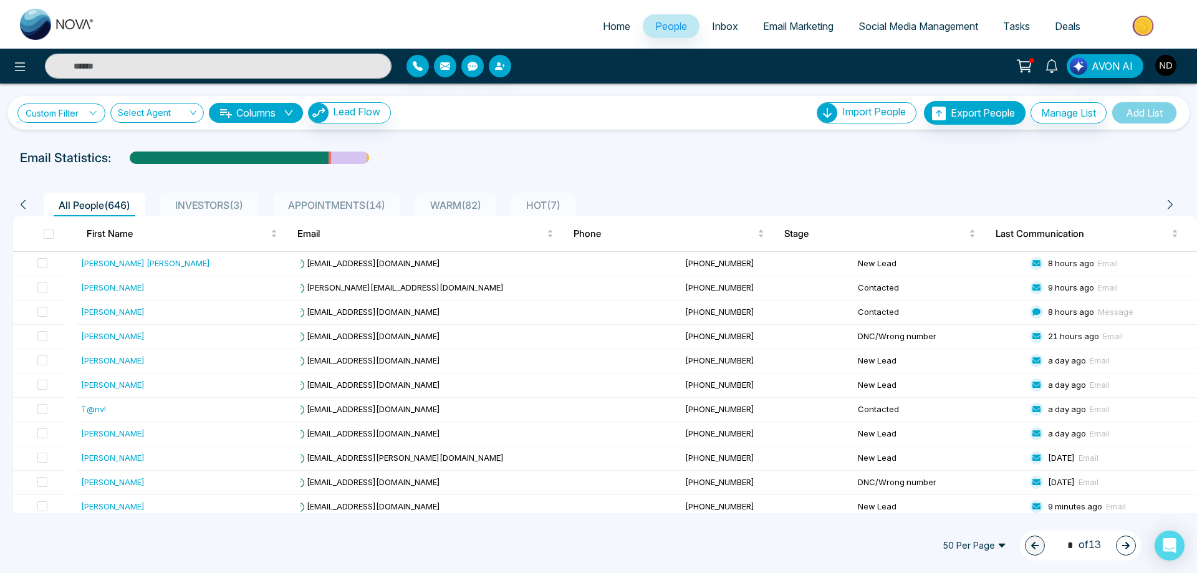
click at [86, 112] on link "Custom Filter" at bounding box center [61, 112] width 88 height 19
click at [109, 141] on input "search" at bounding box center [86, 142] width 101 height 19
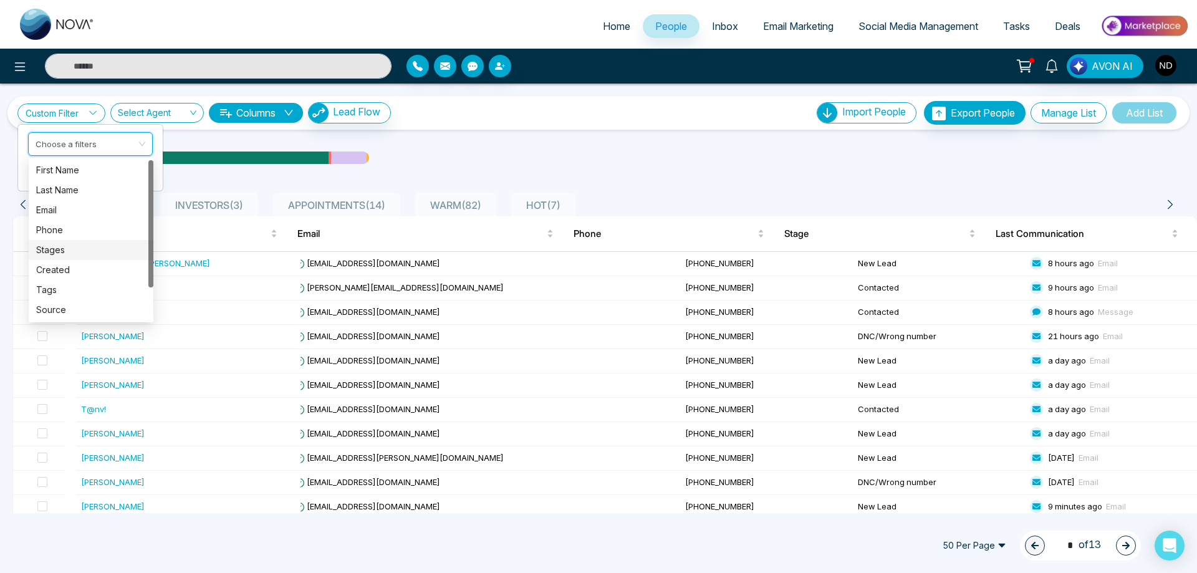
click at [49, 249] on div "Stages" at bounding box center [91, 250] width 110 height 14
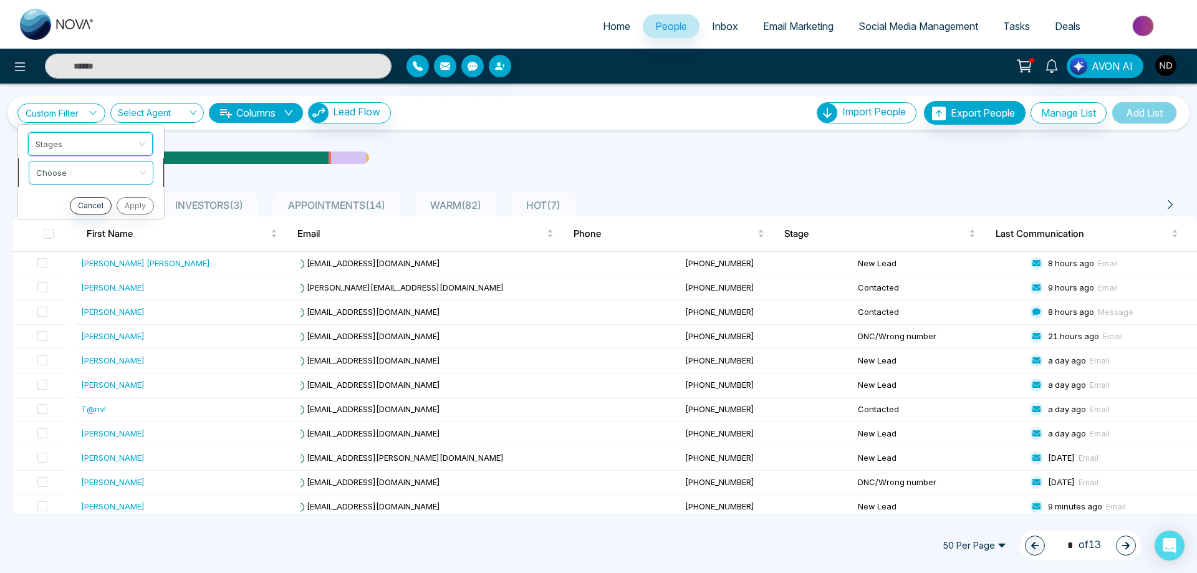
click at [139, 166] on div "Choose" at bounding box center [91, 173] width 125 height 24
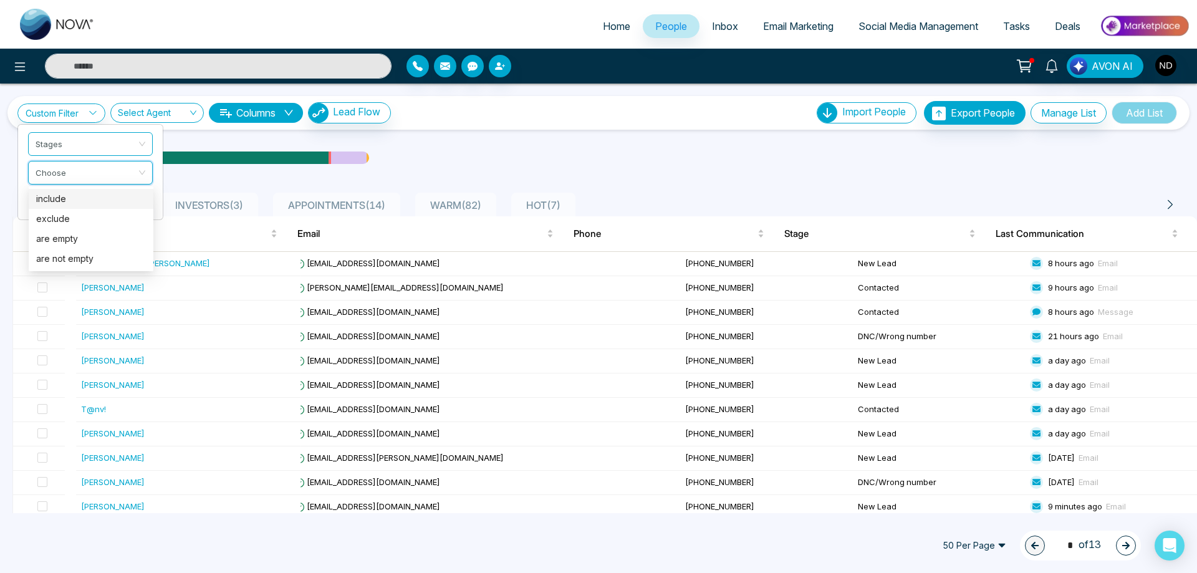
click at [42, 198] on div "include" at bounding box center [91, 199] width 110 height 14
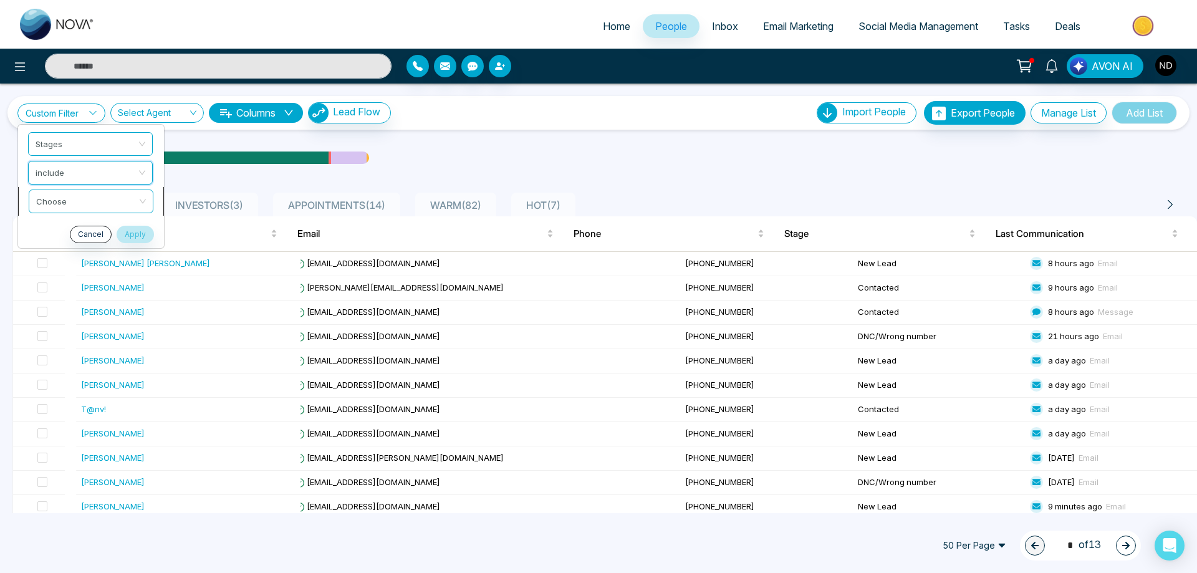
click at [142, 203] on div "Choose" at bounding box center [91, 202] width 125 height 24
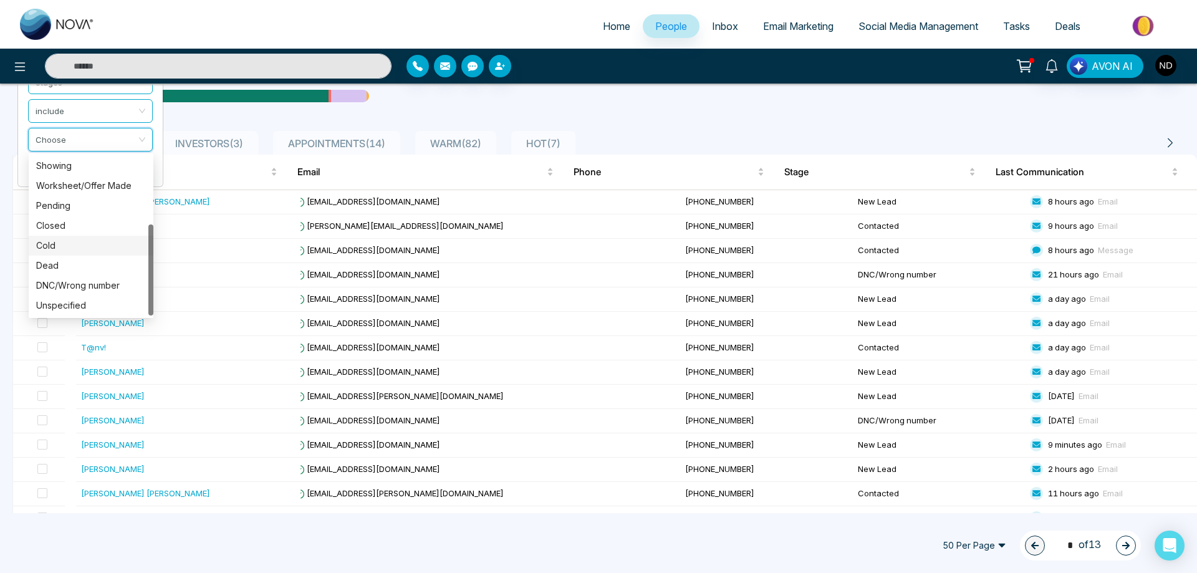
scroll to position [62, 0]
click at [46, 302] on div "Unspecified" at bounding box center [91, 305] width 110 height 14
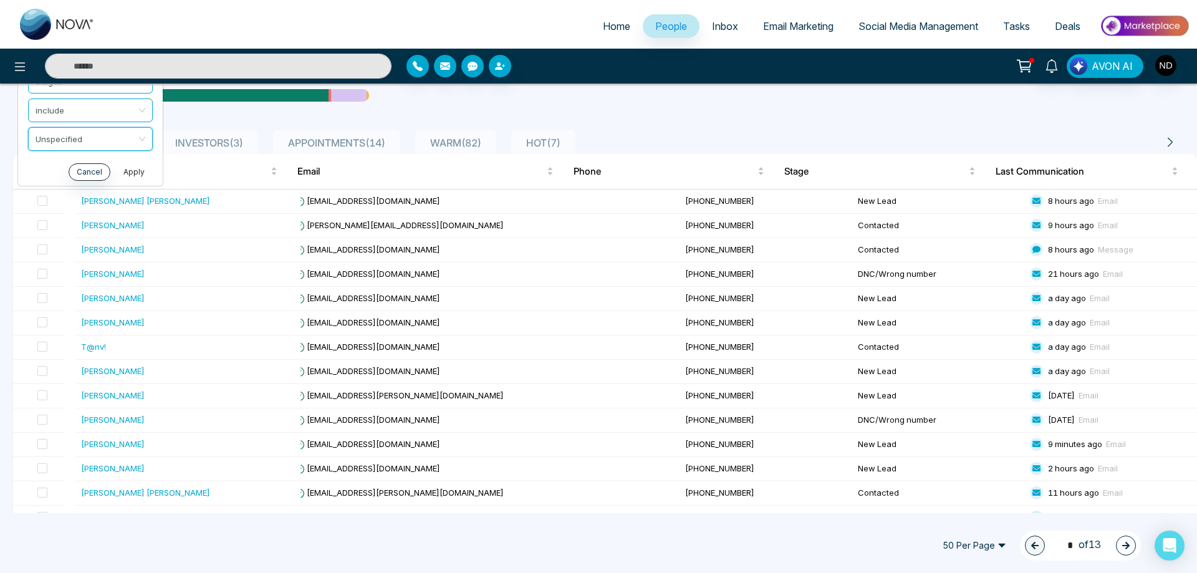
click at [137, 172] on button "Apply" at bounding box center [133, 171] width 37 height 17
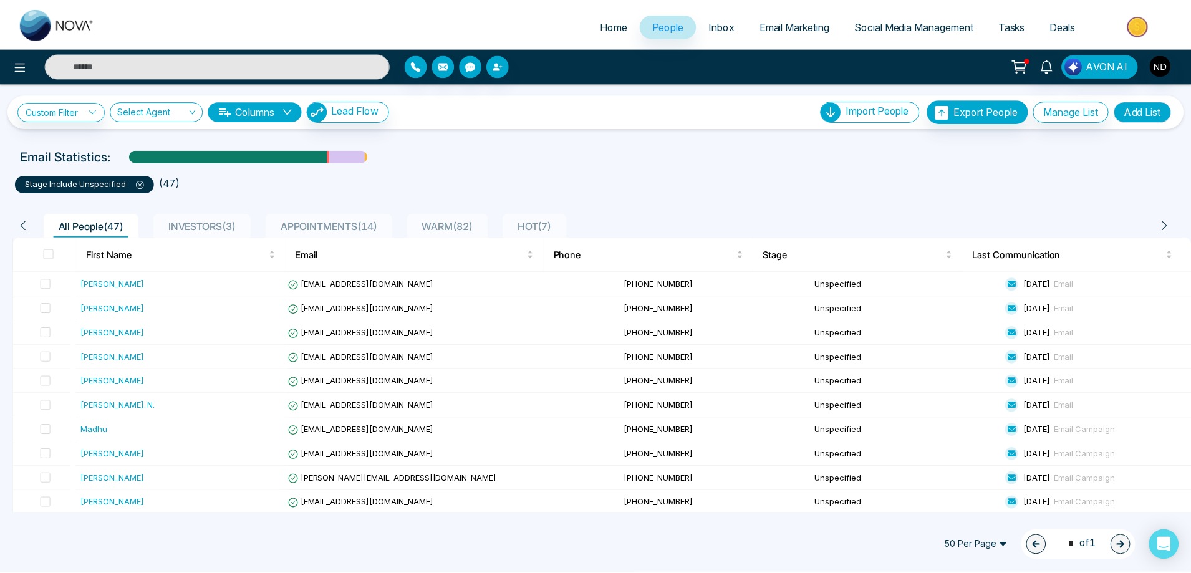
scroll to position [0, 0]
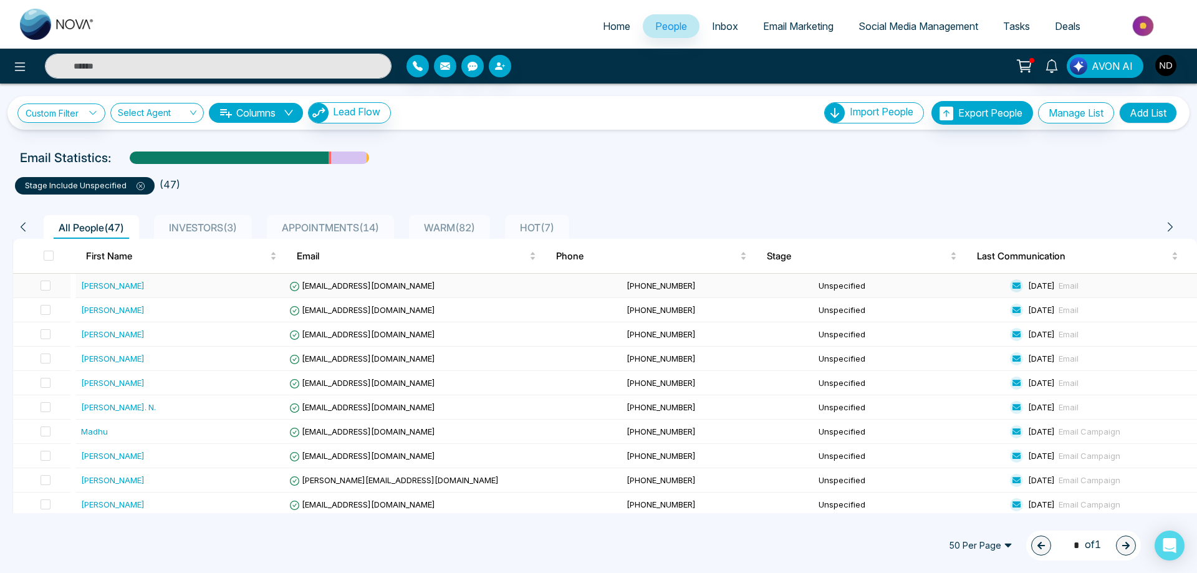
click at [110, 283] on div "Guillermo Duenas Salinas" at bounding box center [113, 285] width 64 height 12
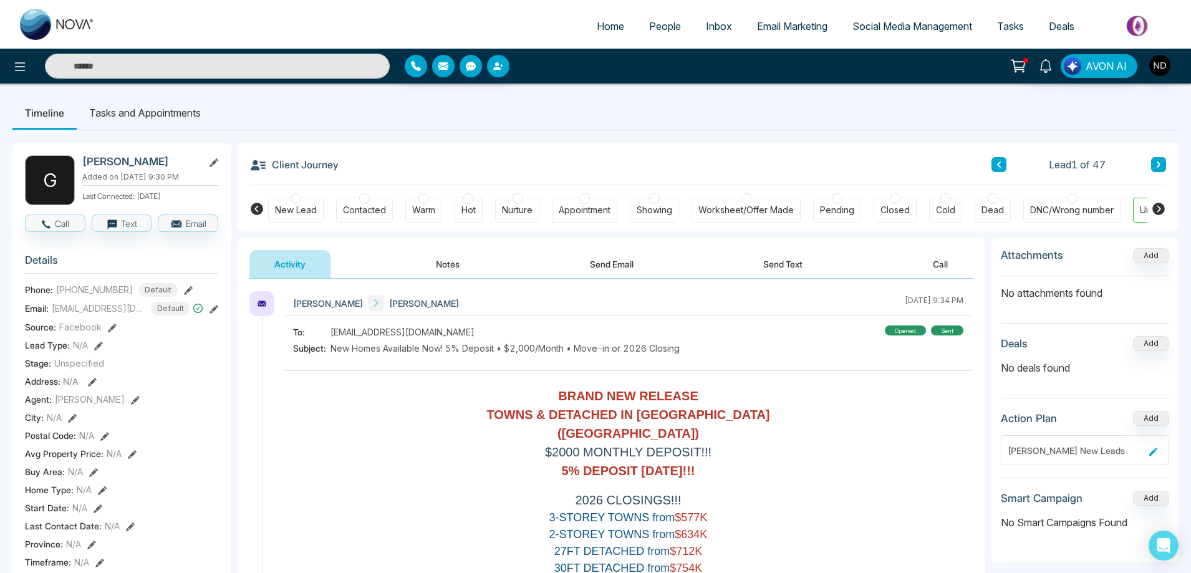
click at [446, 259] on button "Notes" at bounding box center [448, 264] width 74 height 28
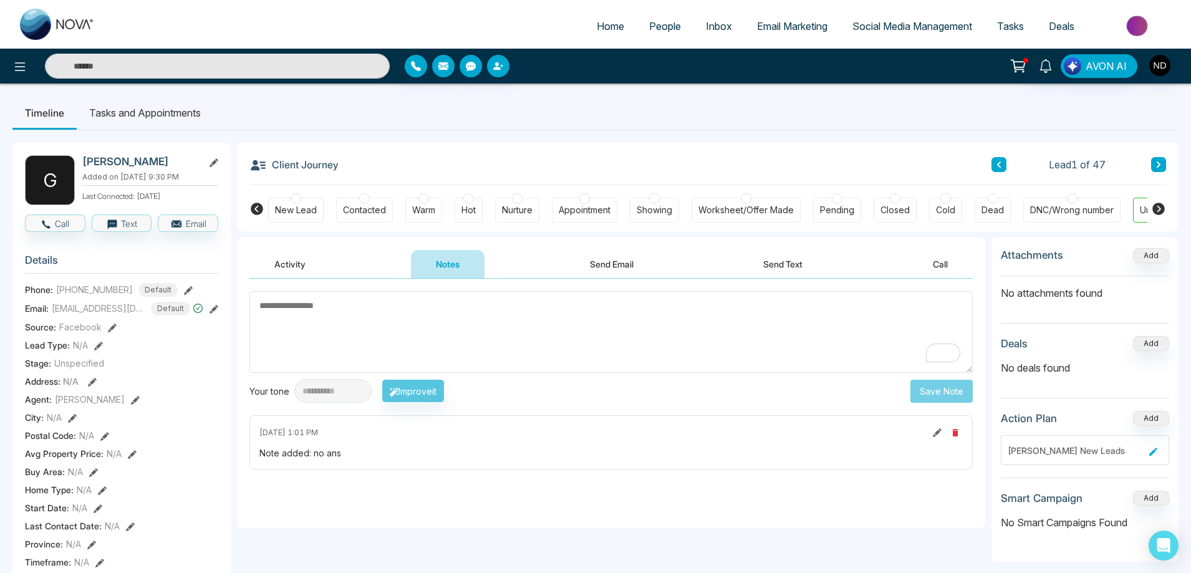
click at [294, 263] on button "Activity" at bounding box center [289, 264] width 81 height 28
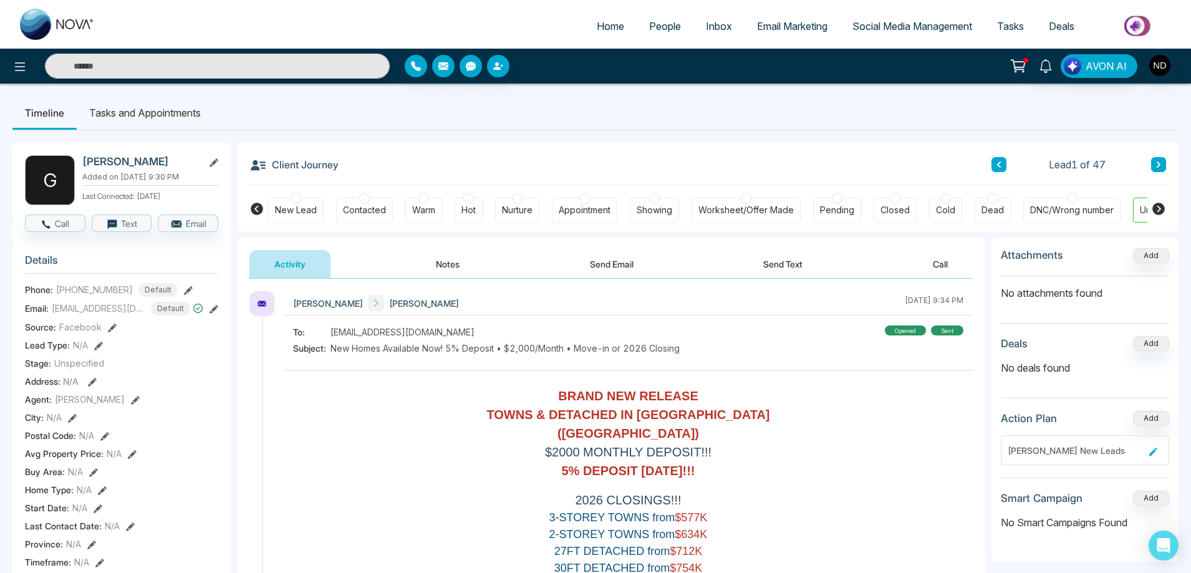
click at [777, 260] on button "Send Text" at bounding box center [782, 264] width 89 height 28
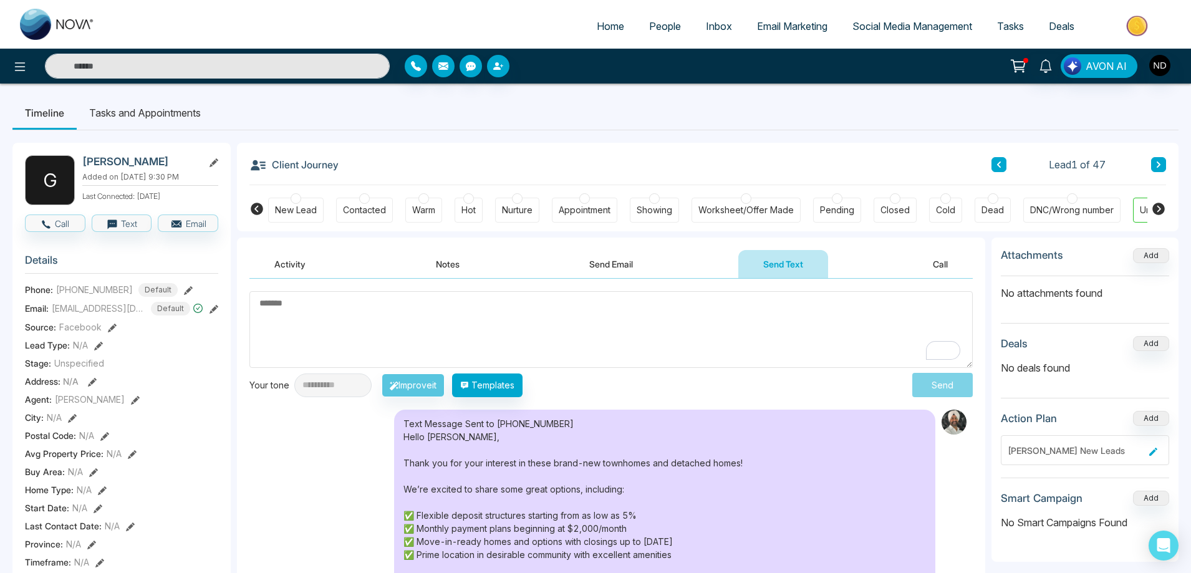
click at [612, 268] on button "Send Email" at bounding box center [611, 264] width 94 height 28
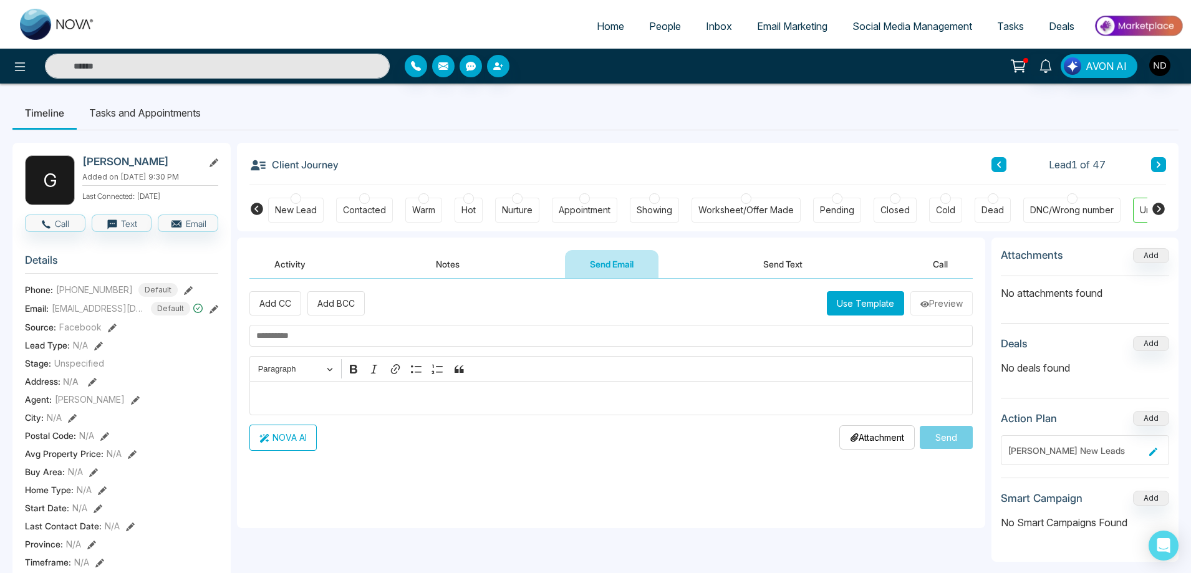
click at [448, 267] on button "Notes" at bounding box center [448, 264] width 74 height 28
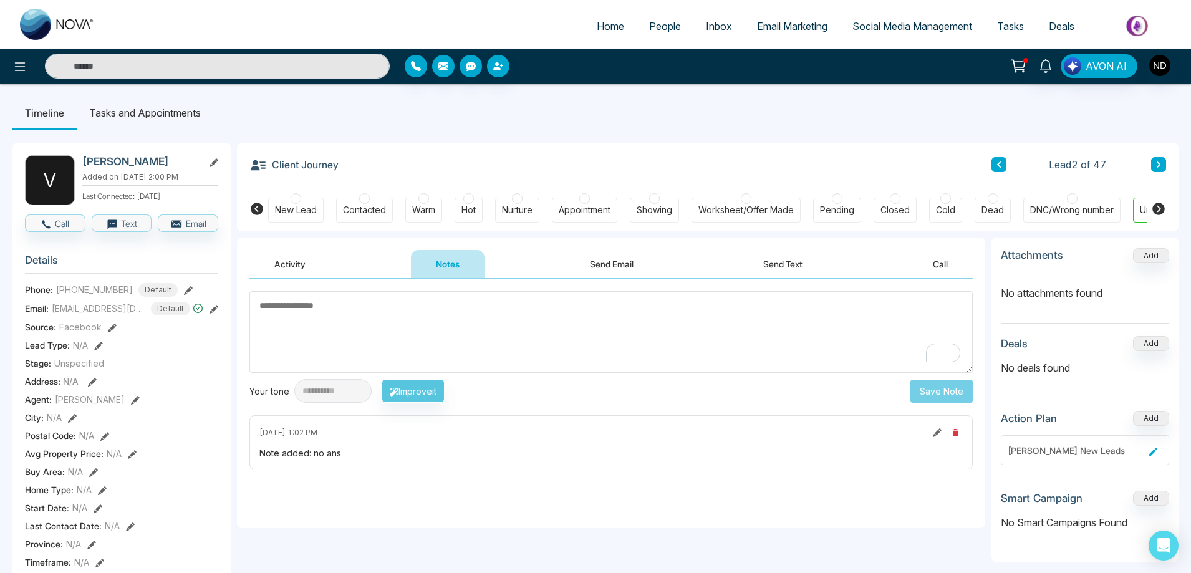
click at [355, 309] on textarea "To enrich screen reader interactions, please activate Accessibility in Grammarl…" at bounding box center [610, 332] width 723 height 82
click at [291, 213] on div "New Lead" at bounding box center [296, 210] width 42 height 12
click at [407, 327] on textarea "To enrich screen reader interactions, please activate Accessibility in Grammarl…" at bounding box center [610, 332] width 723 height 82
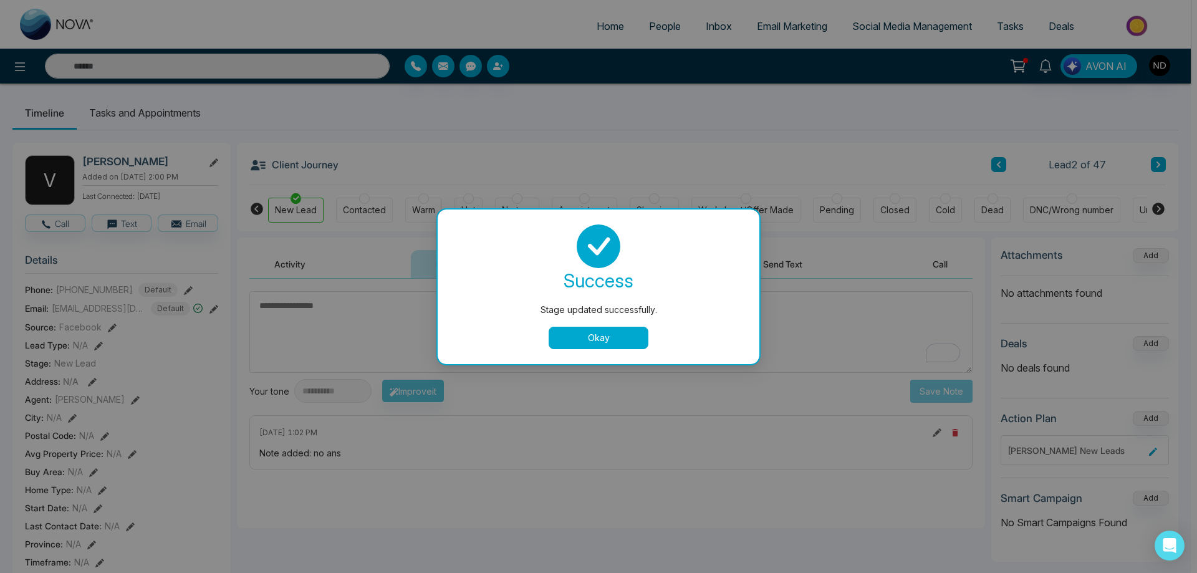
click at [582, 339] on button "Okay" at bounding box center [599, 338] width 100 height 22
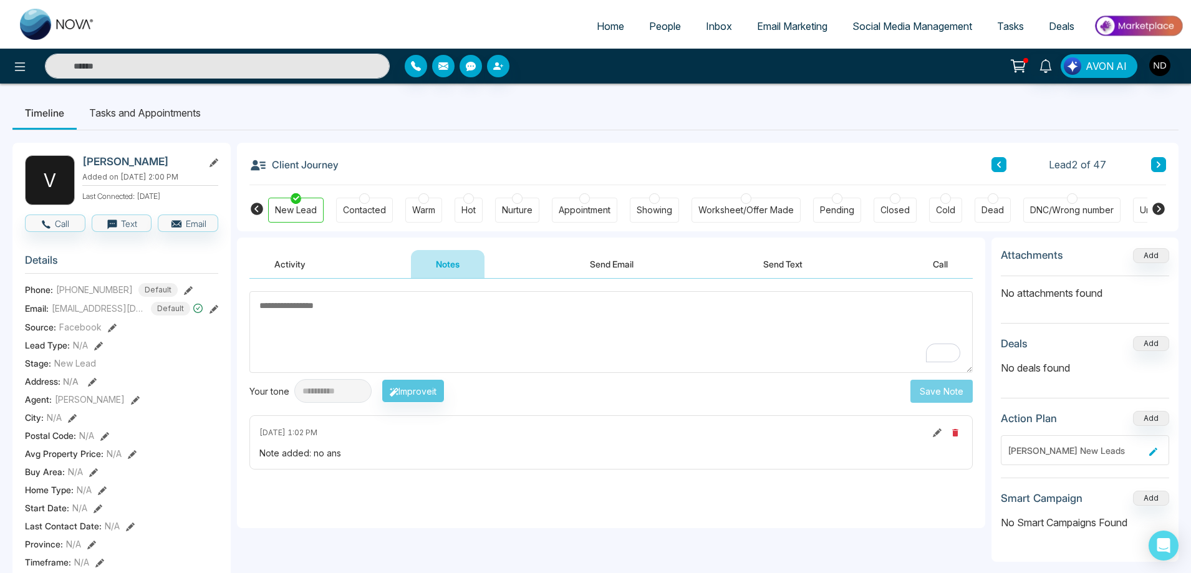
click at [508, 337] on textarea "To enrich screen reader interactions, please activate Accessibility in Grammarl…" at bounding box center [610, 332] width 723 height 82
type textarea "*********"
click at [944, 391] on button "Save Note" at bounding box center [941, 391] width 62 height 23
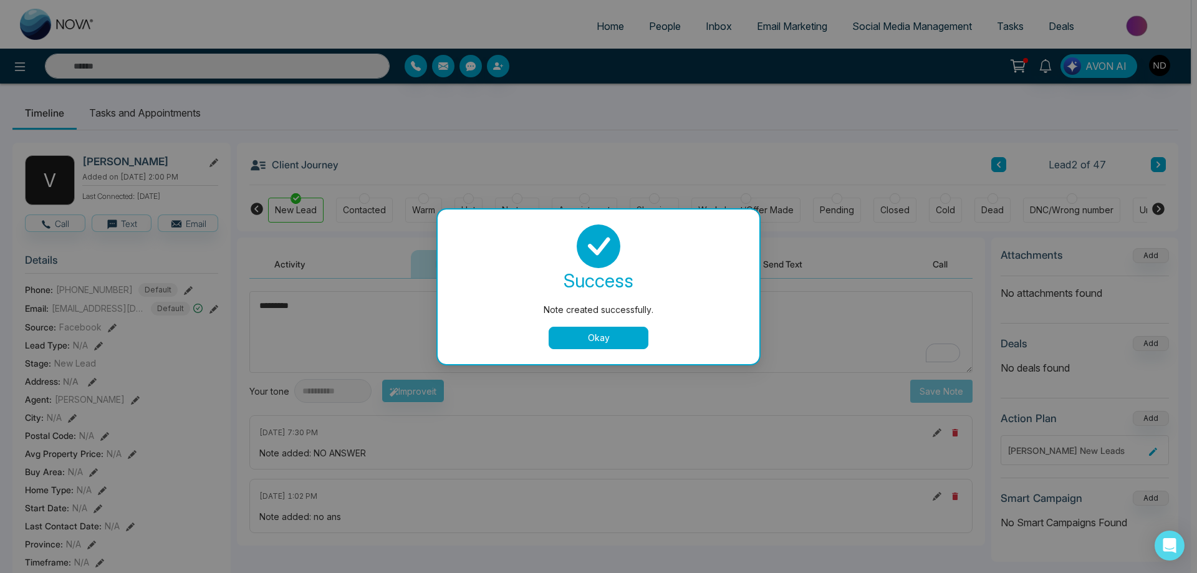
click at [591, 337] on button "Okay" at bounding box center [599, 338] width 100 height 22
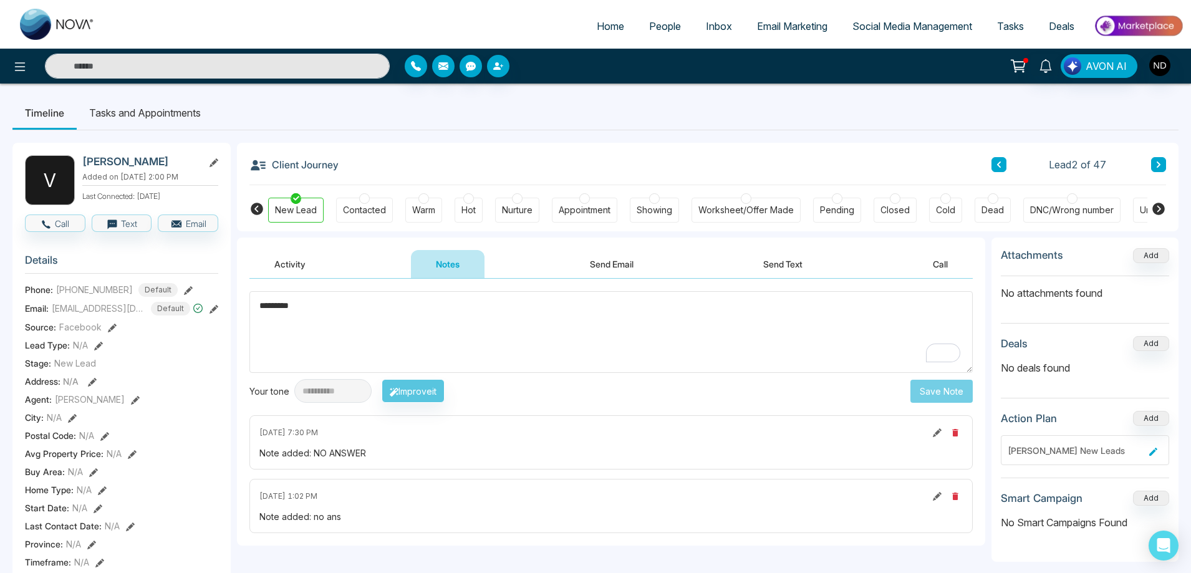
click at [1163, 165] on button at bounding box center [1158, 164] width 15 height 15
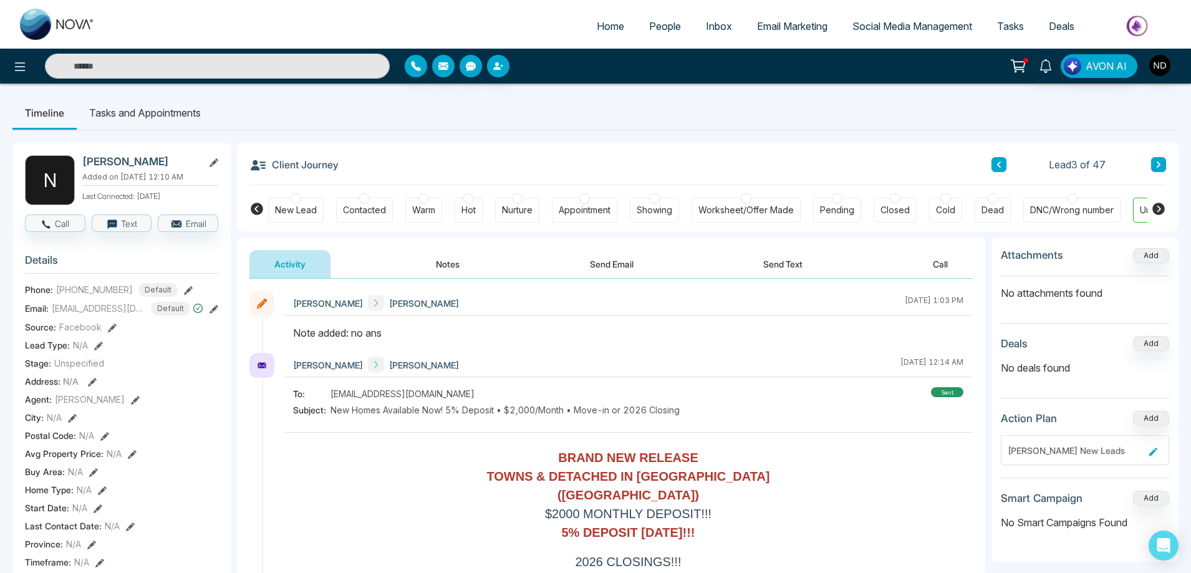
click at [1158, 166] on icon at bounding box center [1158, 164] width 4 height 6
click at [1158, 165] on icon at bounding box center [1158, 164] width 4 height 6
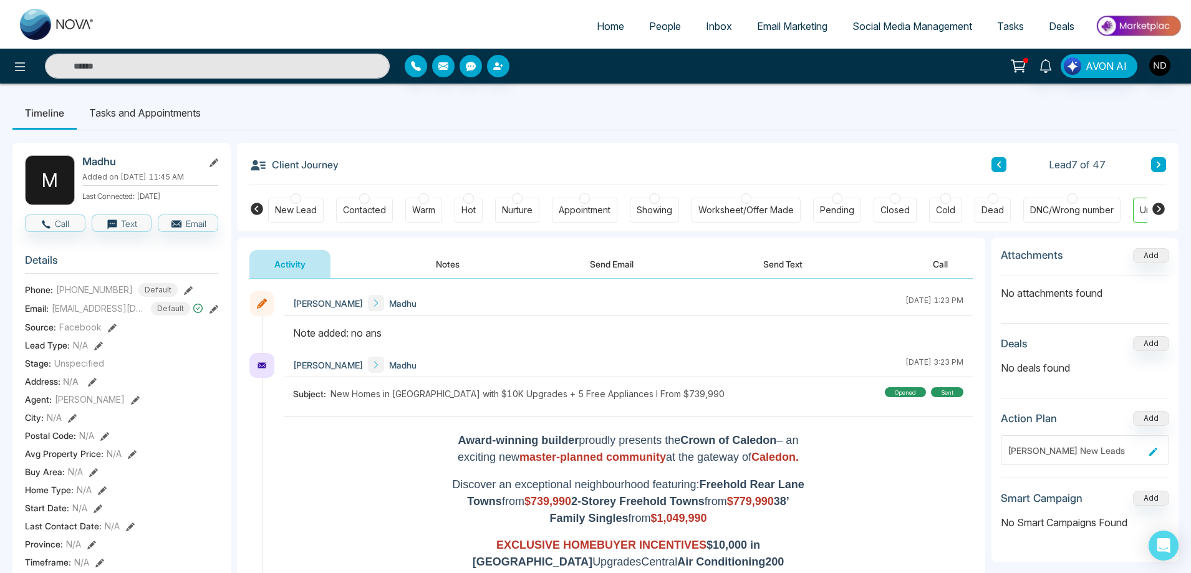
click at [1158, 165] on icon at bounding box center [1158, 164] width 4 height 6
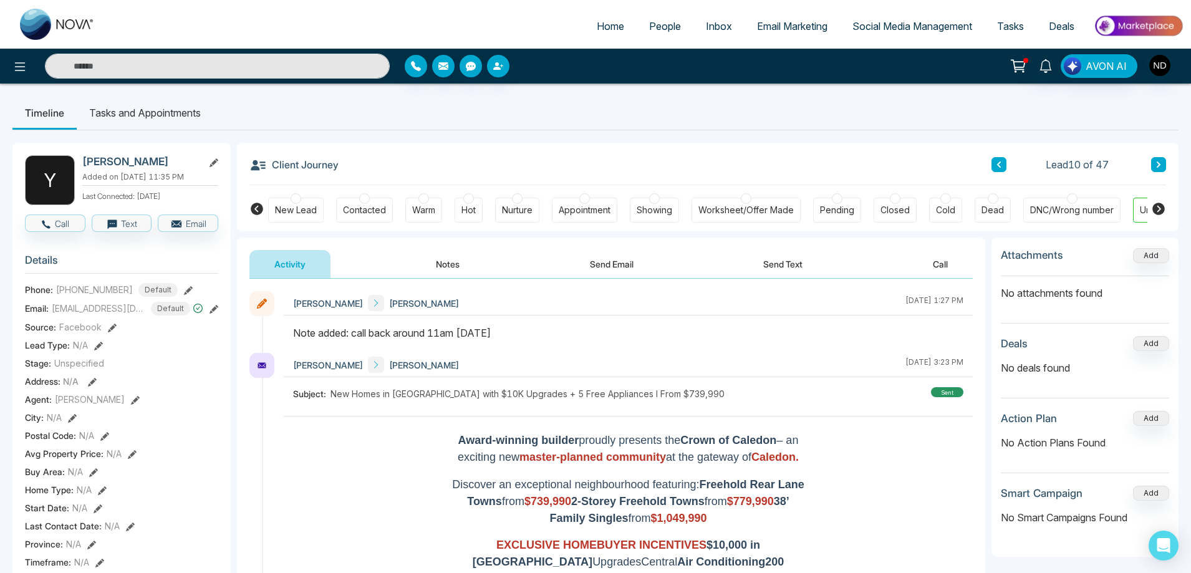
click at [506, 146] on div "Client Journey Lead 10 of 47" at bounding box center [707, 164] width 916 height 42
click at [650, 32] on span "People" at bounding box center [665, 26] width 32 height 12
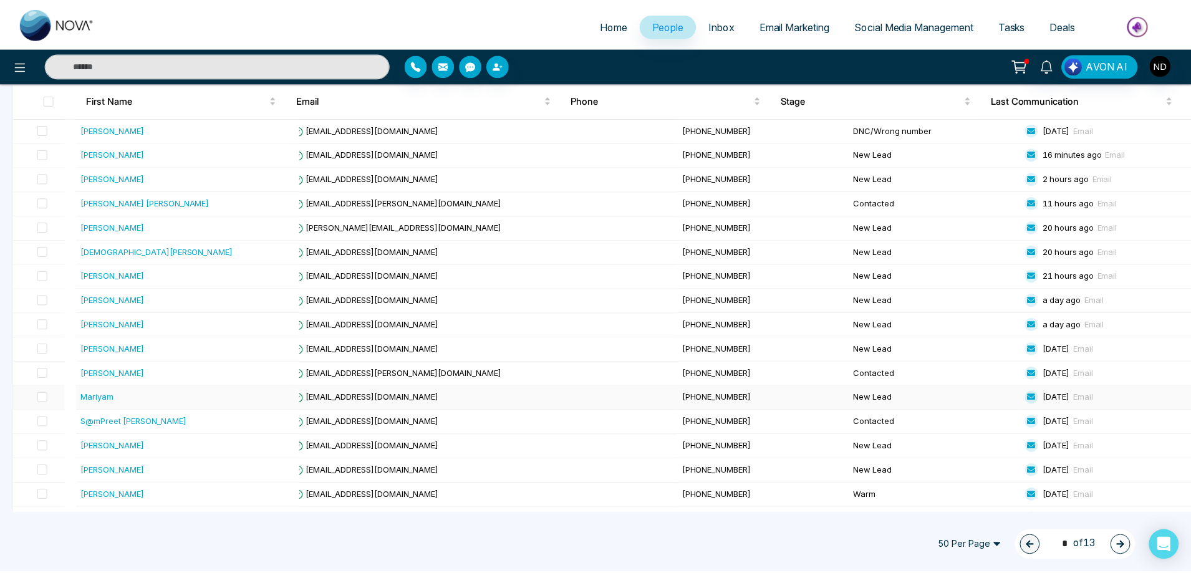
scroll to position [374, 0]
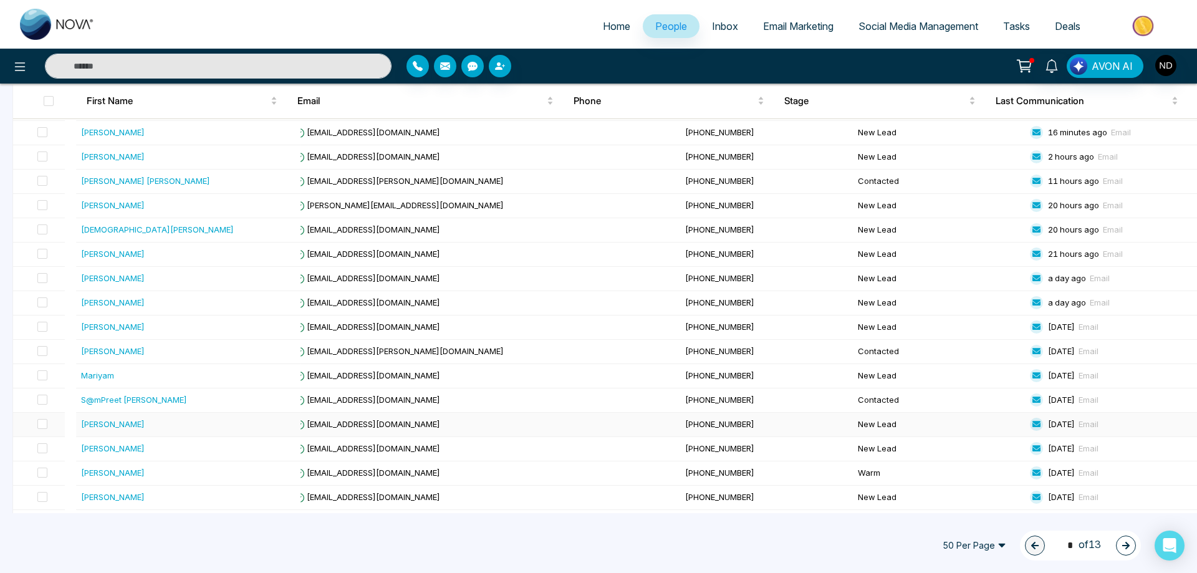
click at [105, 420] on div "[PERSON_NAME]" at bounding box center [188, 424] width 214 height 12
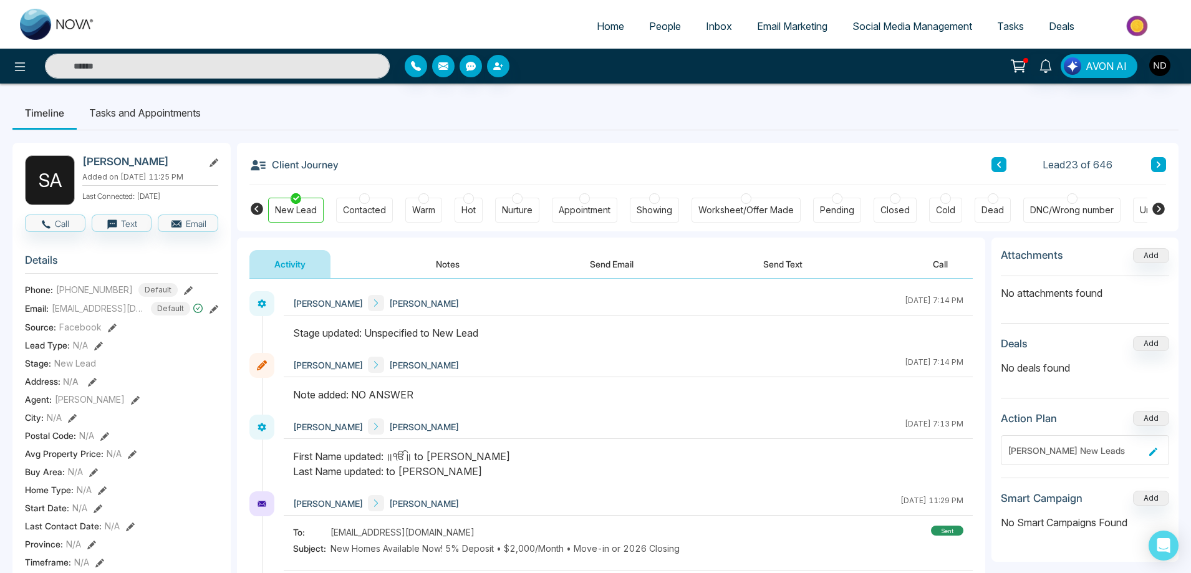
click at [380, 209] on div "Contacted" at bounding box center [364, 210] width 43 height 12
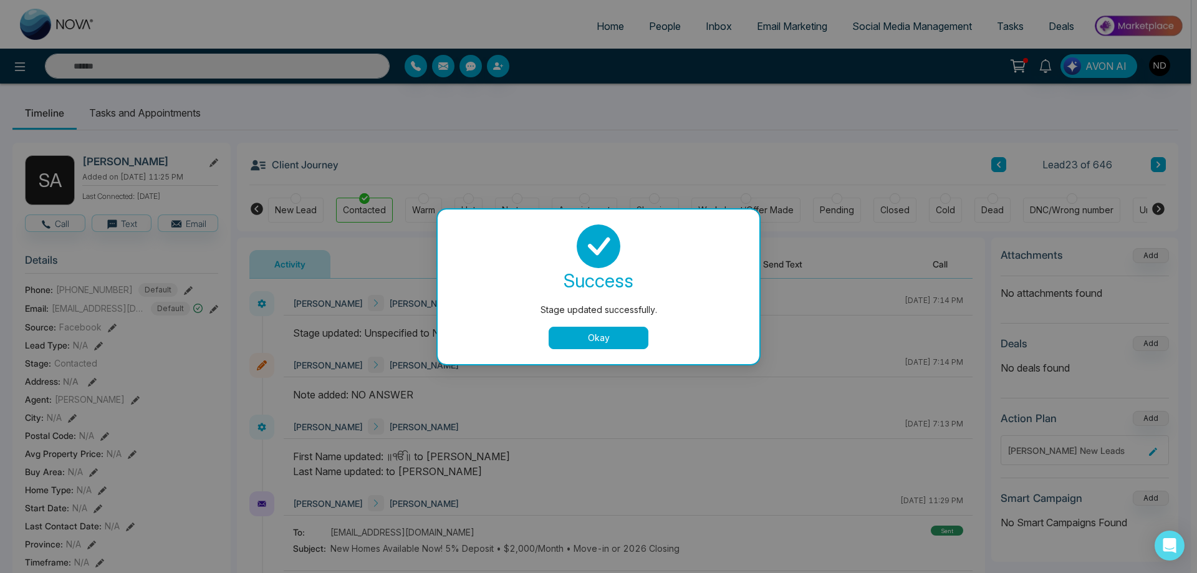
click at [622, 341] on button "Okay" at bounding box center [599, 338] width 100 height 22
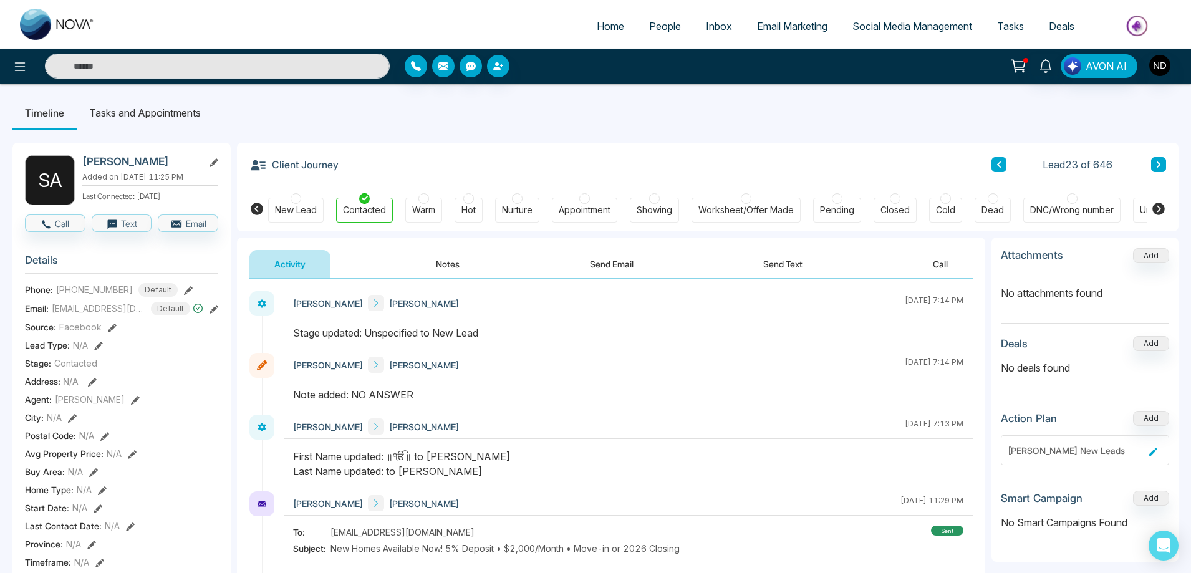
click at [458, 268] on button "Notes" at bounding box center [448, 264] width 74 height 28
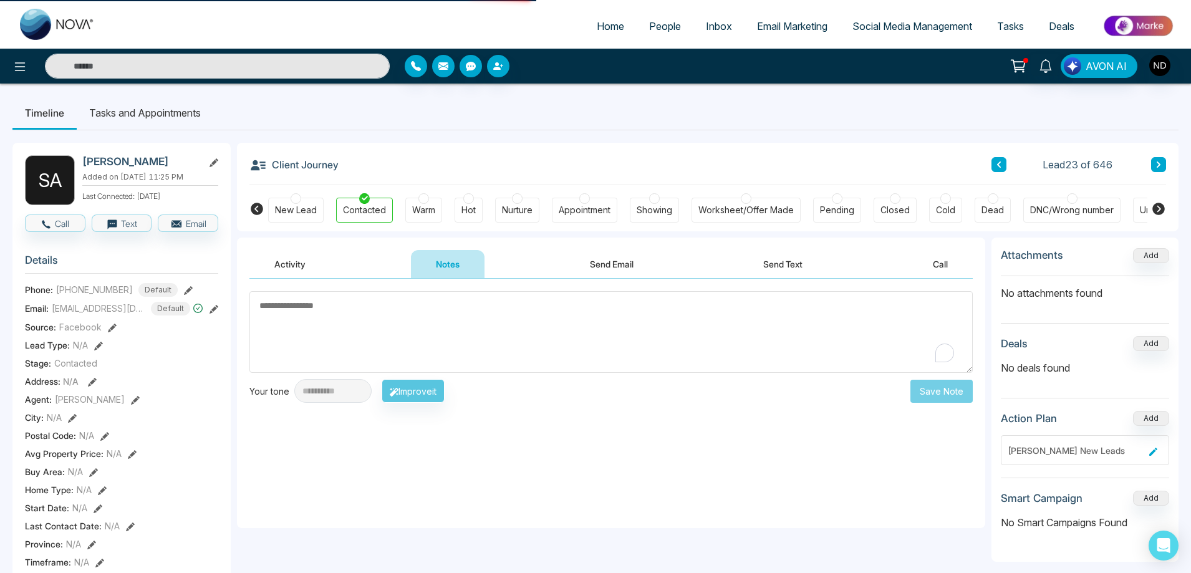
click at [477, 340] on textarea "To enrich screen reader interactions, please activate Accessibility in Grammarl…" at bounding box center [610, 332] width 723 height 82
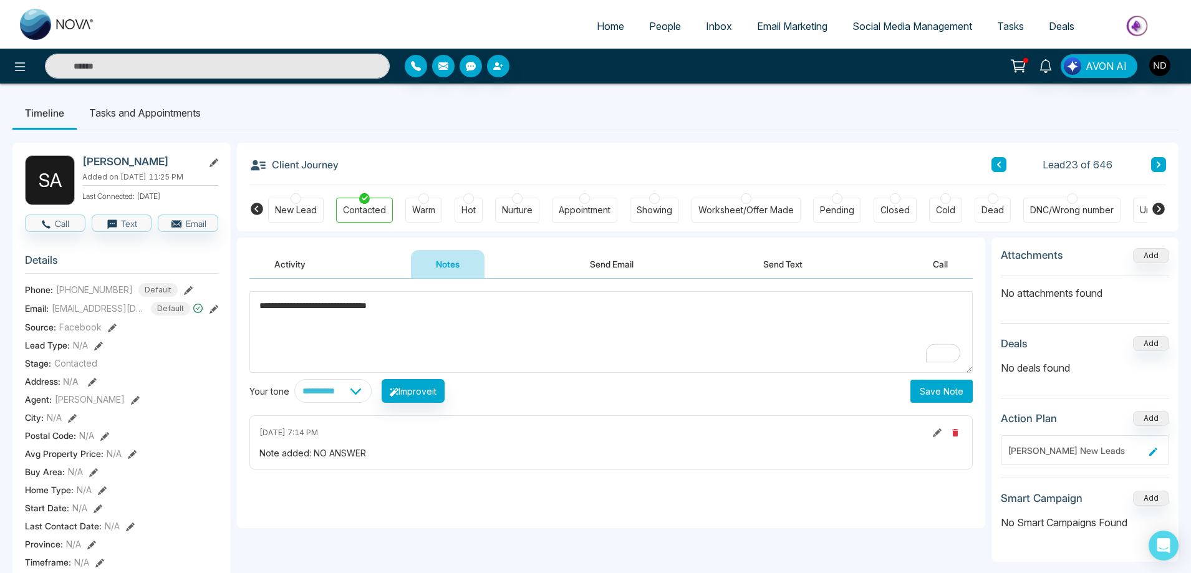
type textarea "**********"
click at [931, 393] on button "Save Note" at bounding box center [941, 391] width 62 height 23
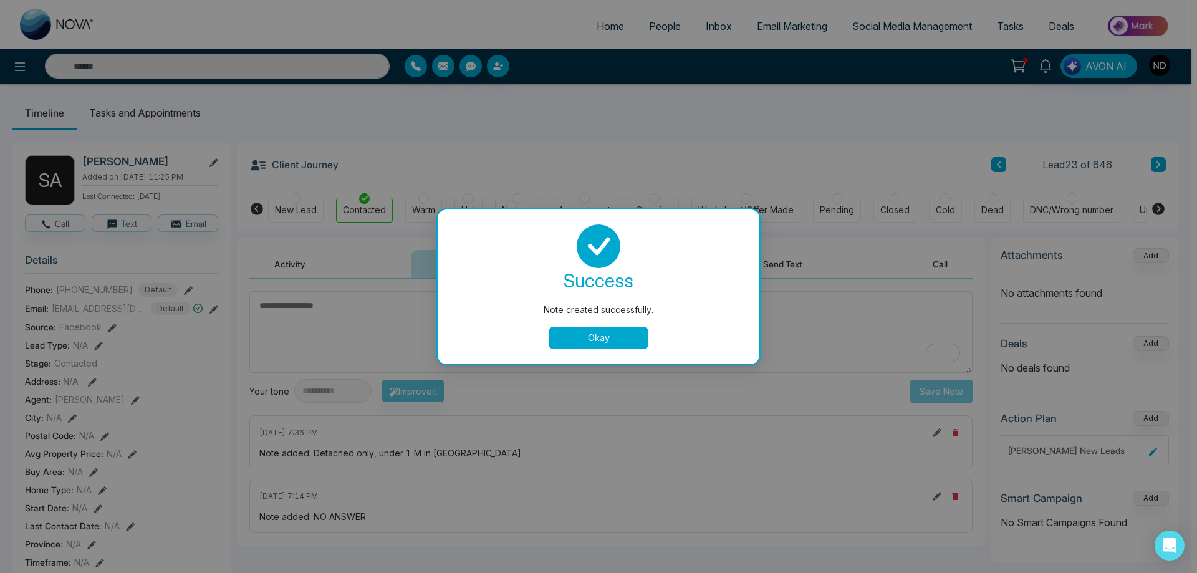
click at [587, 338] on button "Okay" at bounding box center [599, 338] width 100 height 22
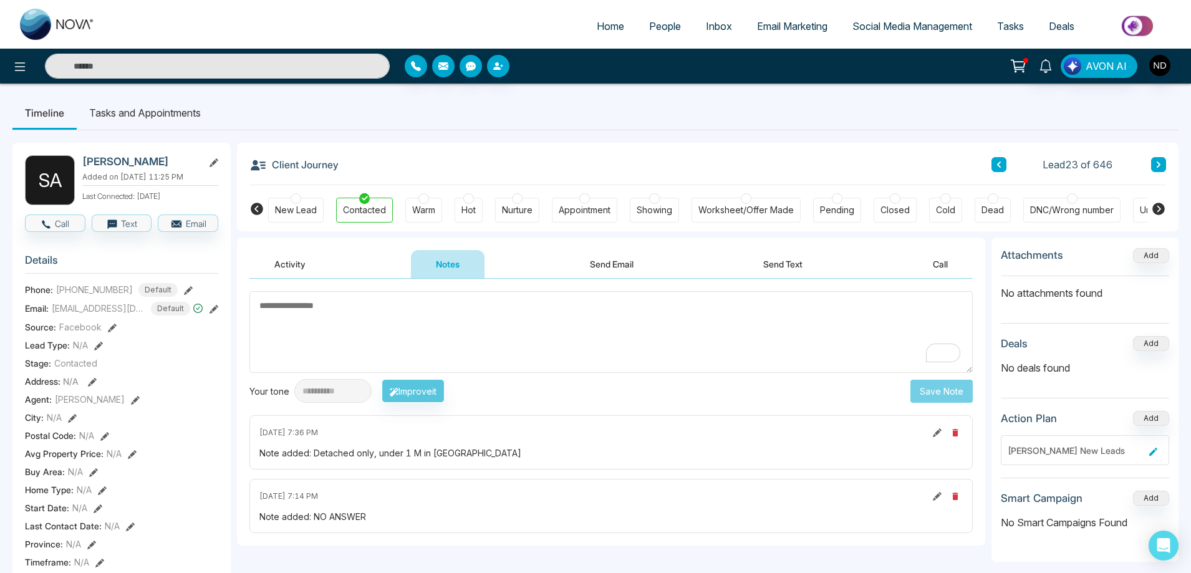
click at [406, 308] on textarea "To enrich screen reader interactions, please activate Accessibility in Grammarl…" at bounding box center [610, 332] width 723 height 82
type textarea "*"
